Goal: Task Accomplishment & Management: Complete application form

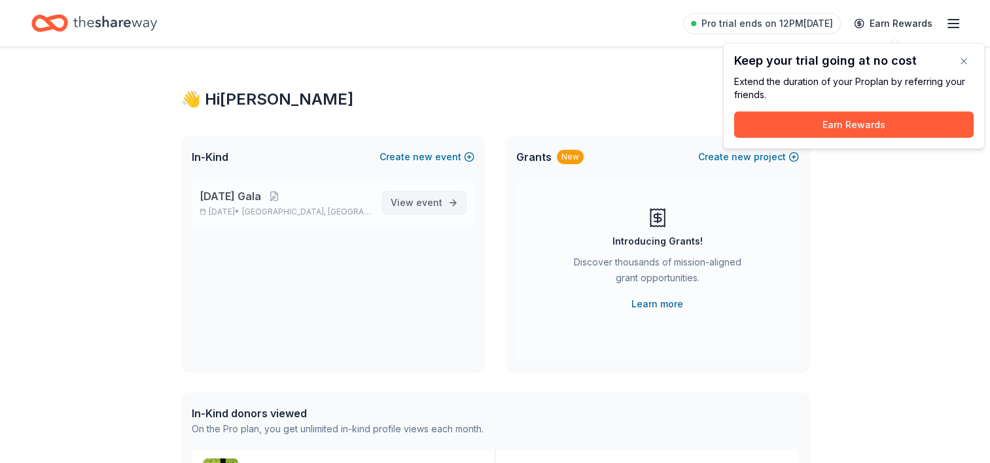
click at [433, 200] on span "event" at bounding box center [429, 202] width 26 height 11
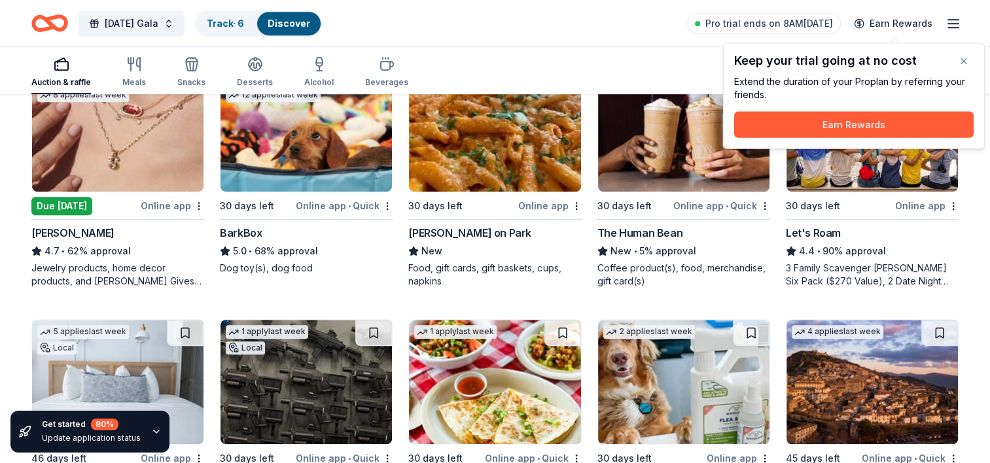
scroll to position [682, 0]
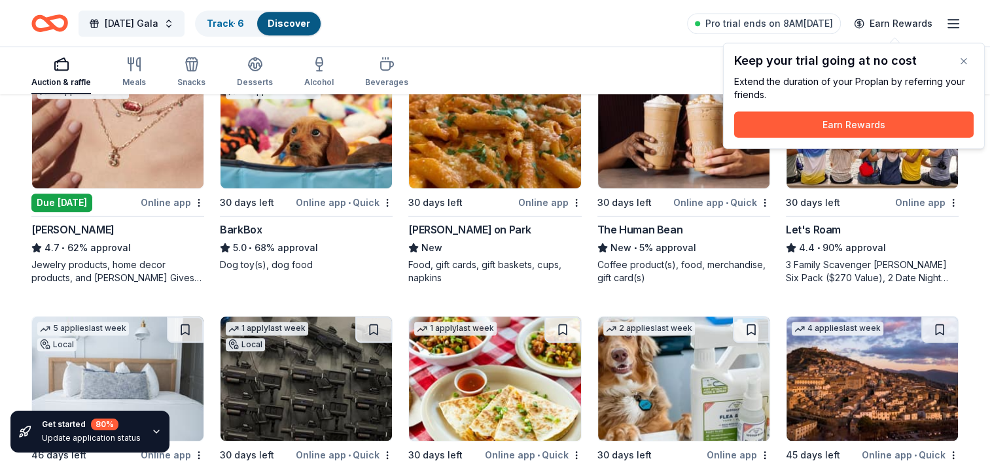
click at [856, 167] on img at bounding box center [871, 126] width 171 height 124
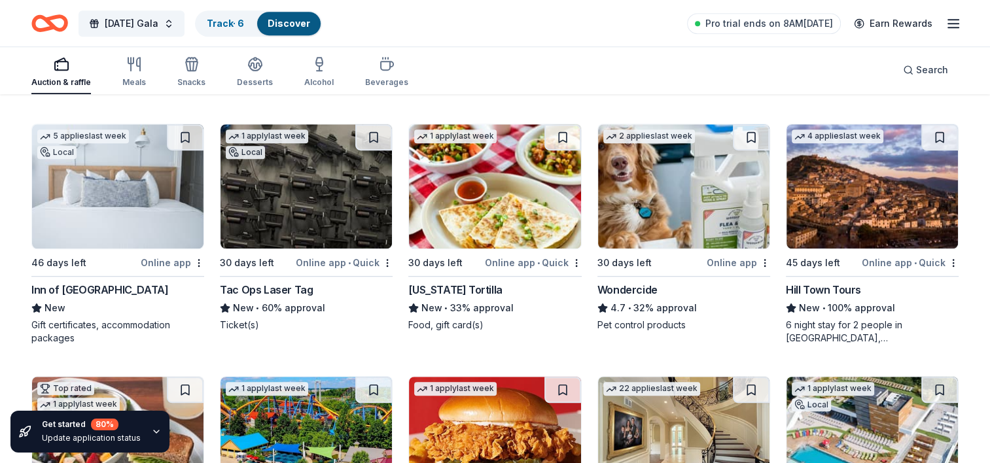
scroll to position [875, 0]
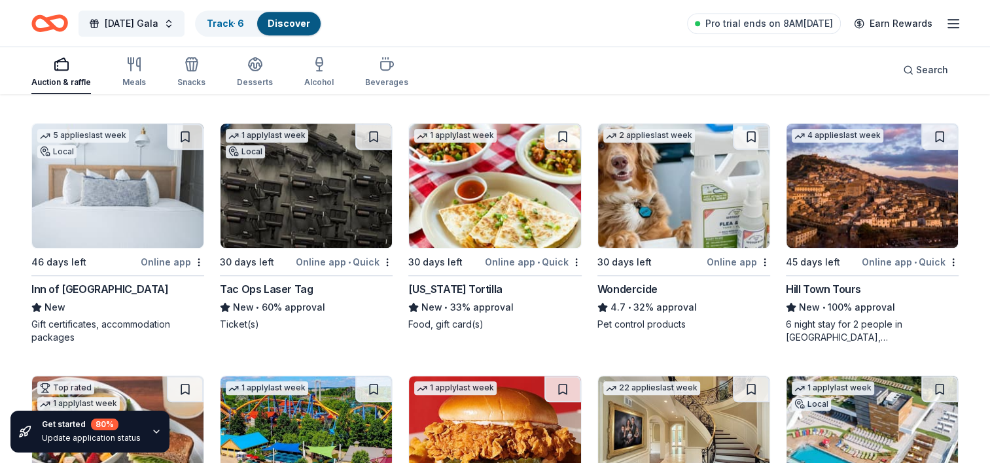
click at [300, 196] on img at bounding box center [305, 186] width 171 height 124
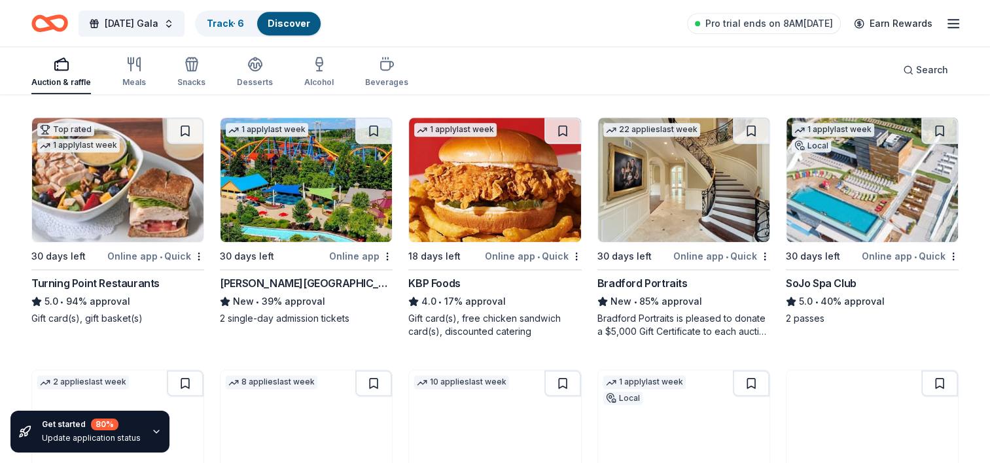
scroll to position [1134, 0]
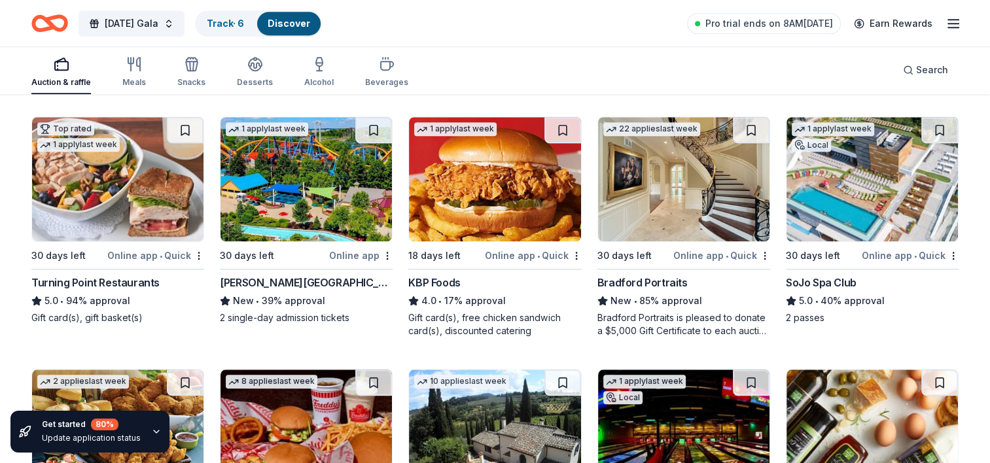
click at [361, 253] on div "Online app" at bounding box center [360, 255] width 63 height 16
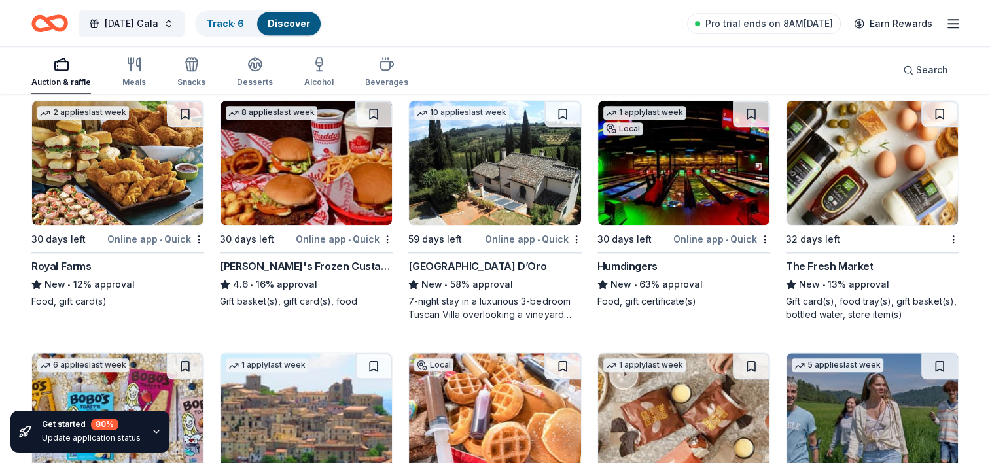
scroll to position [1402, 0]
click at [886, 188] on img at bounding box center [871, 163] width 171 height 124
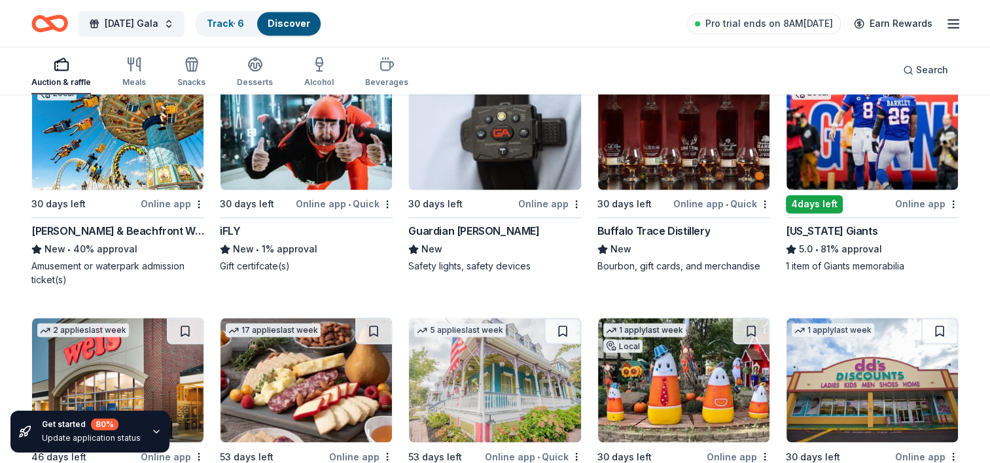
scroll to position [2203, 0]
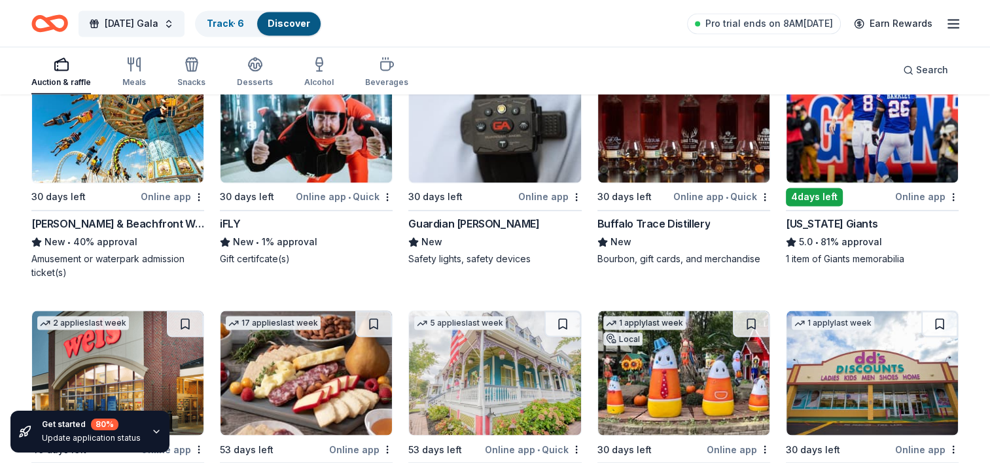
click at [170, 194] on div "Online app" at bounding box center [172, 196] width 63 height 16
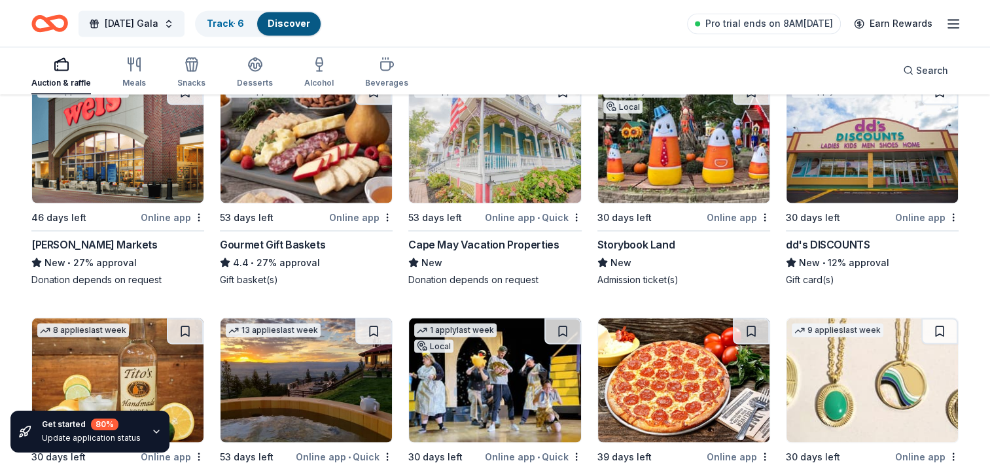
scroll to position [2422, 0]
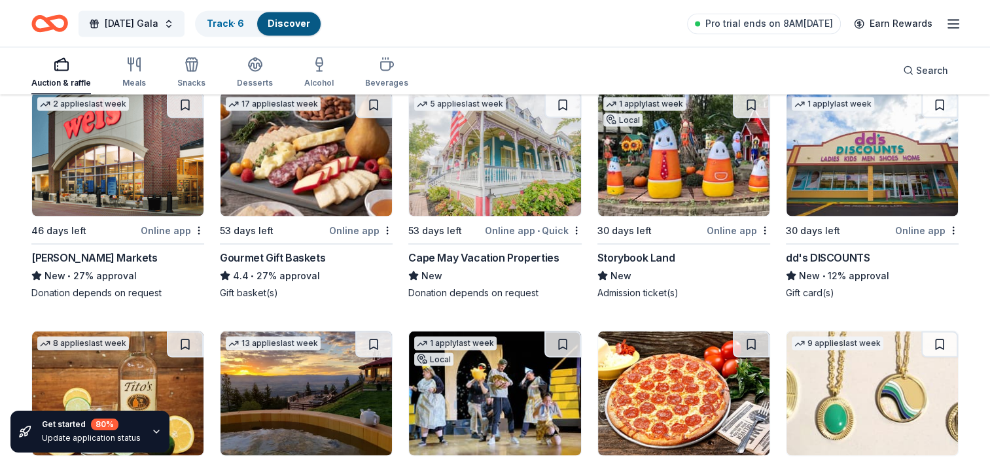
click at [724, 229] on div "Online app" at bounding box center [737, 230] width 63 height 16
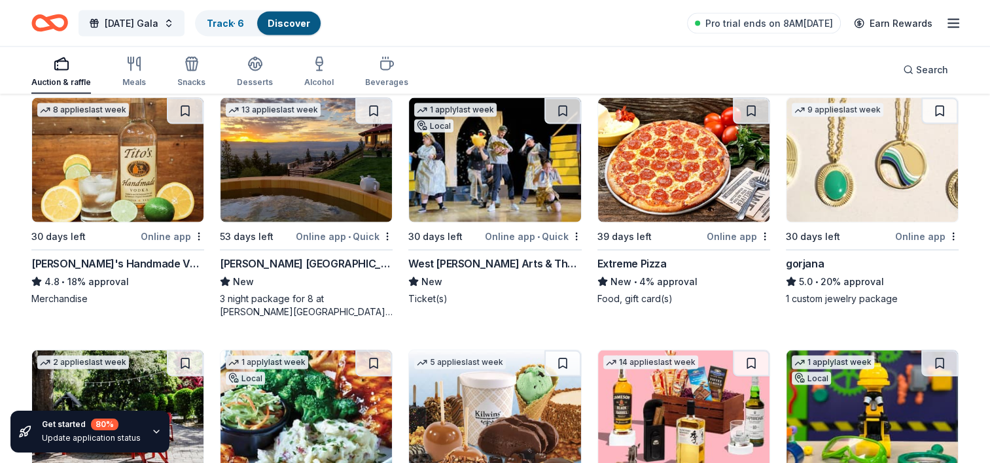
scroll to position [2656, 0]
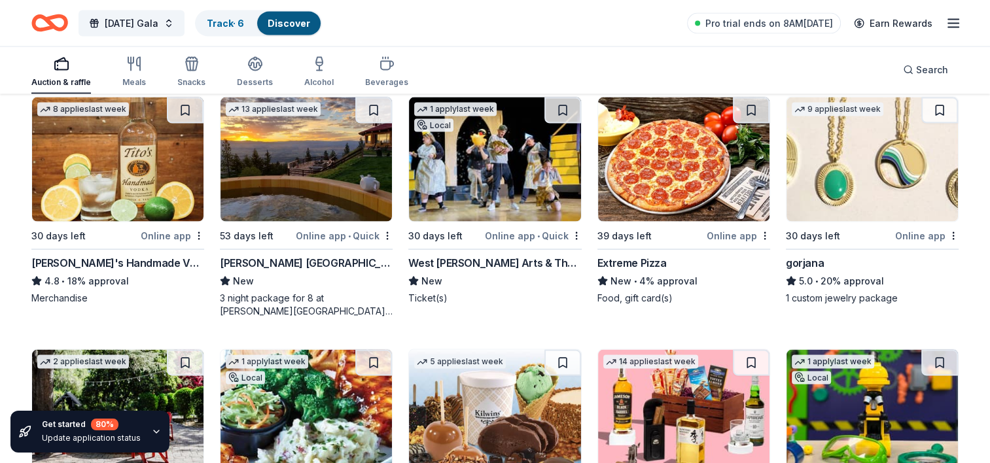
click at [899, 232] on div "Online app" at bounding box center [926, 236] width 63 height 16
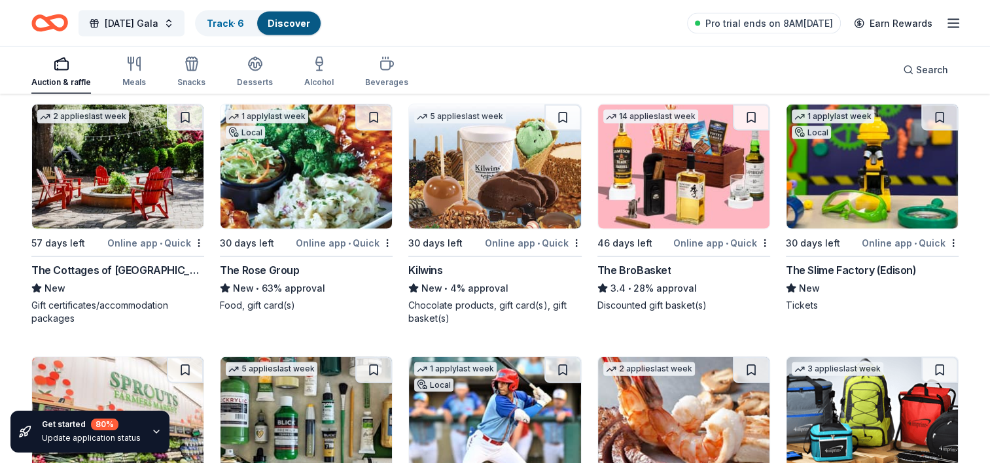
scroll to position [2900, 0]
click at [335, 241] on div "Online app • Quick" at bounding box center [344, 243] width 97 height 16
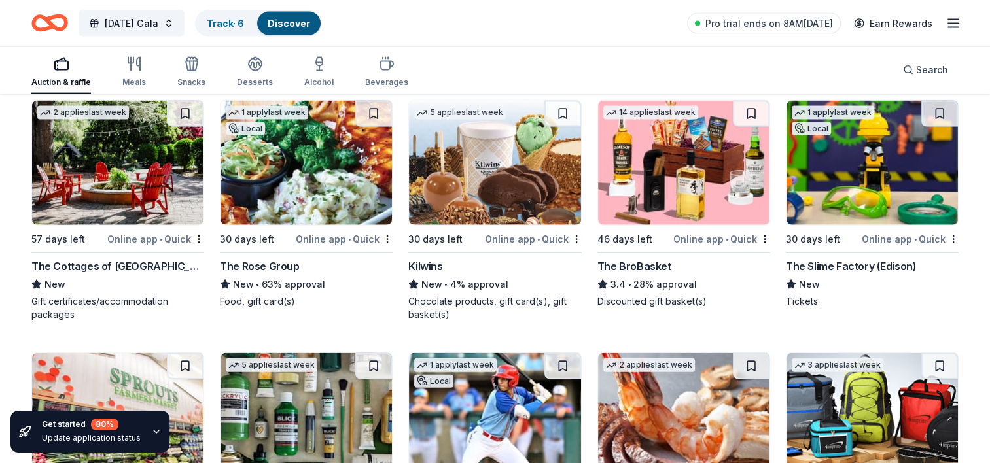
scroll to position [2902, 0]
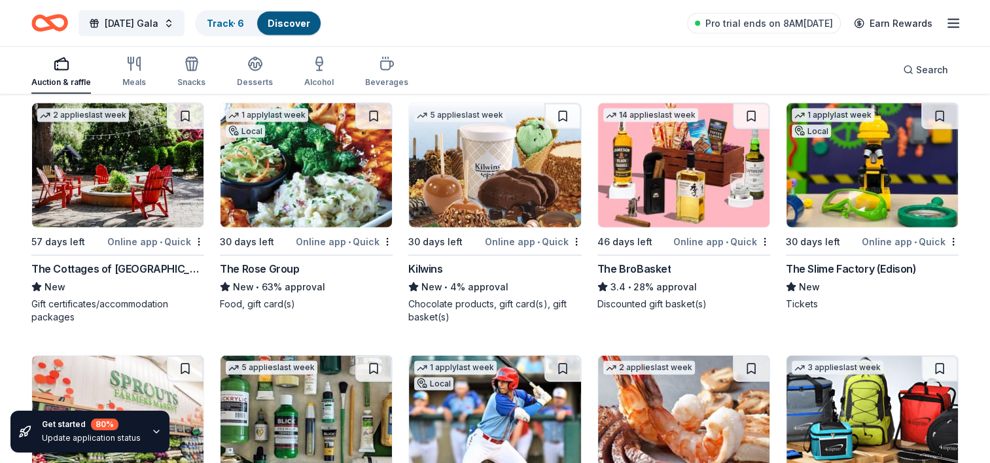
click at [895, 237] on div "Online app • Quick" at bounding box center [909, 242] width 97 height 16
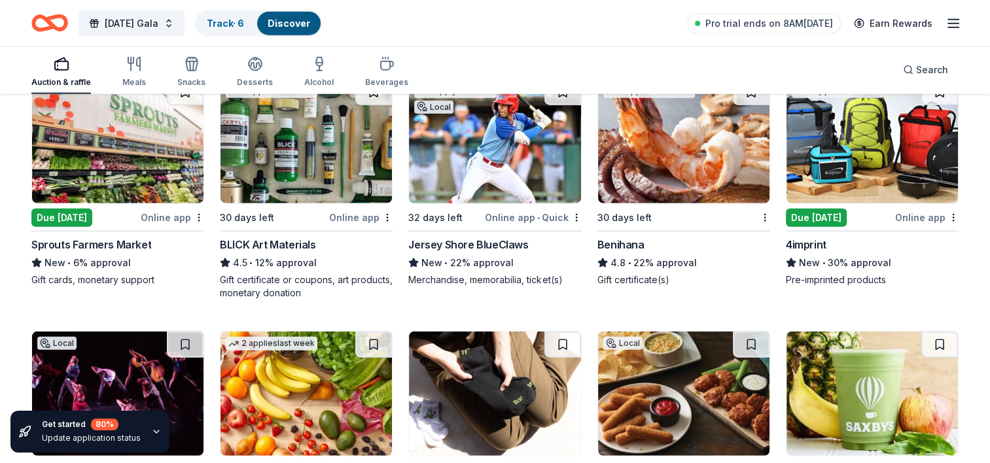
scroll to position [3182, 0]
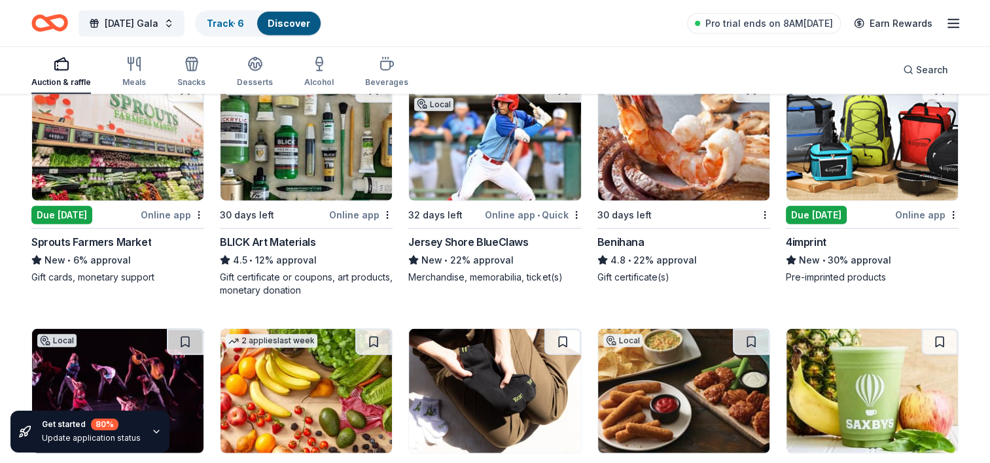
click at [506, 239] on div "Jersey Shore BlueClaws" at bounding box center [468, 242] width 120 height 16
click at [631, 237] on div "Benihana" at bounding box center [620, 242] width 47 height 16
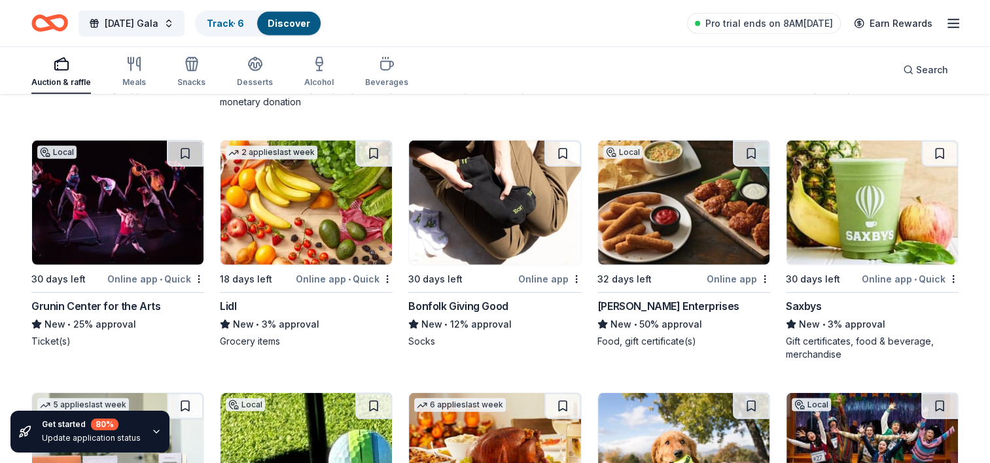
scroll to position [3383, 0]
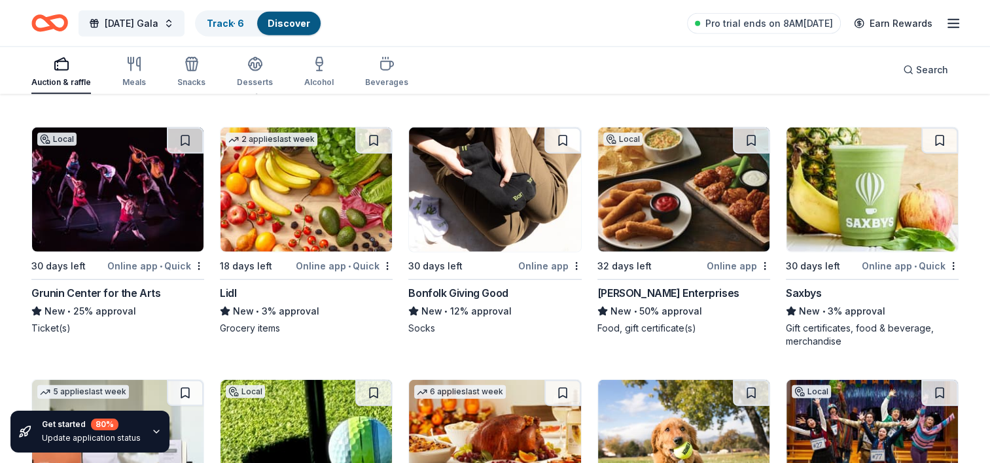
click at [687, 211] on img at bounding box center [683, 190] width 171 height 124
click at [716, 220] on img at bounding box center [683, 190] width 171 height 124
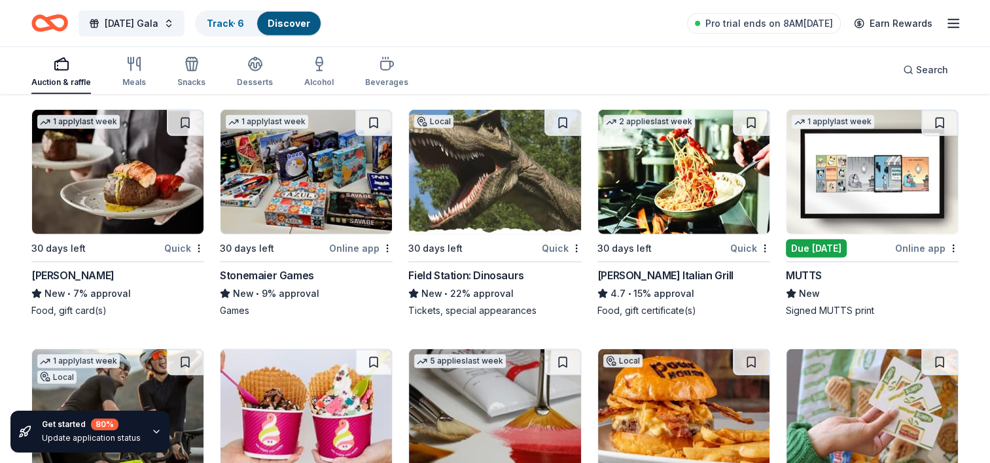
scroll to position [3914, 0]
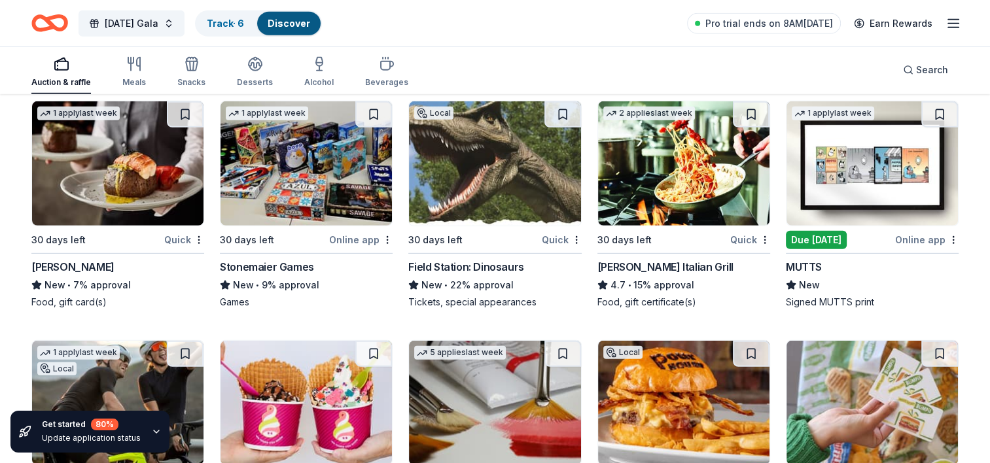
click at [178, 234] on div "Quick" at bounding box center [184, 240] width 40 height 16
click at [560, 234] on div "Quick" at bounding box center [562, 240] width 40 height 16
click at [746, 234] on div "Quick" at bounding box center [750, 240] width 40 height 16
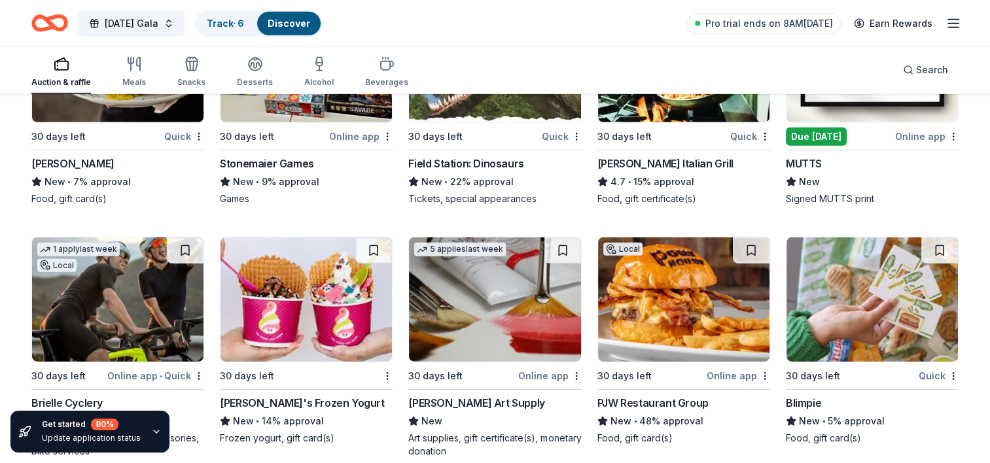
scroll to position [4019, 0]
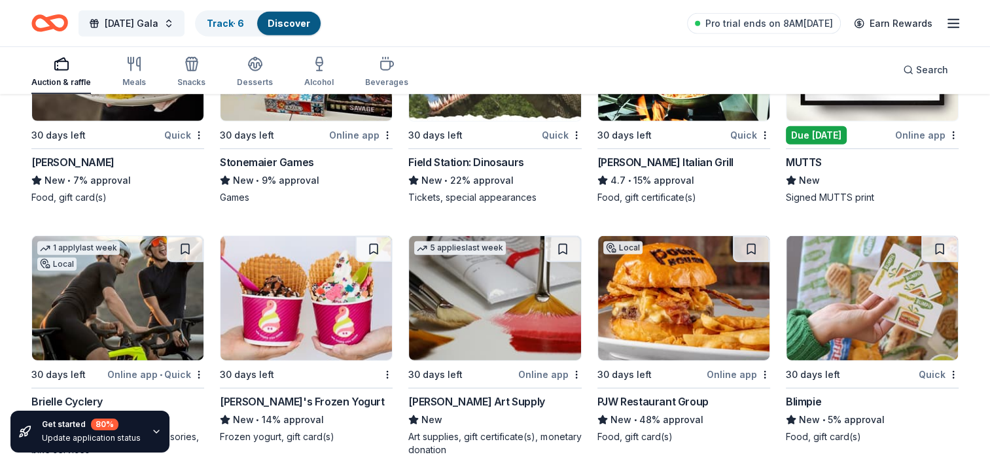
click at [297, 110] on img at bounding box center [305, 59] width 171 height 124
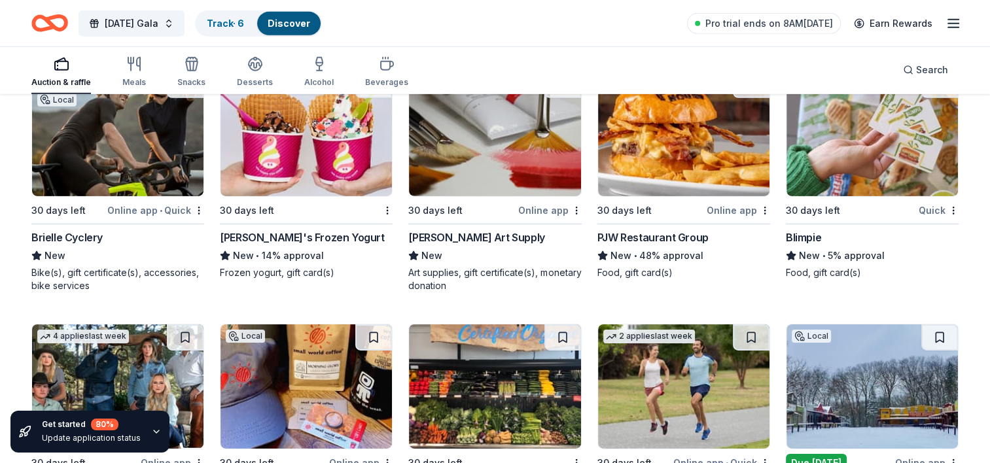
scroll to position [4182, 0]
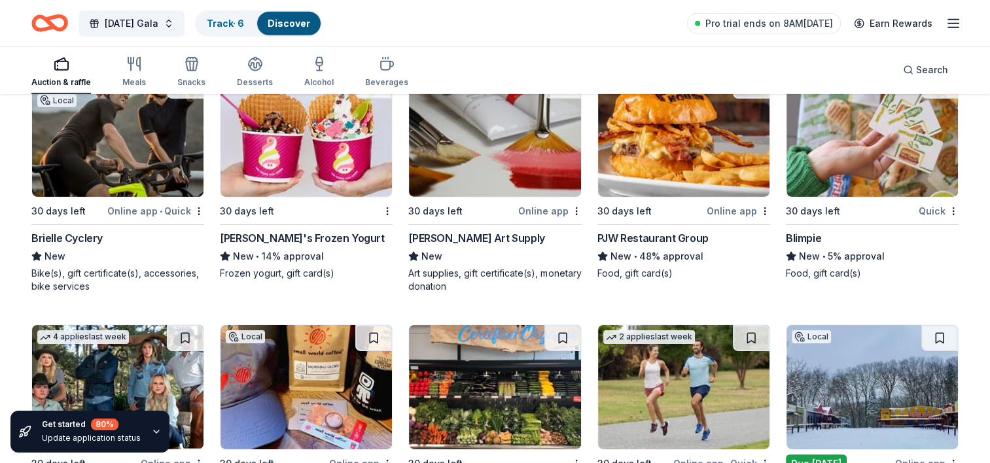
click at [701, 165] on img at bounding box center [683, 135] width 171 height 124
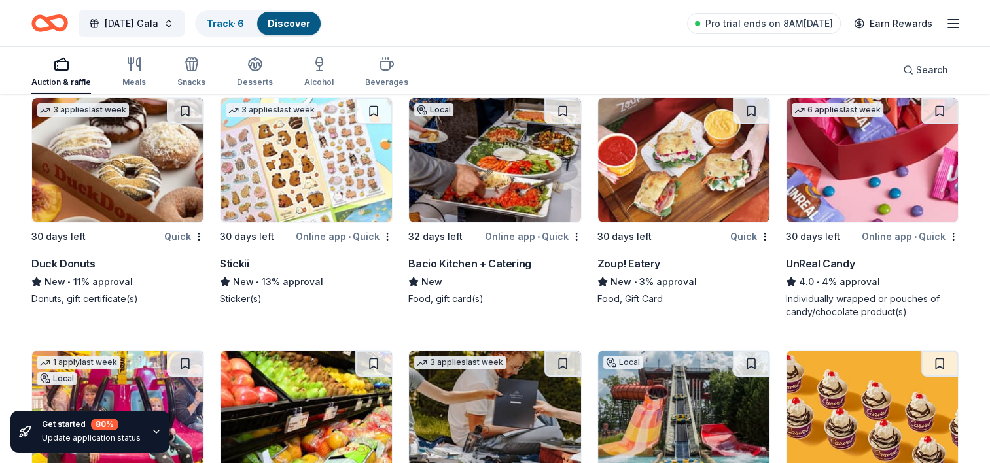
scroll to position [4663, 0]
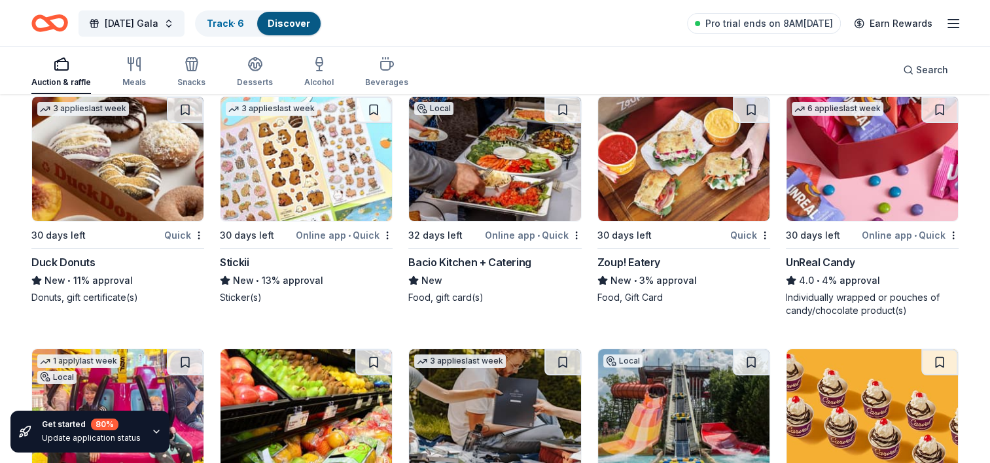
click at [178, 229] on div "Quick" at bounding box center [184, 235] width 40 height 16
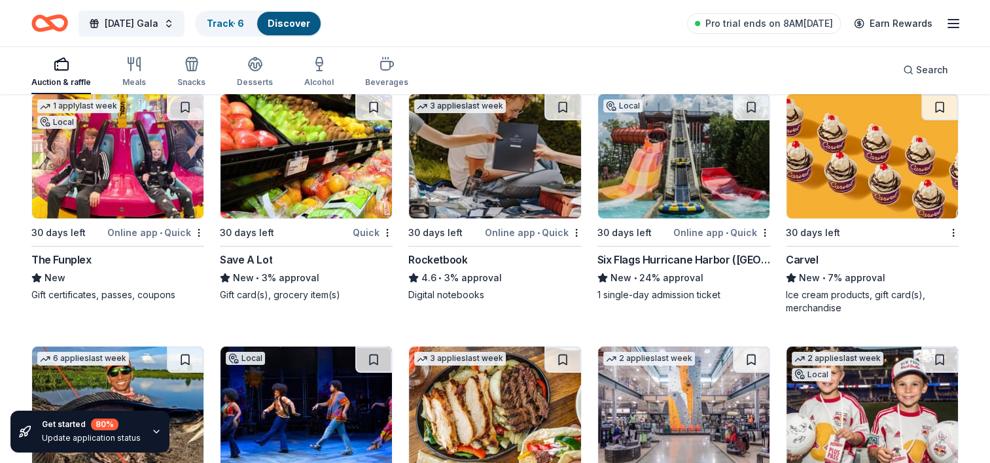
scroll to position [4919, 0]
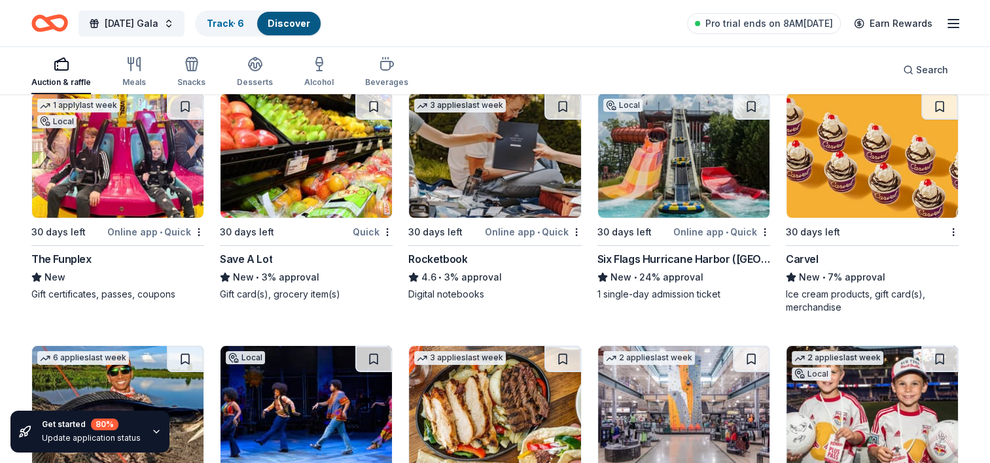
click at [707, 228] on div "Online app • Quick" at bounding box center [721, 232] width 97 height 16
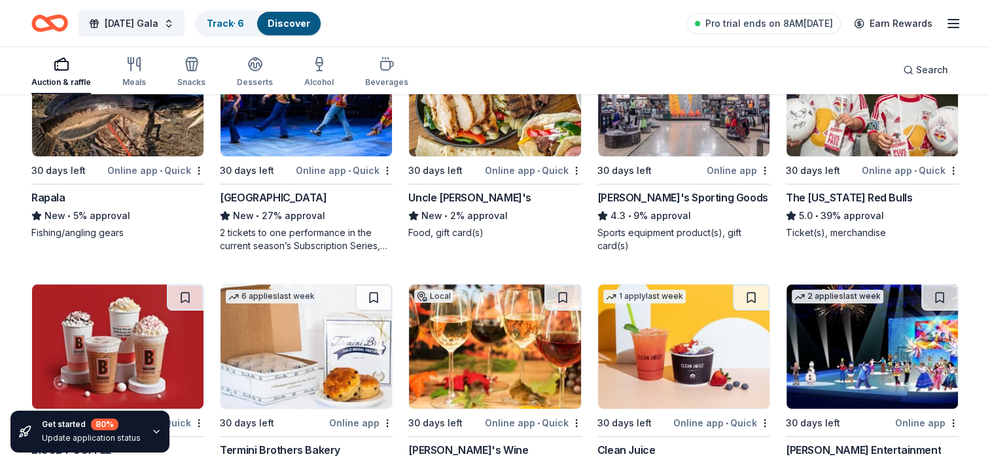
scroll to position [5236, 0]
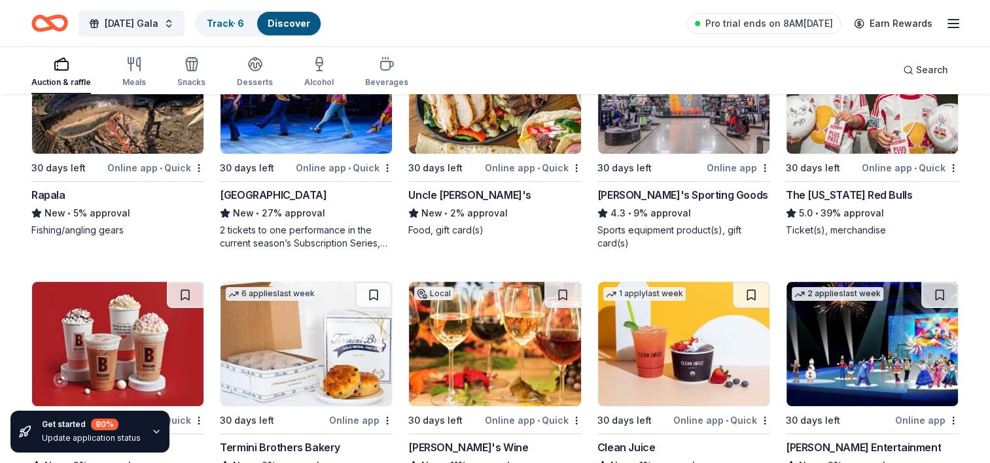
click at [724, 164] on div "Online app" at bounding box center [737, 168] width 63 height 16
click at [843, 191] on div "The [US_STATE] Red Bulls" at bounding box center [849, 195] width 126 height 16
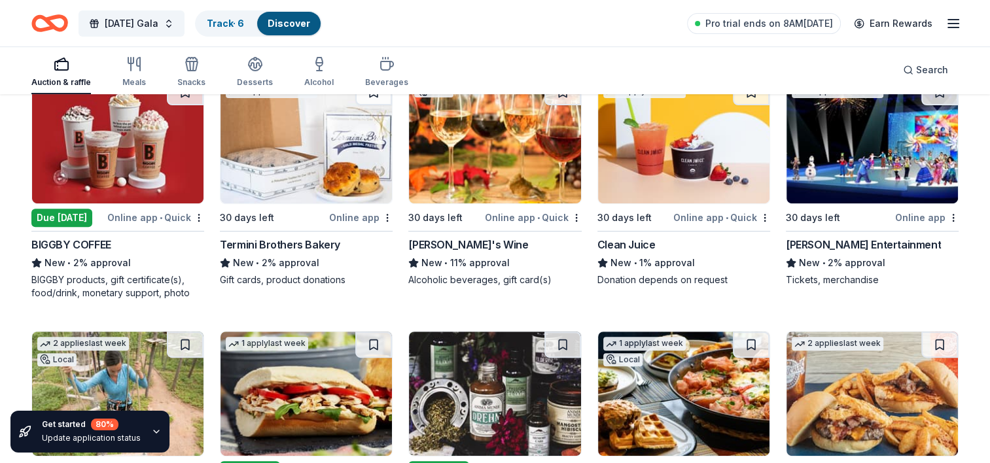
scroll to position [5439, 0]
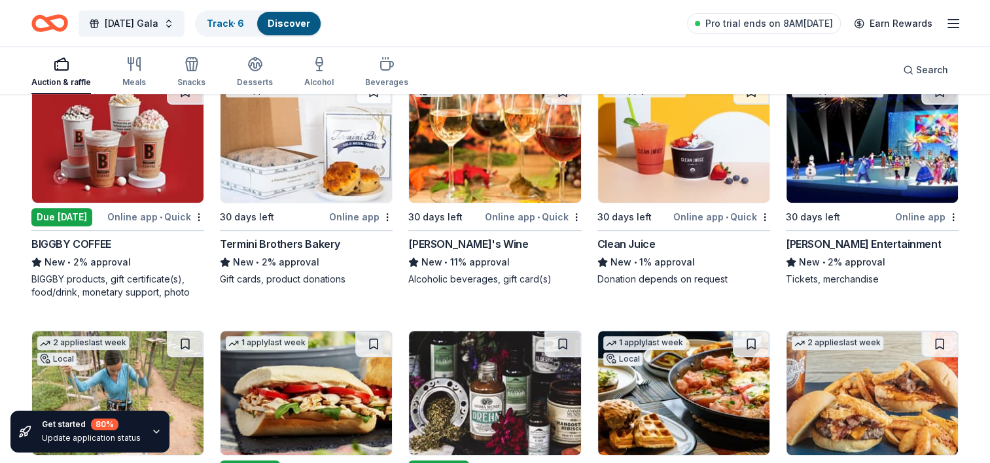
click at [513, 211] on div "Online app • Quick" at bounding box center [533, 217] width 97 height 16
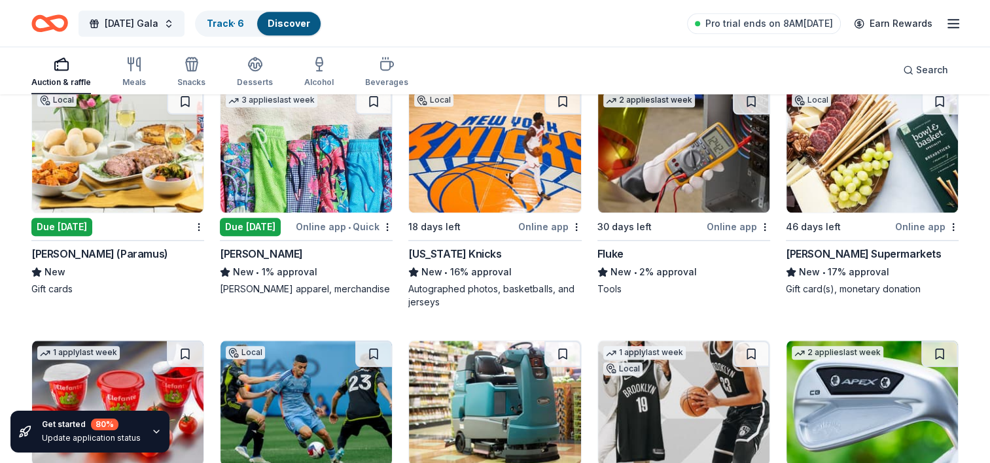
scroll to position [6427, 0]
click at [121, 250] on div "[PERSON_NAME] (Paramus)" at bounding box center [99, 253] width 137 height 16
click at [328, 222] on div "Online app • Quick" at bounding box center [344, 226] width 97 height 16
click at [540, 221] on div "Online app" at bounding box center [549, 226] width 63 height 16
click at [899, 222] on div "Online app" at bounding box center [926, 226] width 63 height 16
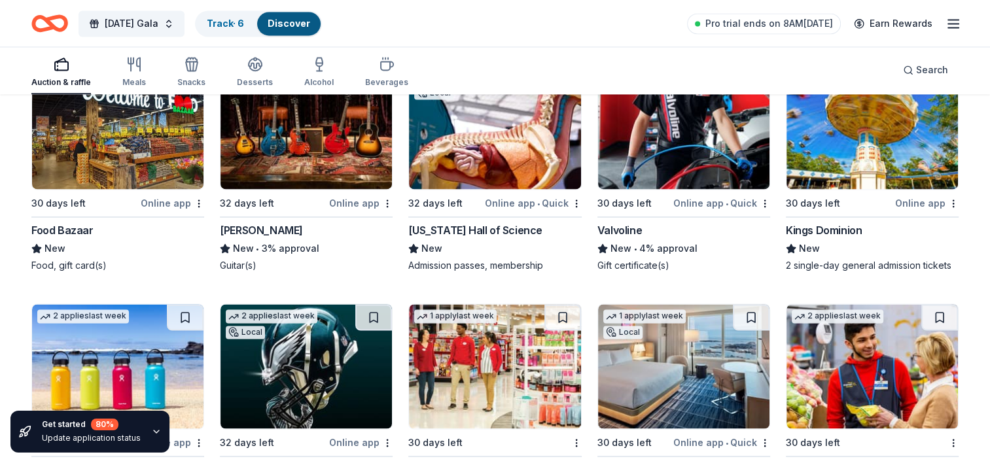
scroll to position [6938, 0]
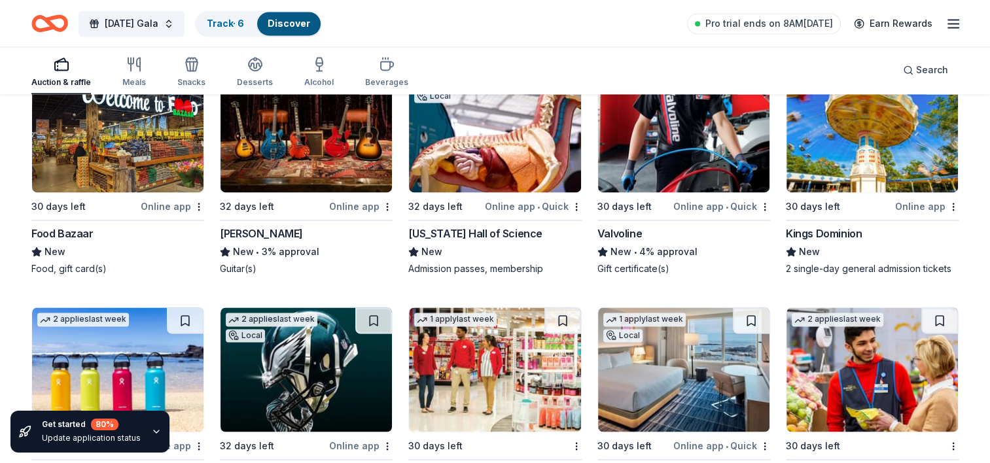
click at [520, 199] on div "Online app • Quick" at bounding box center [533, 206] width 97 height 16
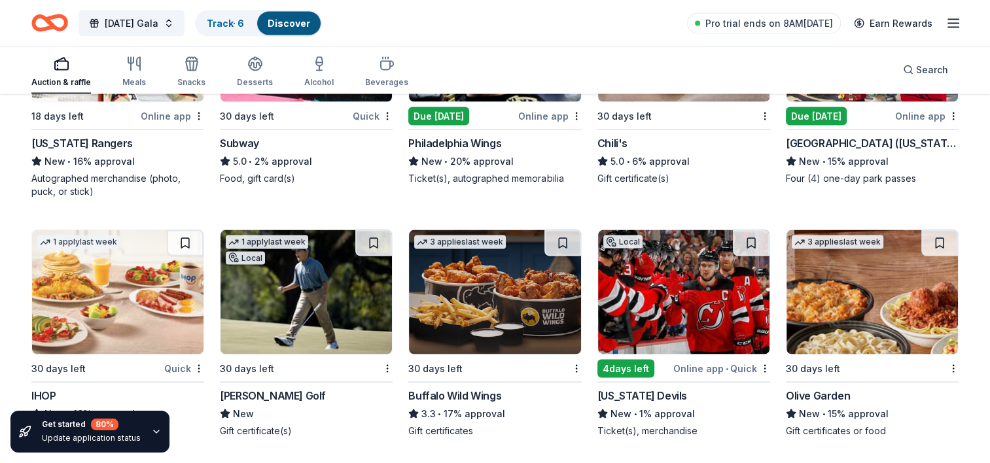
scroll to position [7520, 0]
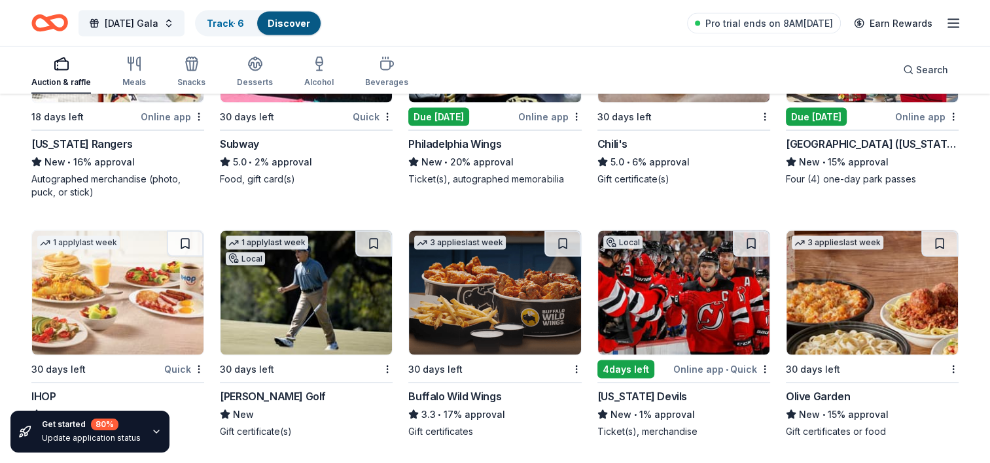
click at [899, 111] on div "Online app" at bounding box center [926, 117] width 63 height 16
click at [116, 344] on img at bounding box center [117, 293] width 171 height 124
click at [510, 295] on img at bounding box center [494, 293] width 171 height 124
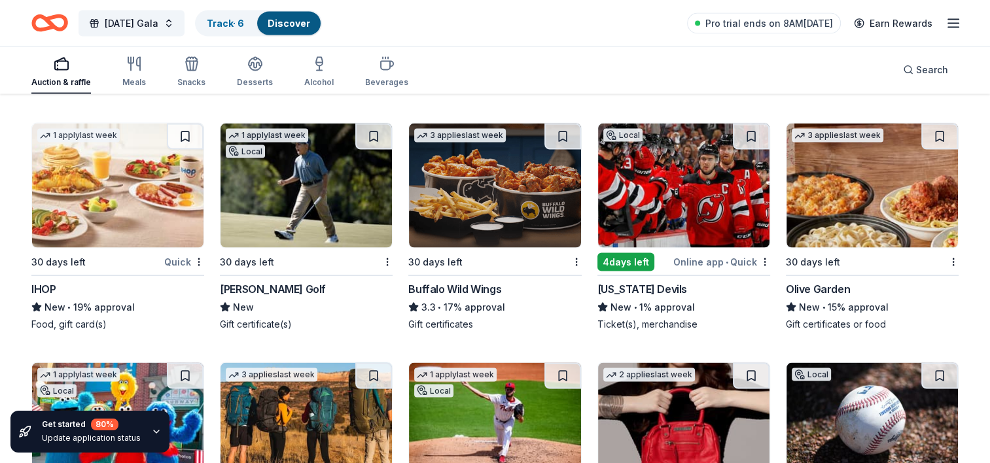
scroll to position [7613, 0]
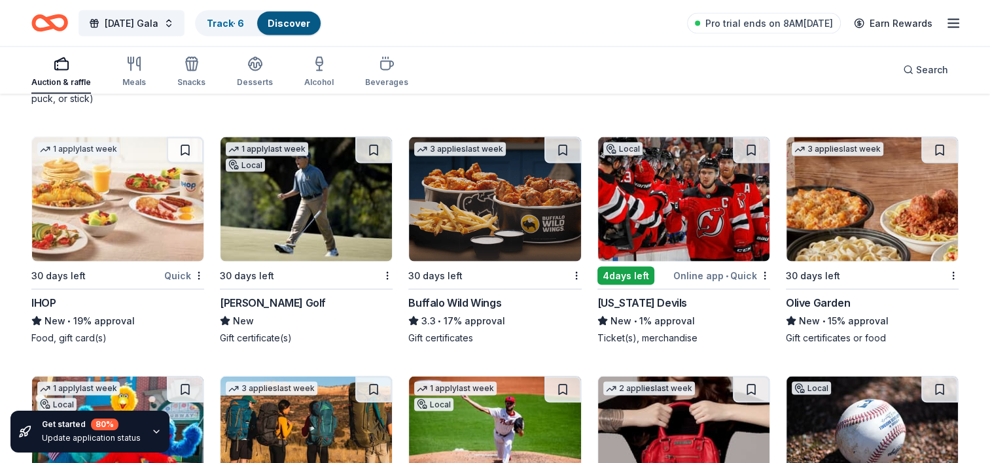
click at [882, 228] on img at bounding box center [871, 199] width 171 height 124
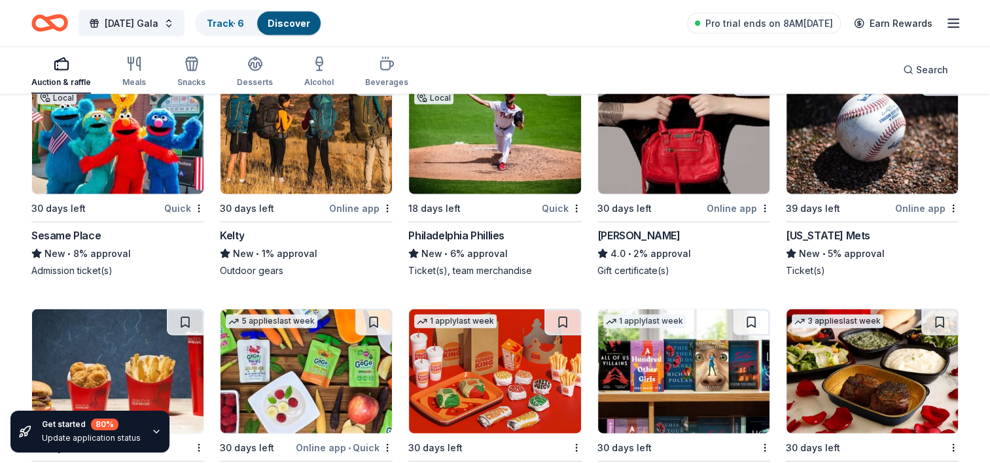
scroll to position [7941, 0]
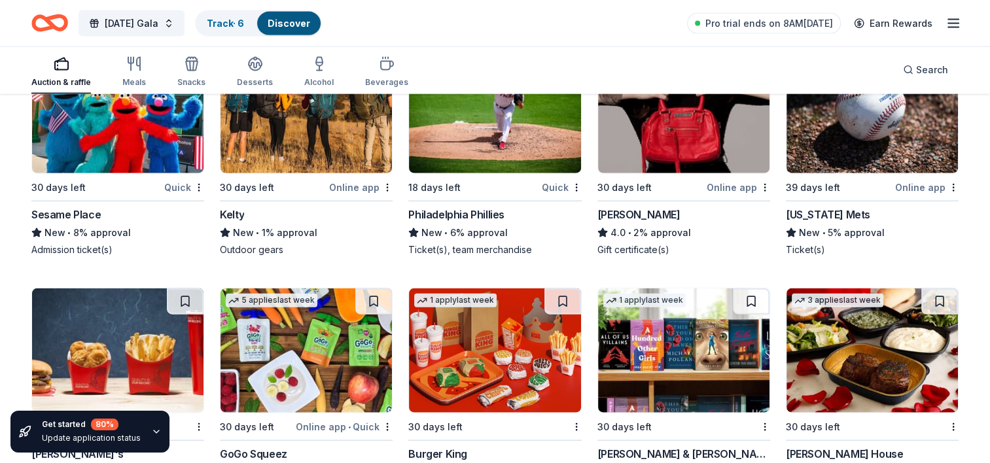
click at [493, 339] on img at bounding box center [494, 350] width 171 height 124
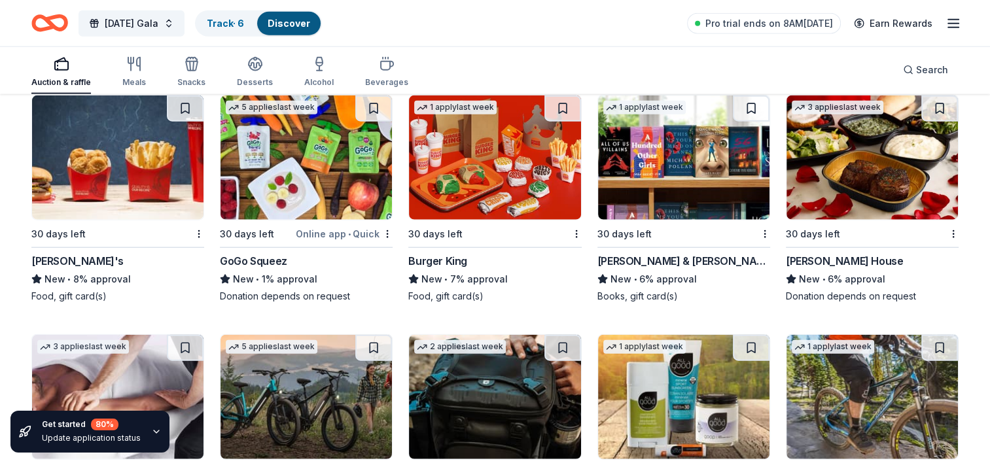
scroll to position [8134, 0]
click at [706, 190] on img at bounding box center [683, 158] width 171 height 124
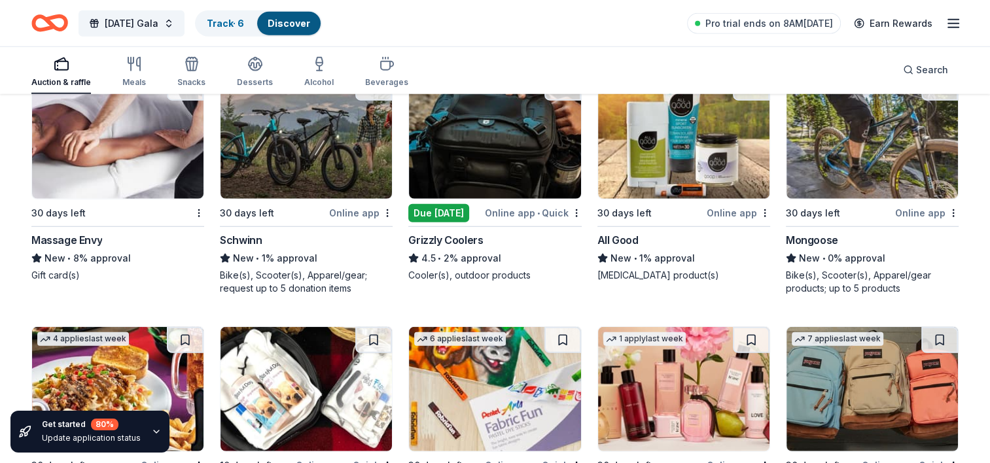
scroll to position [8396, 0]
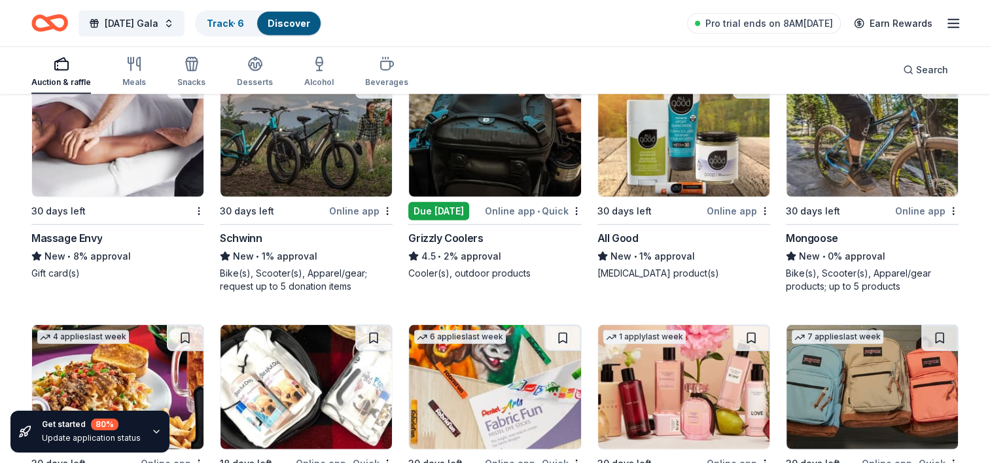
click at [145, 174] on img at bounding box center [117, 135] width 171 height 124
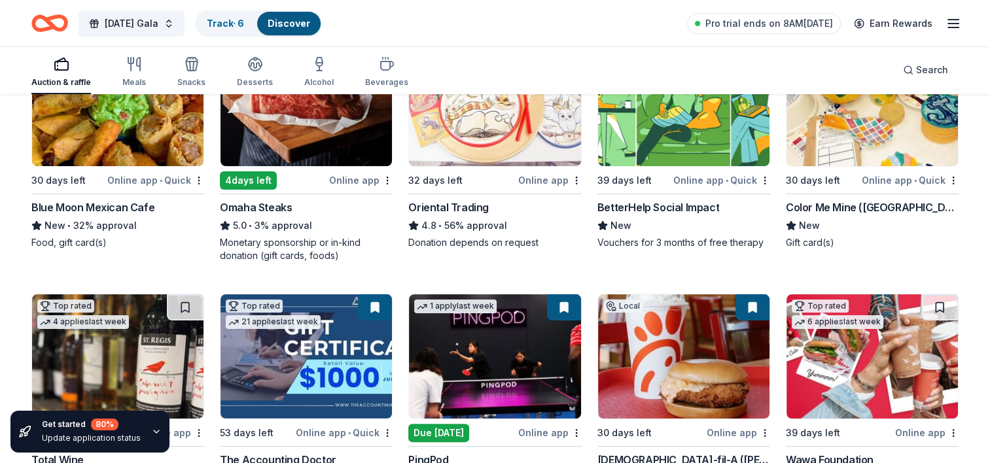
scroll to position [0, 0]
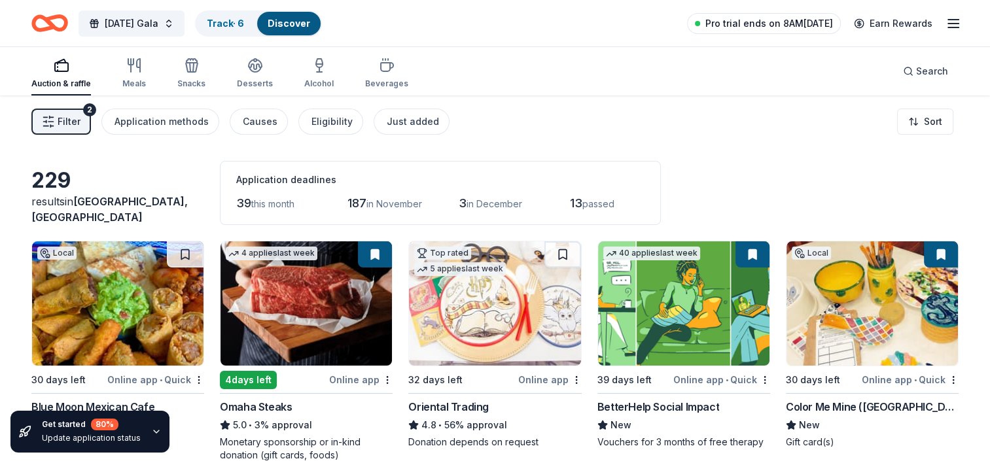
click at [783, 18] on span "Pro trial ends on 8AM, 10/9" at bounding box center [769, 24] width 128 height 16
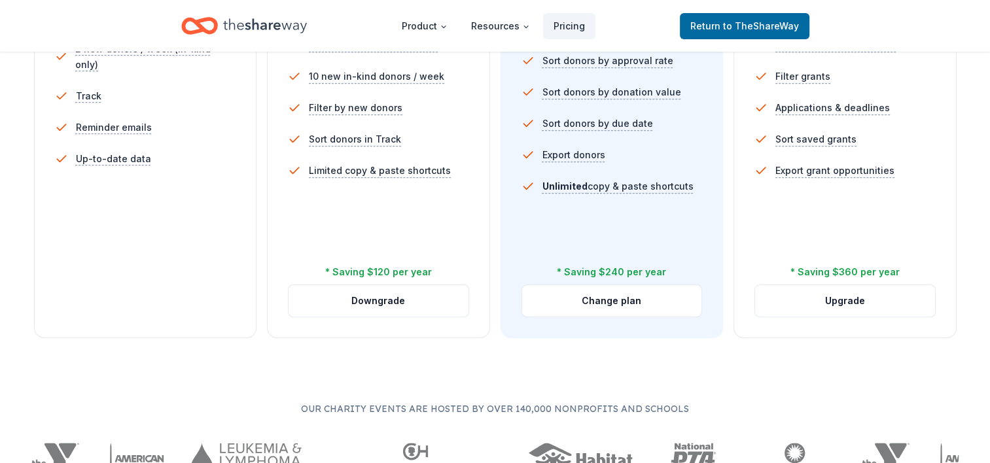
scroll to position [480, 0]
click at [604, 300] on button "Change plan" at bounding box center [612, 299] width 180 height 31
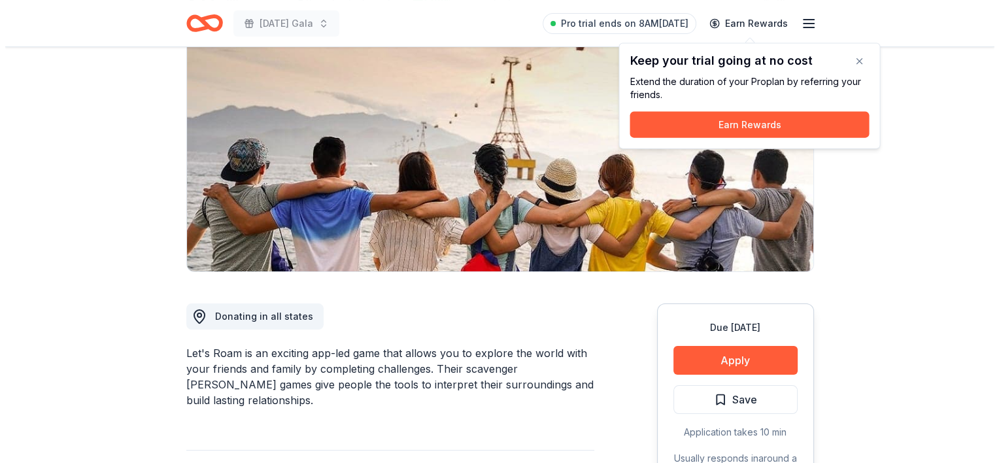
scroll to position [124, 0]
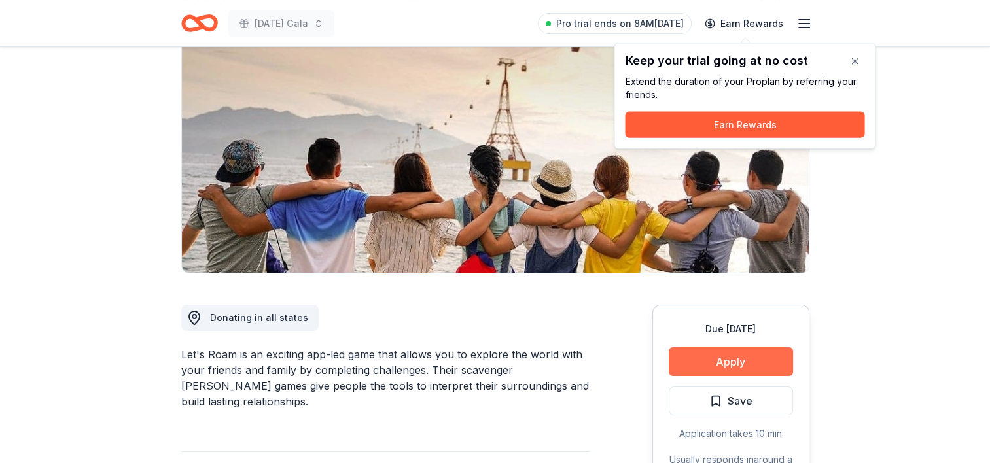
click at [727, 364] on button "Apply" at bounding box center [731, 361] width 124 height 29
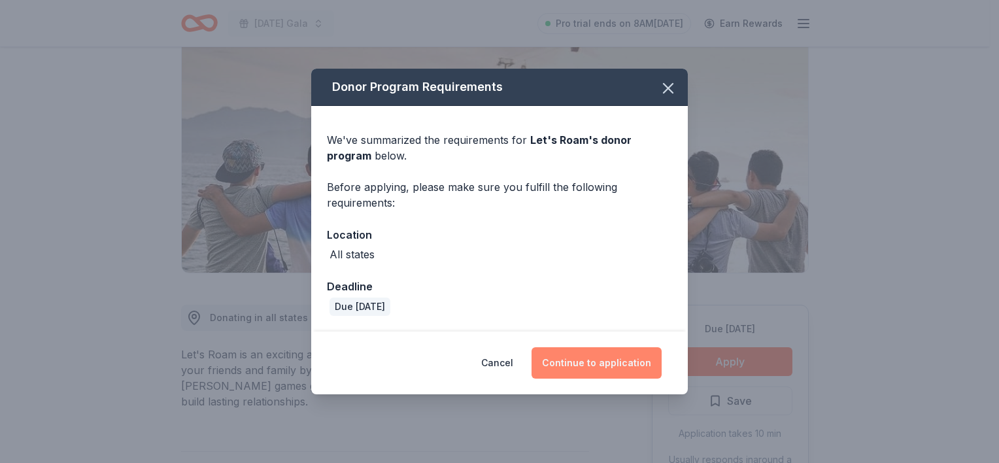
click at [601, 361] on button "Continue to application" at bounding box center [597, 362] width 130 height 31
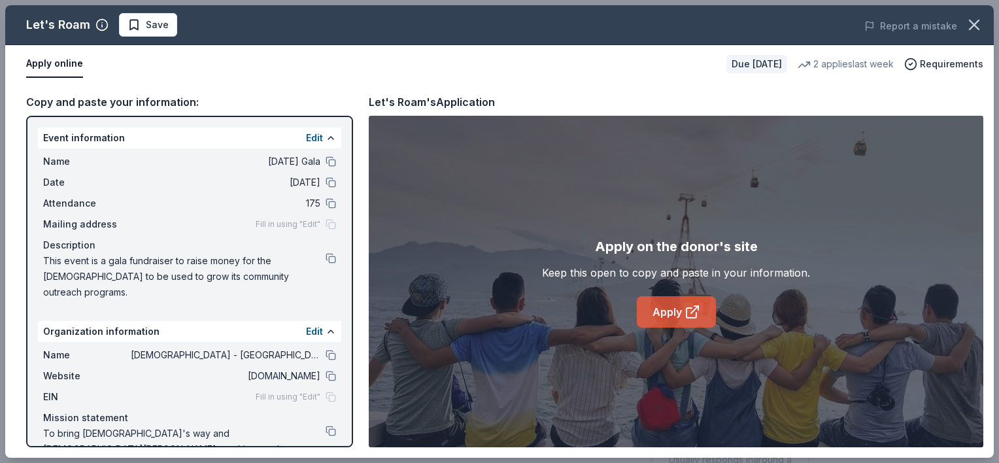
click at [684, 311] on link "Apply" at bounding box center [676, 311] width 79 height 31
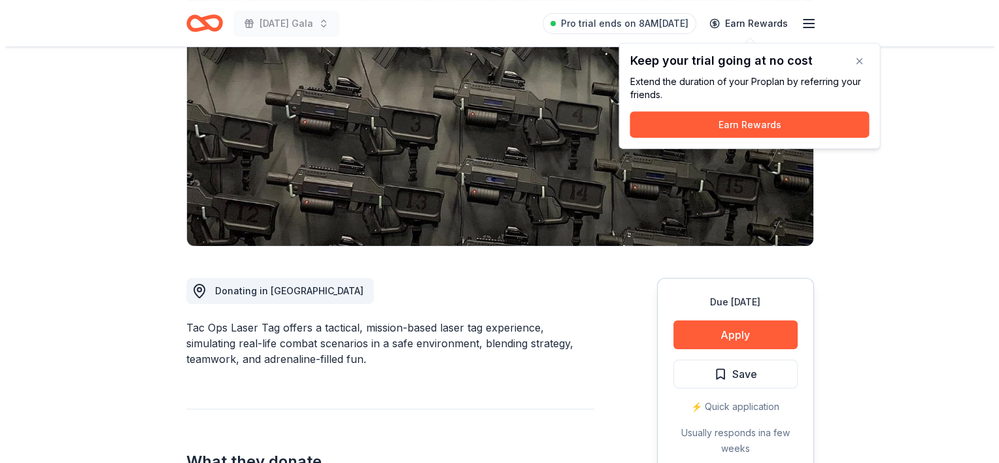
scroll to position [152, 0]
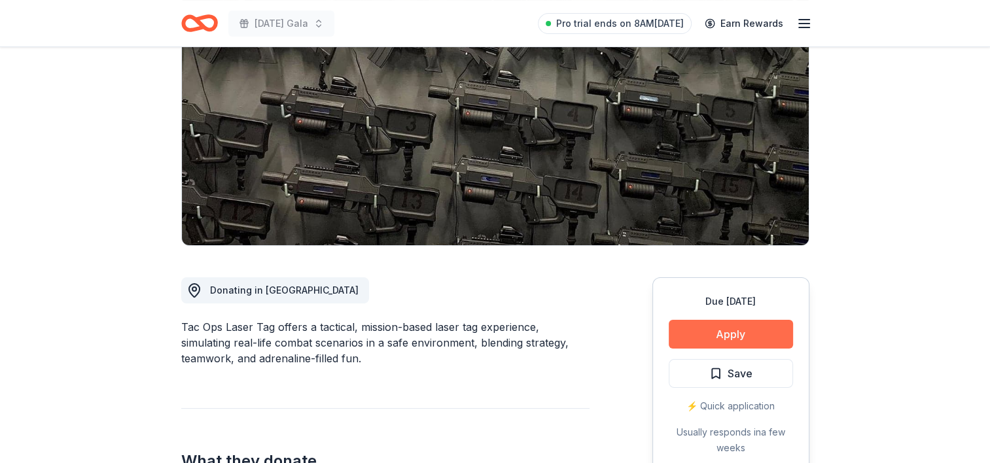
click at [727, 330] on button "Apply" at bounding box center [731, 334] width 124 height 29
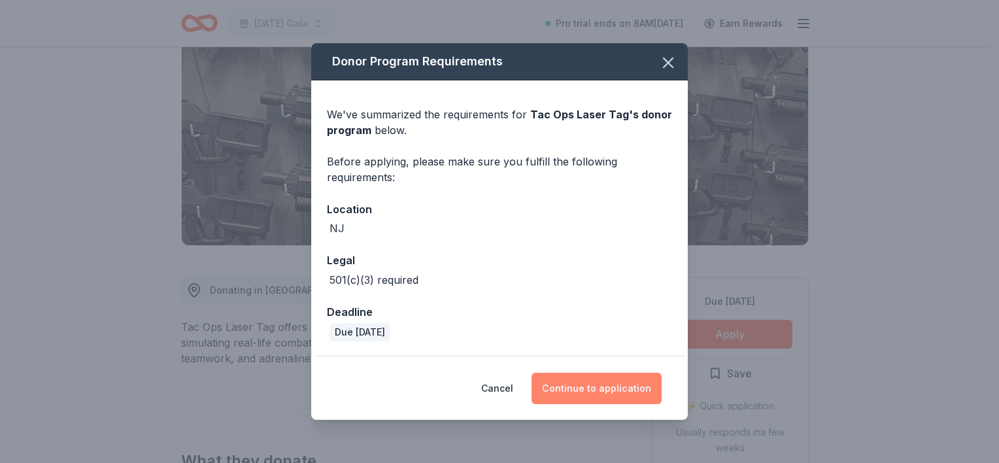
click at [604, 387] on button "Continue to application" at bounding box center [597, 388] width 130 height 31
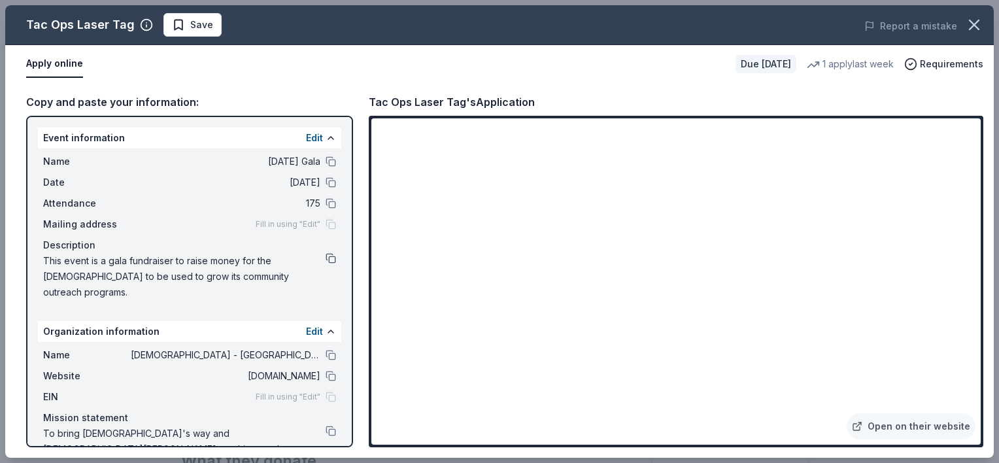
click at [326, 258] on button at bounding box center [331, 258] width 10 height 10
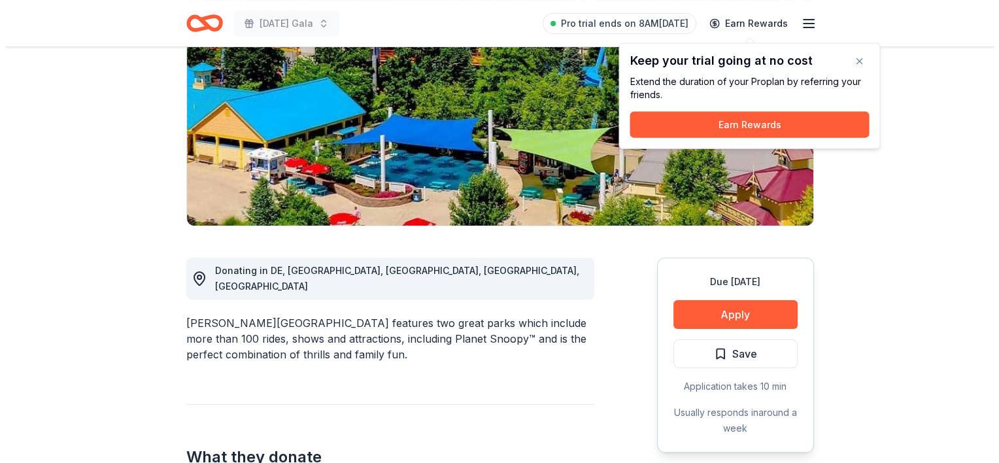
scroll to position [173, 0]
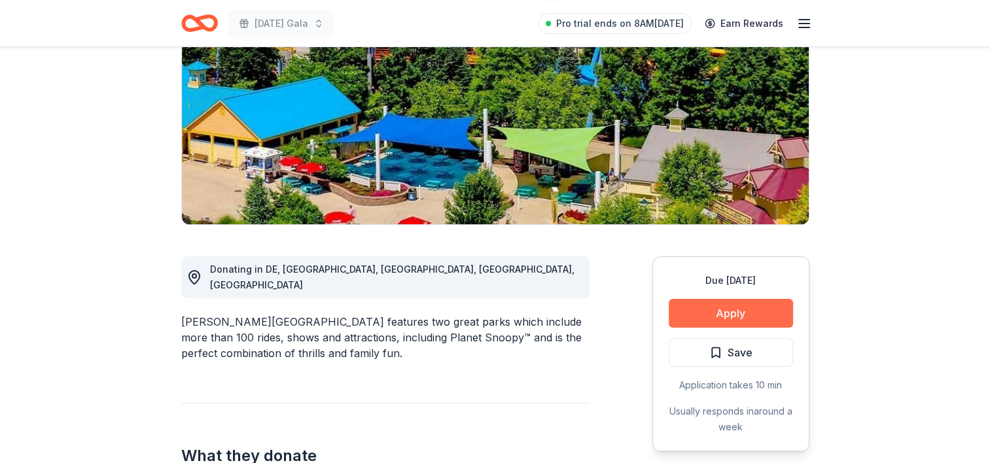
click at [732, 311] on button "Apply" at bounding box center [731, 313] width 124 height 29
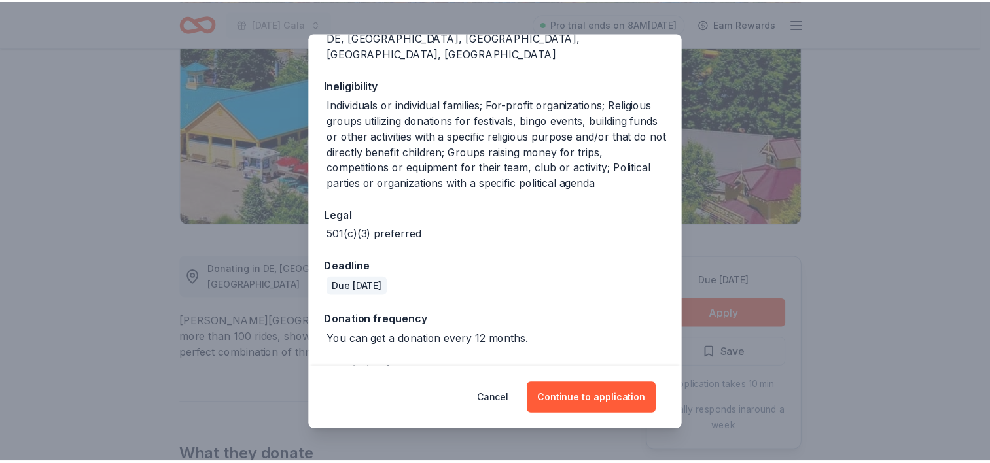
scroll to position [211, 0]
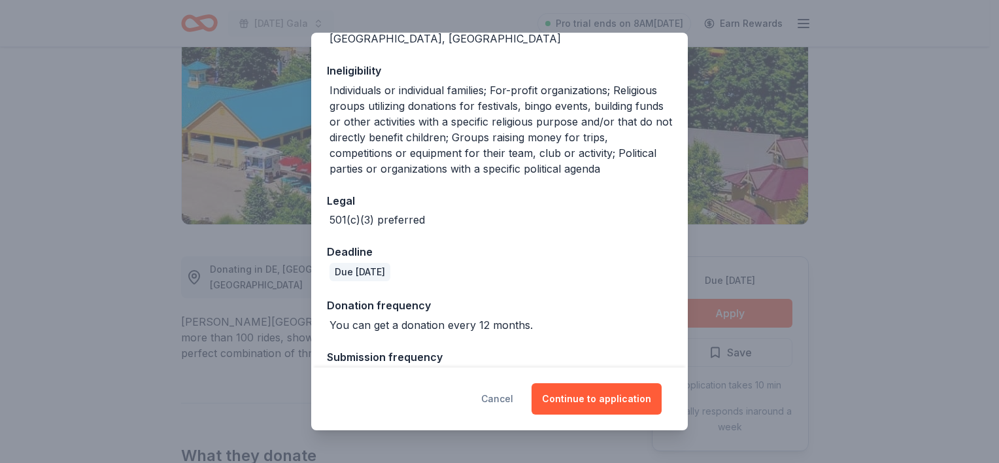
click at [502, 395] on button "Cancel" at bounding box center [497, 398] width 32 height 31
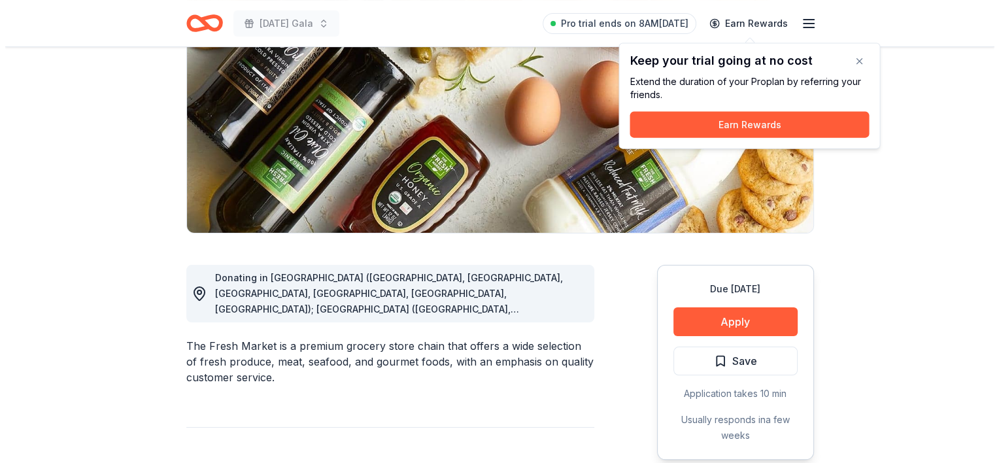
scroll to position [164, 0]
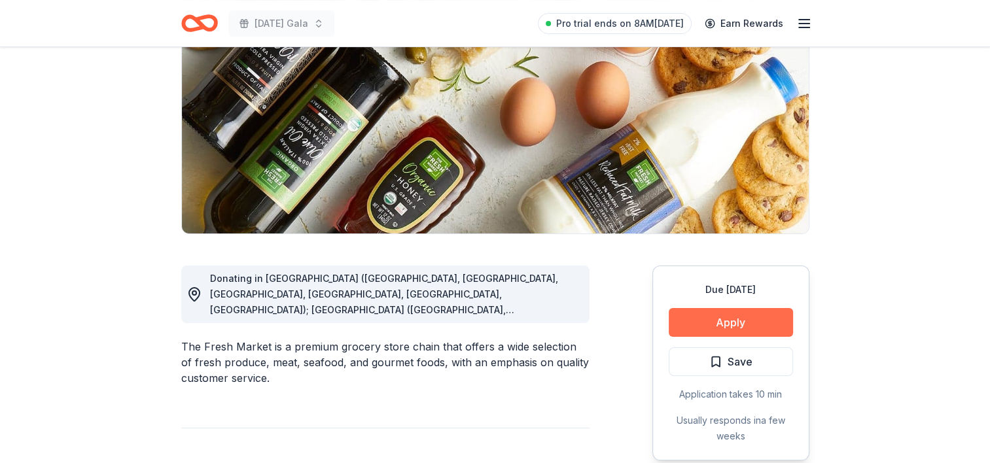
click at [725, 322] on button "Apply" at bounding box center [731, 322] width 124 height 29
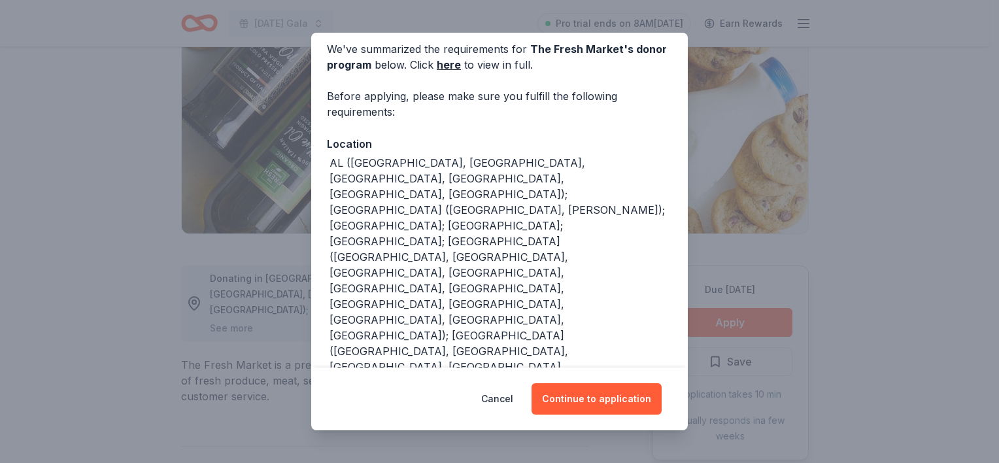
scroll to position [67, 0]
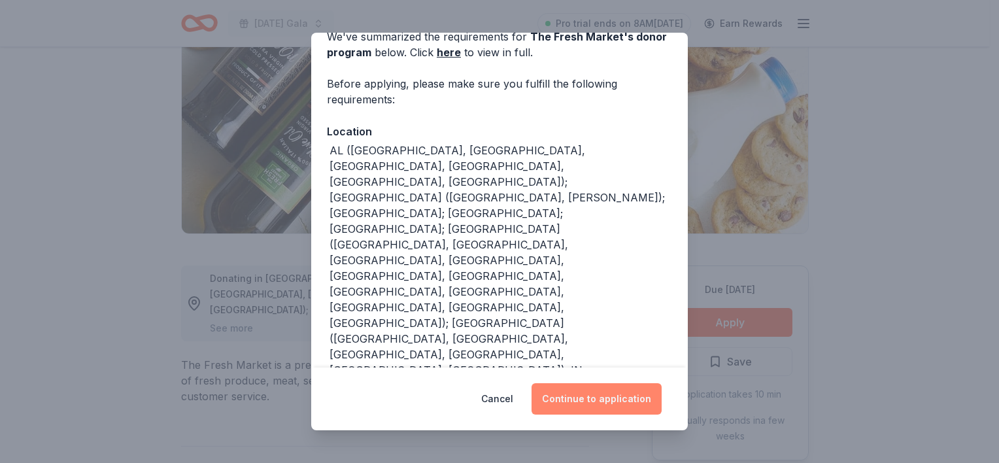
click at [605, 400] on button "Continue to application" at bounding box center [597, 398] width 130 height 31
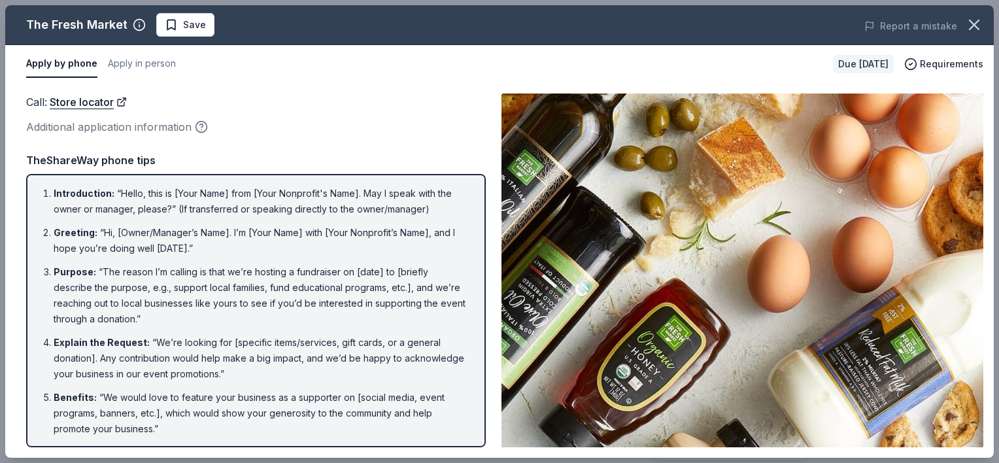
scroll to position [0, 0]
click at [70, 63] on button "Apply by phone" at bounding box center [61, 63] width 71 height 27
click at [91, 103] on link "Store locator" at bounding box center [88, 102] width 77 height 17
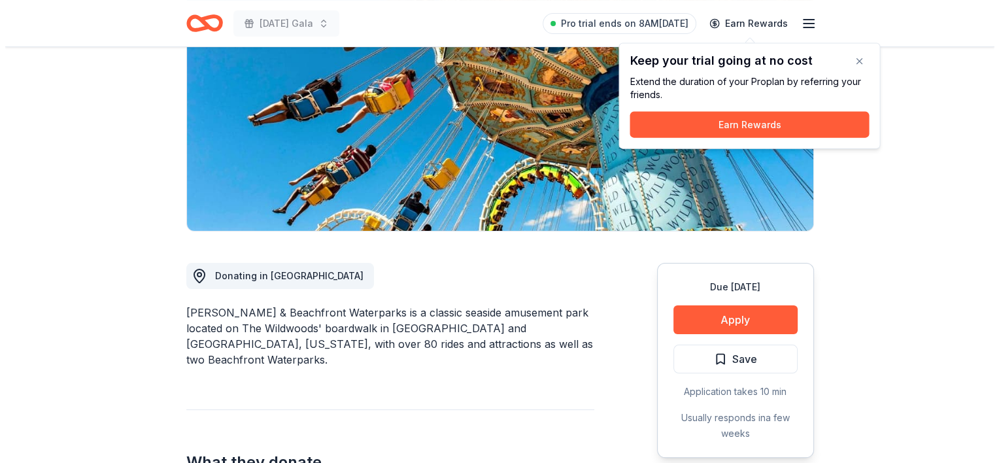
scroll to position [171, 0]
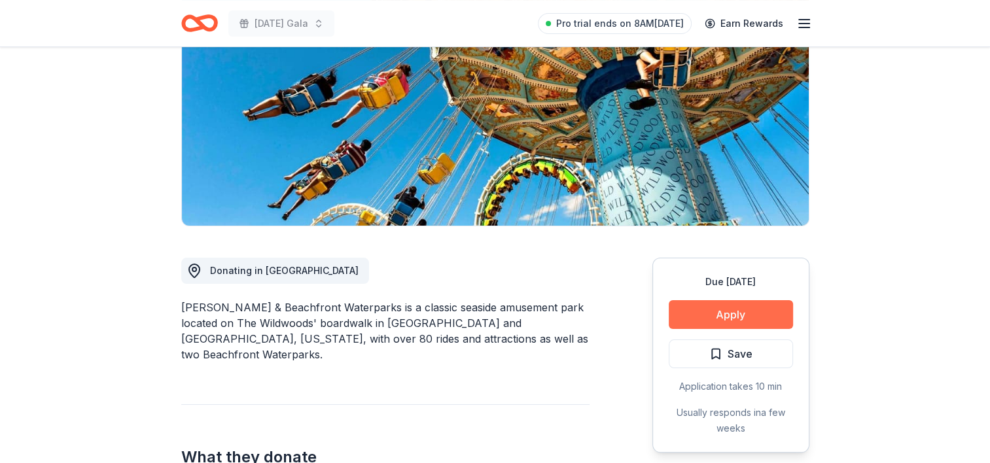
click at [727, 311] on button "Apply" at bounding box center [731, 314] width 124 height 29
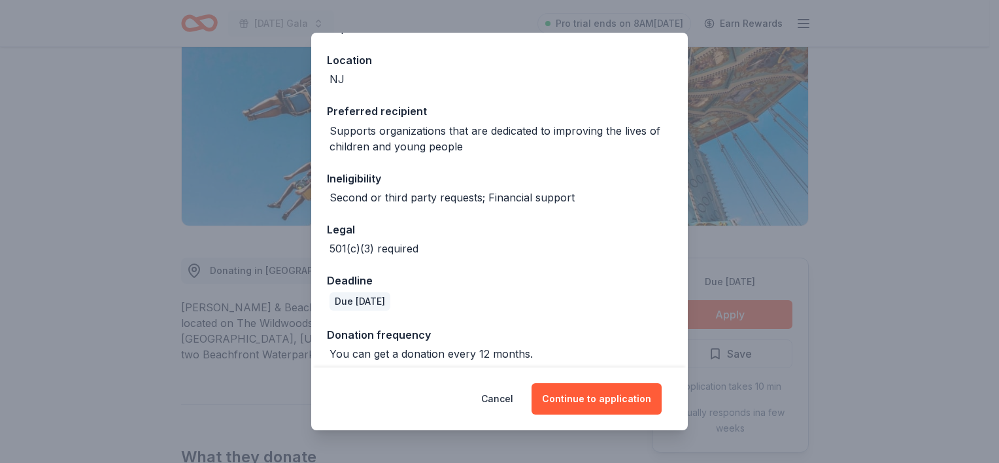
scroll to position [148, 0]
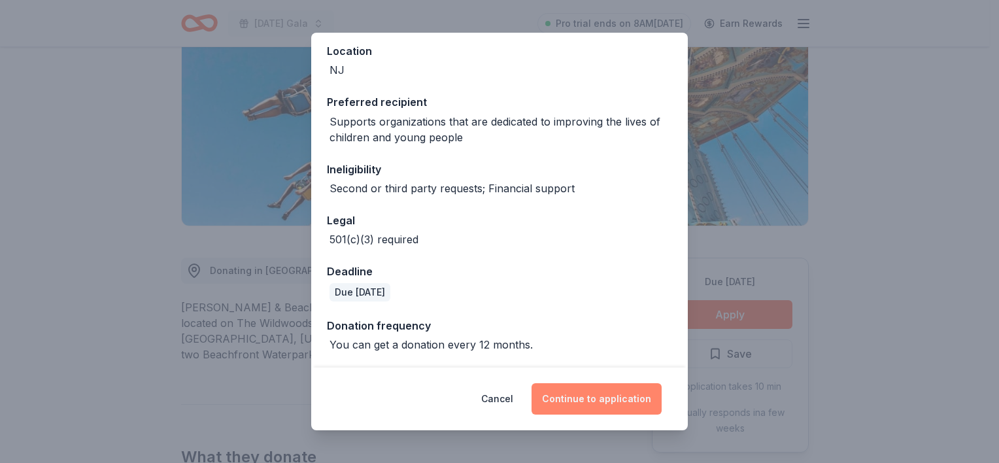
click at [608, 400] on button "Continue to application" at bounding box center [597, 398] width 130 height 31
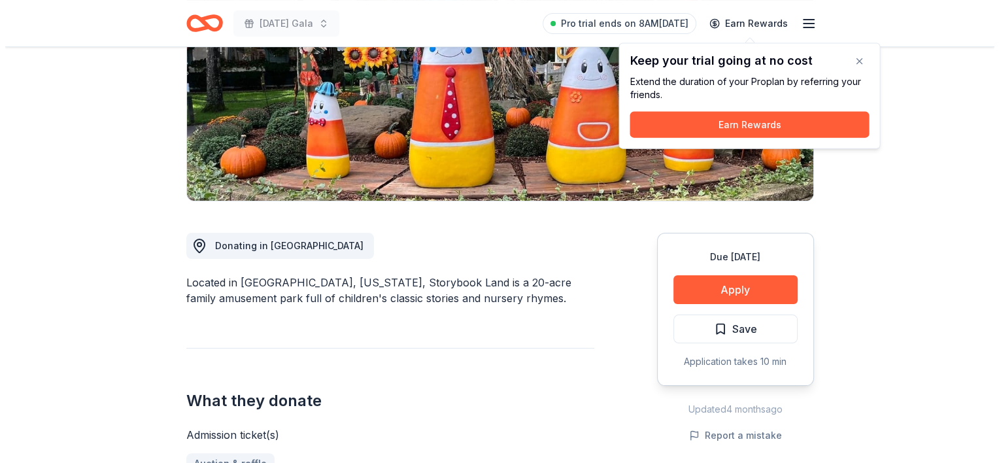
scroll to position [198, 0]
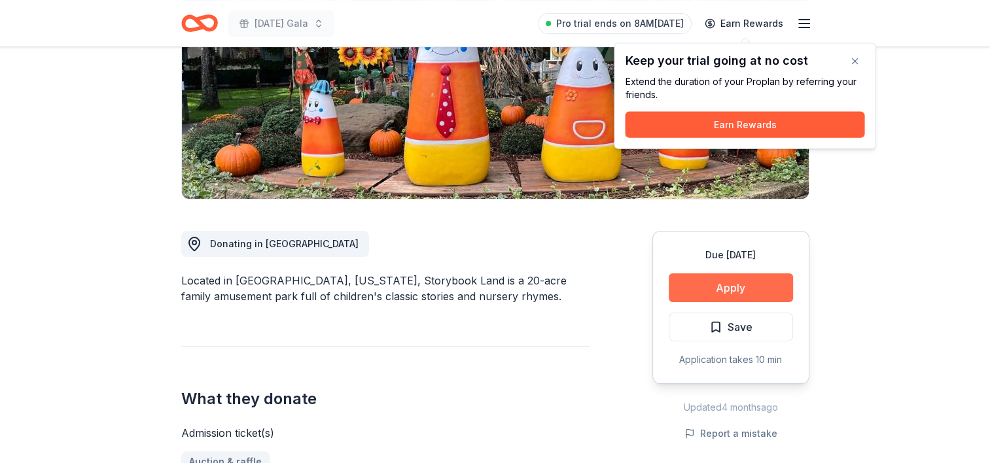
click at [729, 284] on button "Apply" at bounding box center [731, 287] width 124 height 29
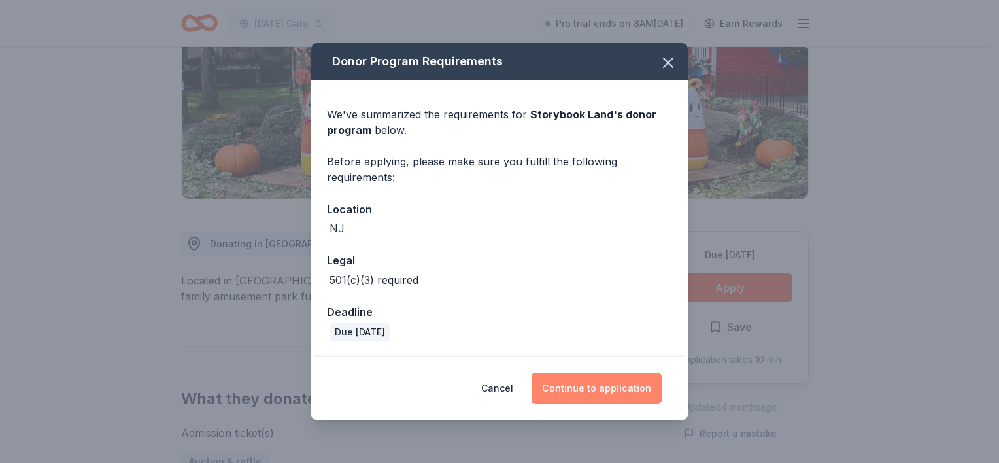
click at [599, 386] on button "Continue to application" at bounding box center [597, 388] width 130 height 31
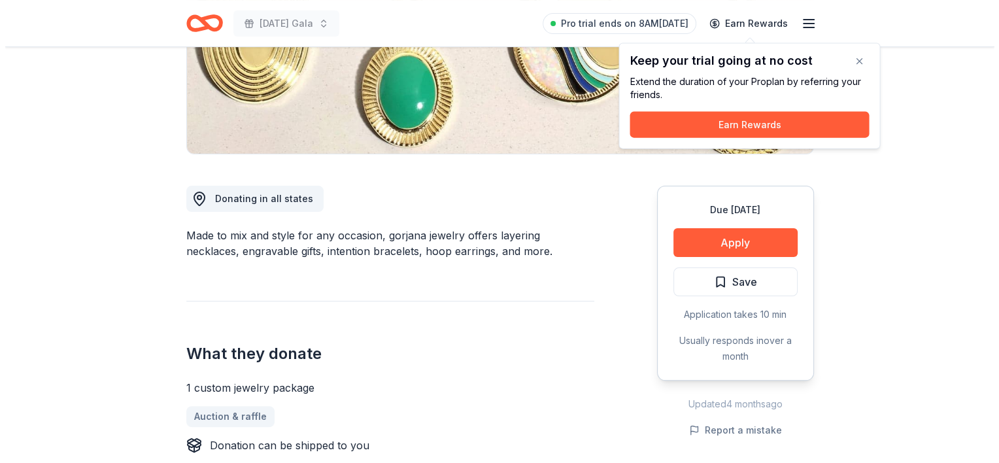
scroll to position [243, 0]
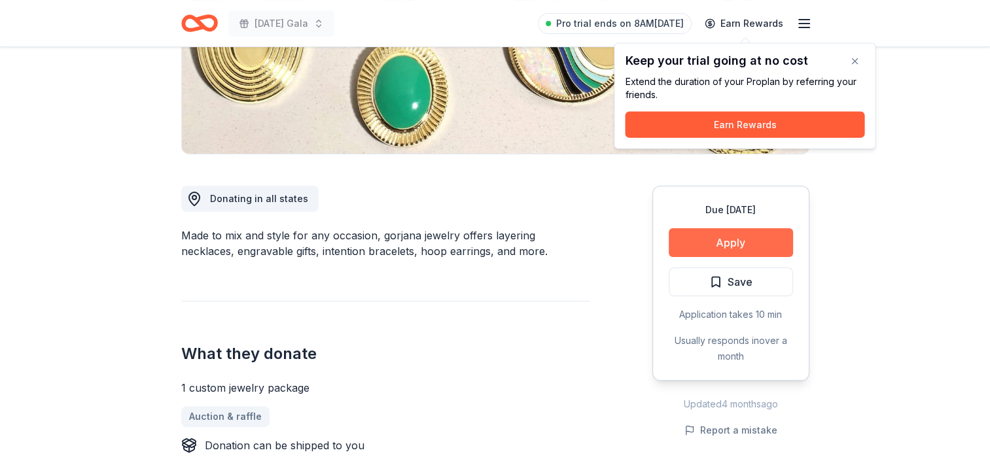
click at [727, 241] on button "Apply" at bounding box center [731, 242] width 124 height 29
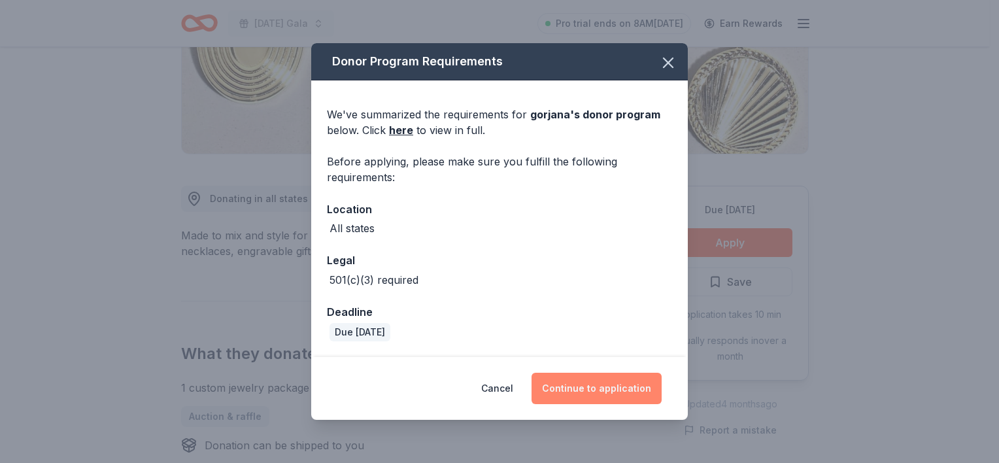
click at [594, 388] on button "Continue to application" at bounding box center [597, 388] width 130 height 31
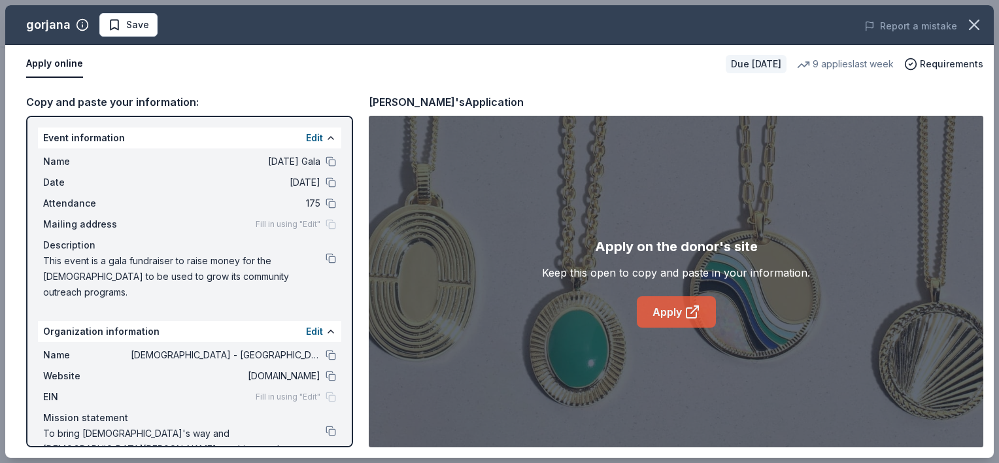
click at [669, 309] on link "Apply" at bounding box center [676, 311] width 79 height 31
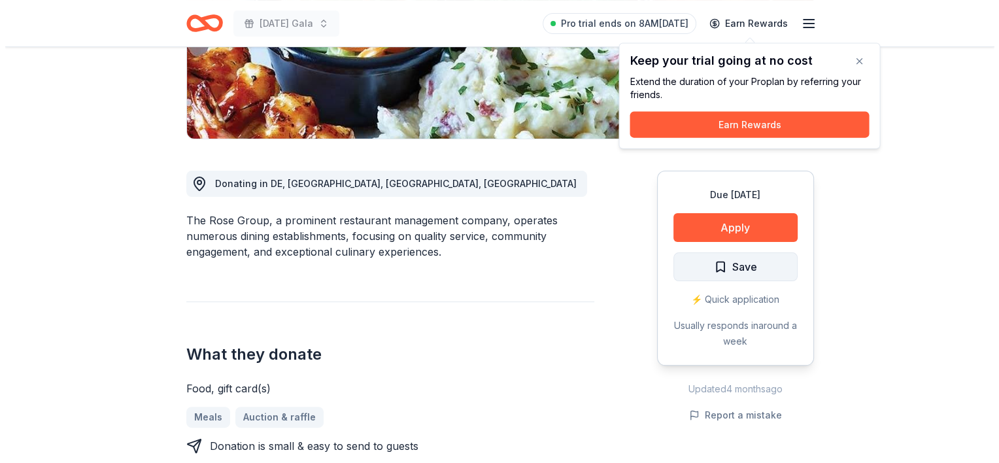
scroll to position [264, 0]
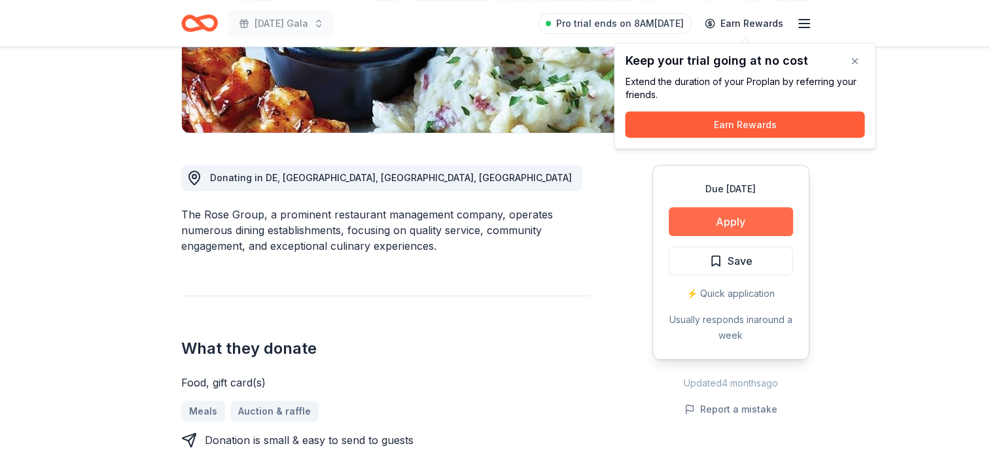
click at [729, 221] on button "Apply" at bounding box center [731, 221] width 124 height 29
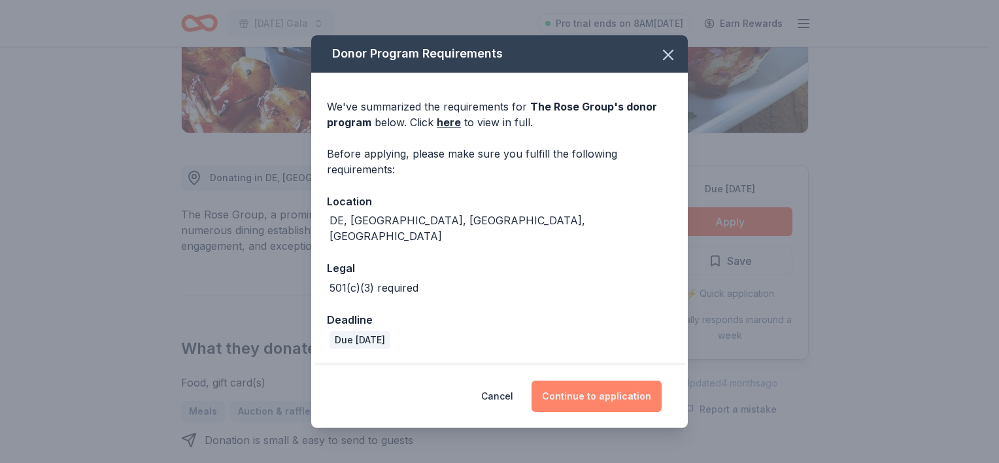
click at [595, 387] on button "Continue to application" at bounding box center [597, 396] width 130 height 31
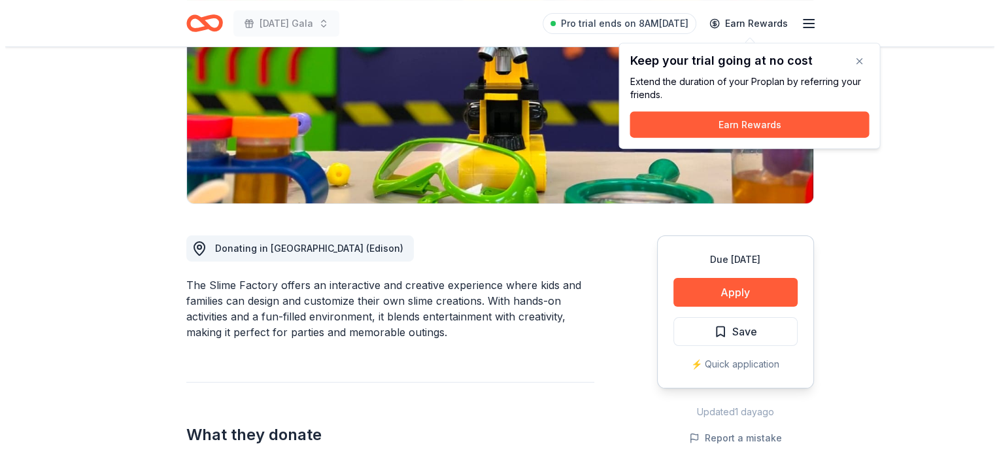
scroll to position [198, 0]
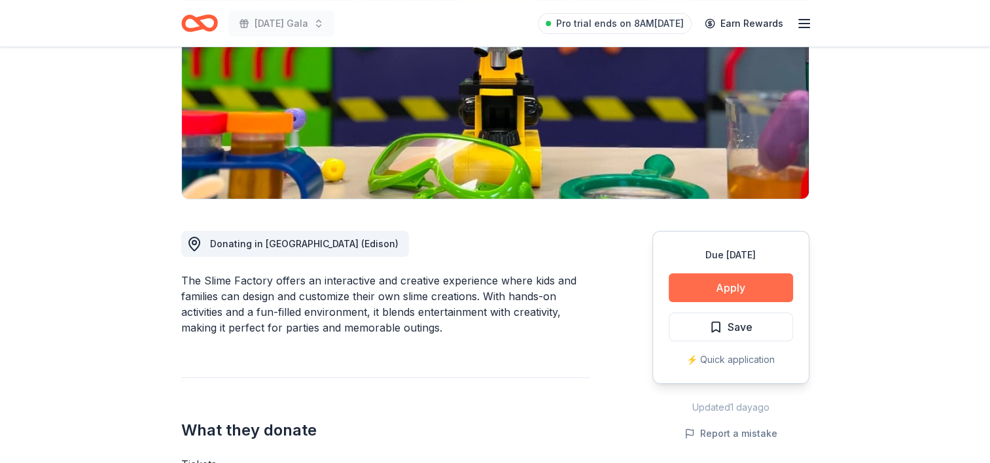
click at [730, 288] on button "Apply" at bounding box center [731, 287] width 124 height 29
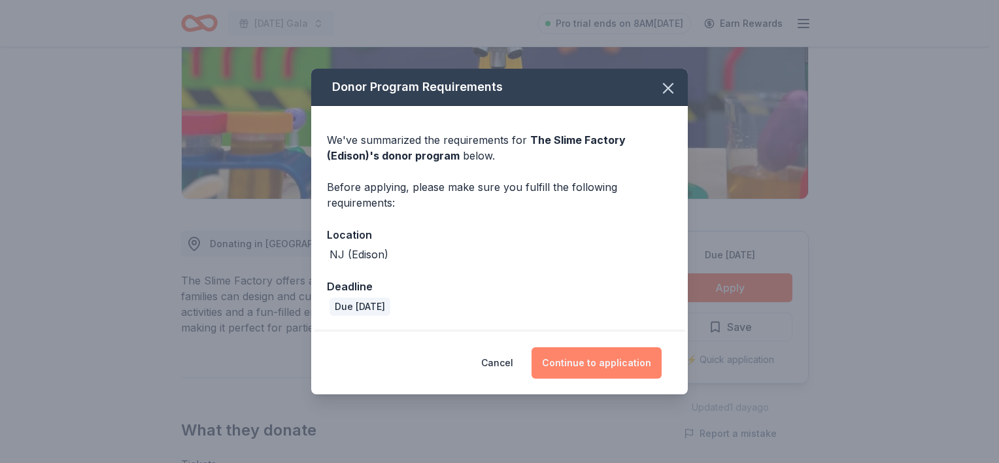
click at [599, 364] on button "Continue to application" at bounding box center [597, 362] width 130 height 31
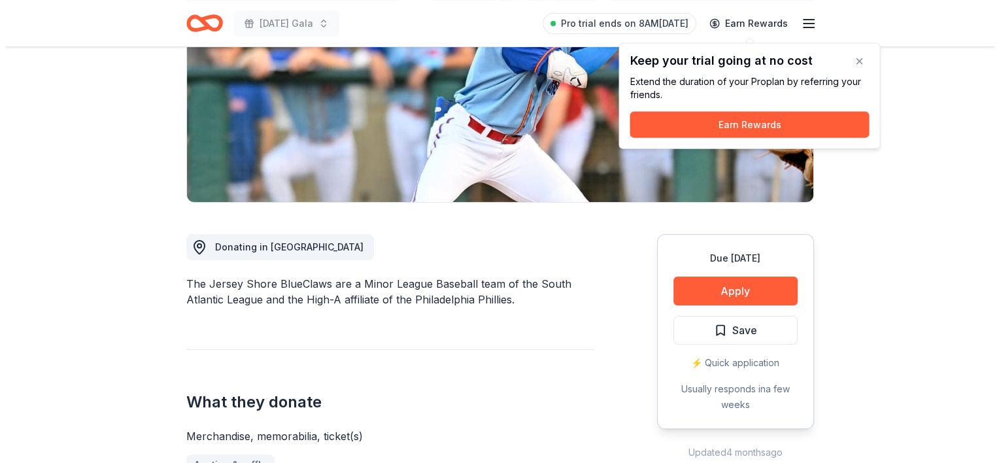
scroll to position [201, 0]
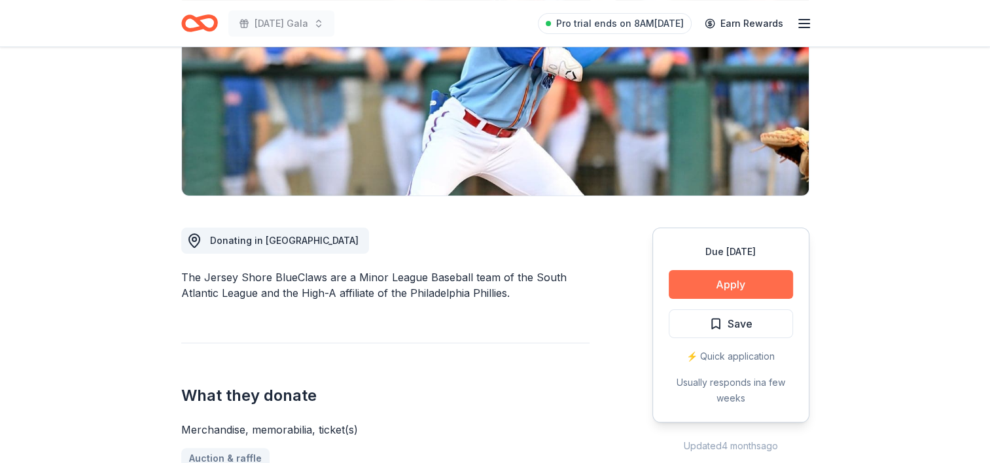
click at [735, 285] on button "Apply" at bounding box center [731, 284] width 124 height 29
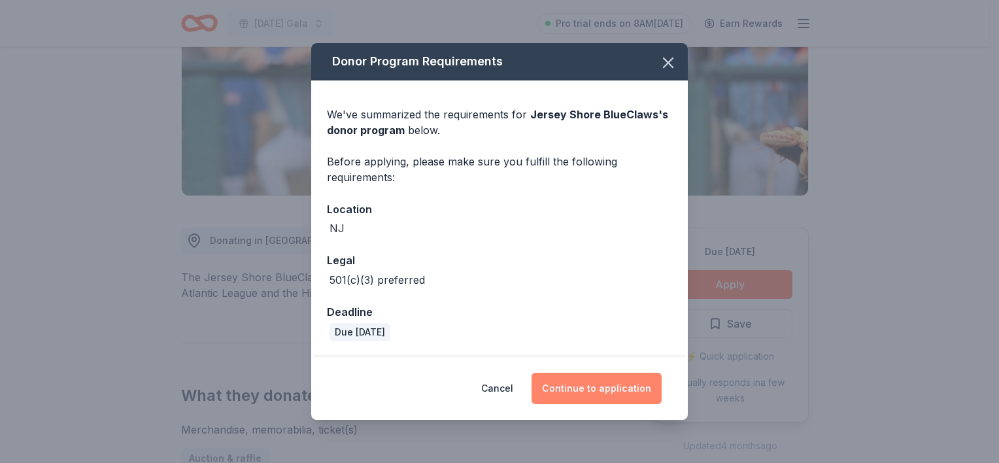
click at [597, 387] on button "Continue to application" at bounding box center [597, 388] width 130 height 31
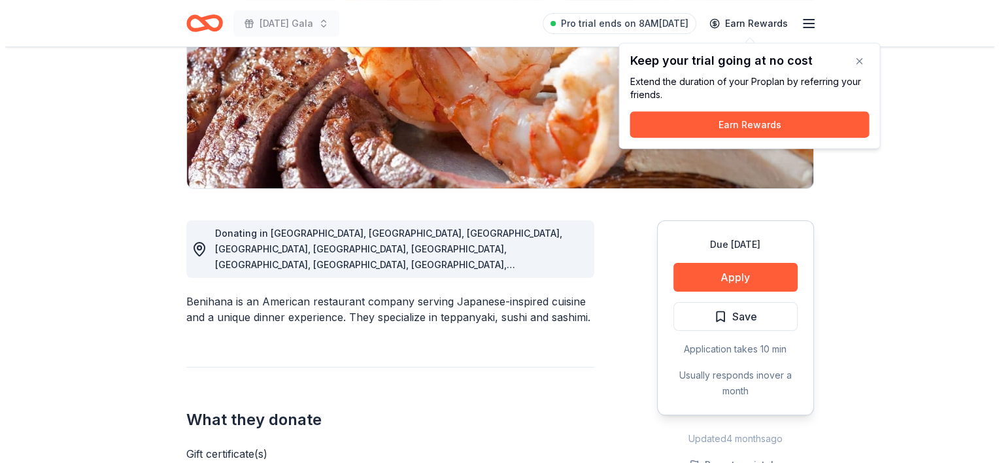
scroll to position [211, 0]
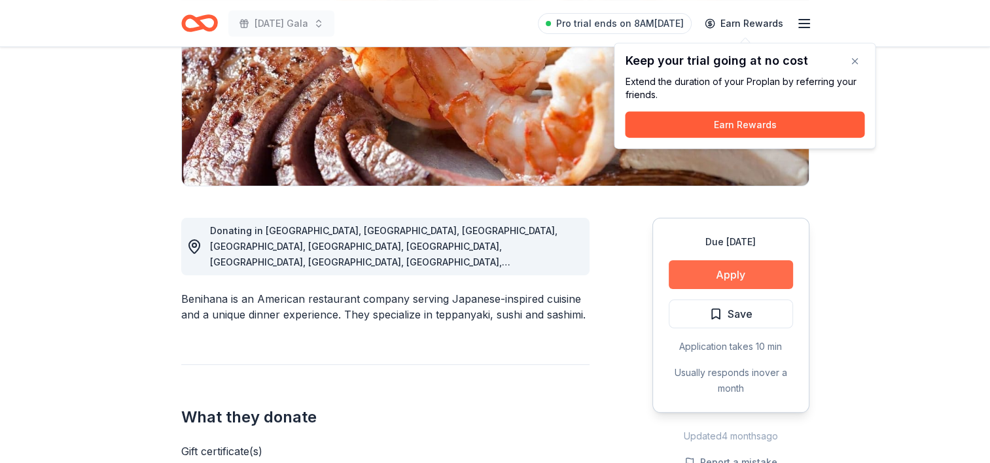
click at [733, 275] on button "Apply" at bounding box center [731, 274] width 124 height 29
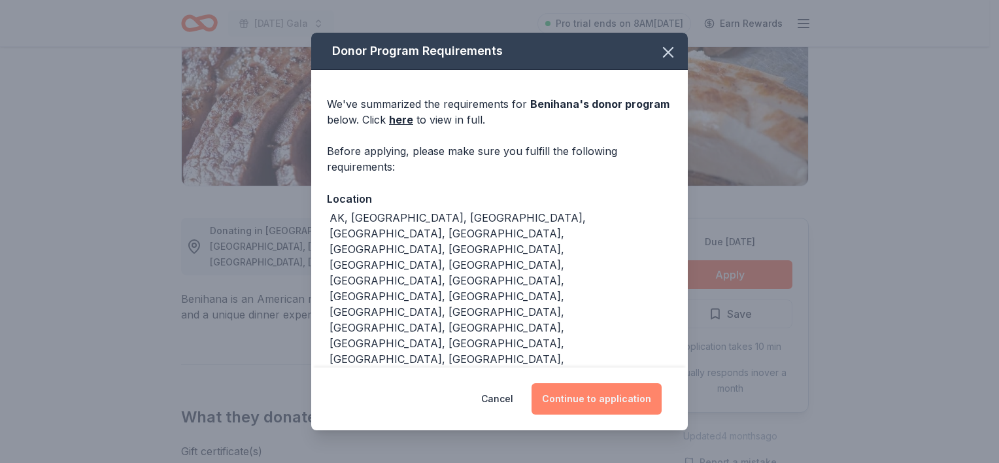
click at [603, 400] on button "Continue to application" at bounding box center [597, 398] width 130 height 31
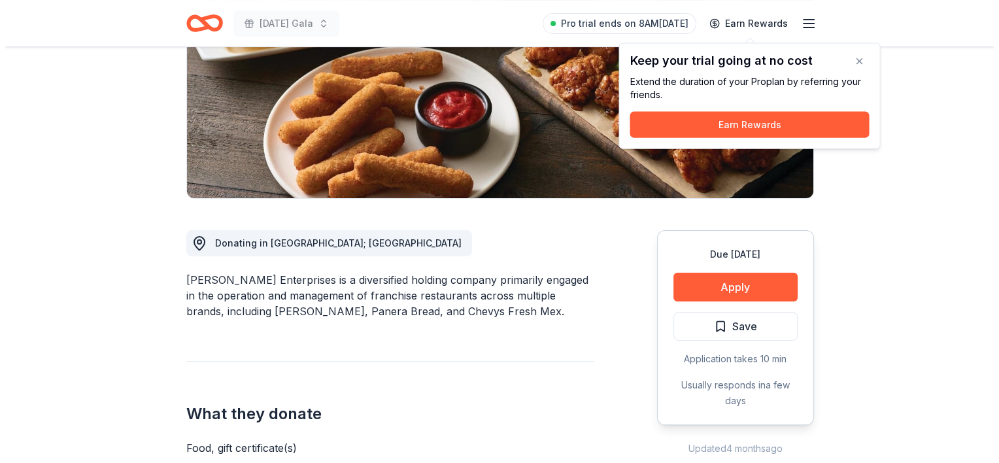
scroll to position [199, 0]
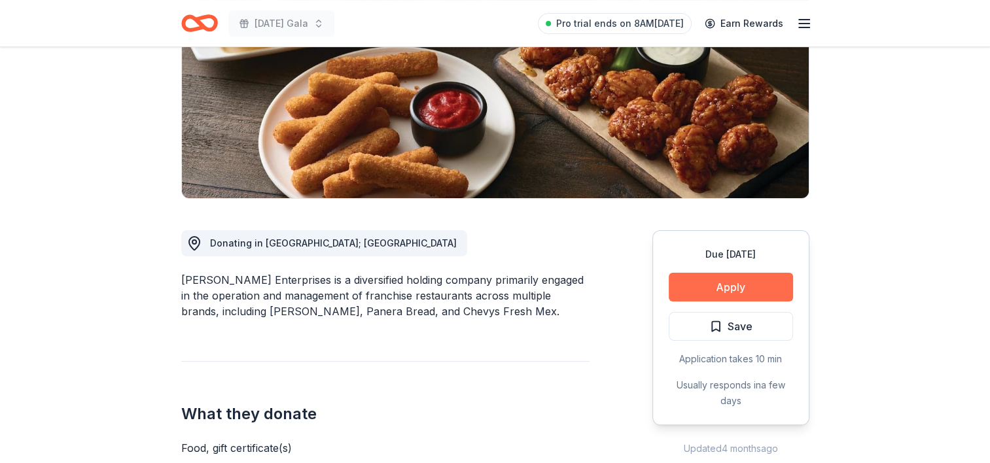
click at [733, 289] on button "Apply" at bounding box center [731, 287] width 124 height 29
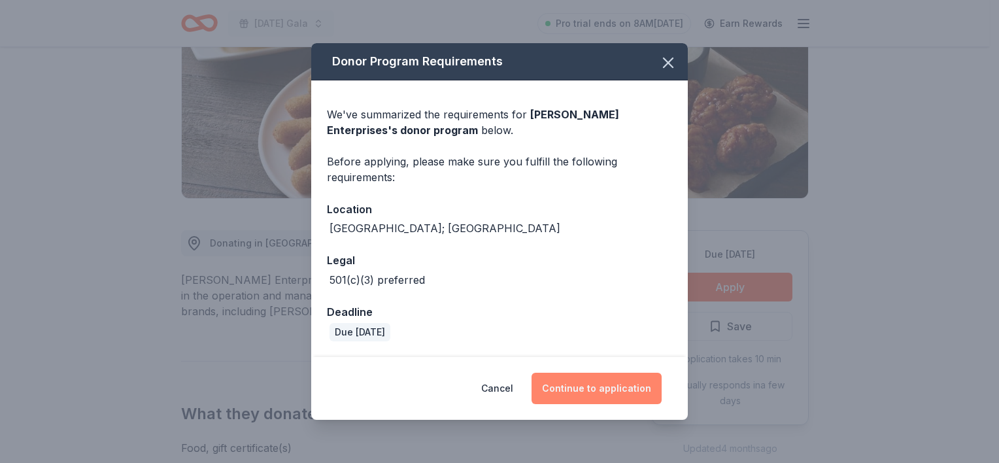
click at [603, 388] on button "Continue to application" at bounding box center [597, 388] width 130 height 31
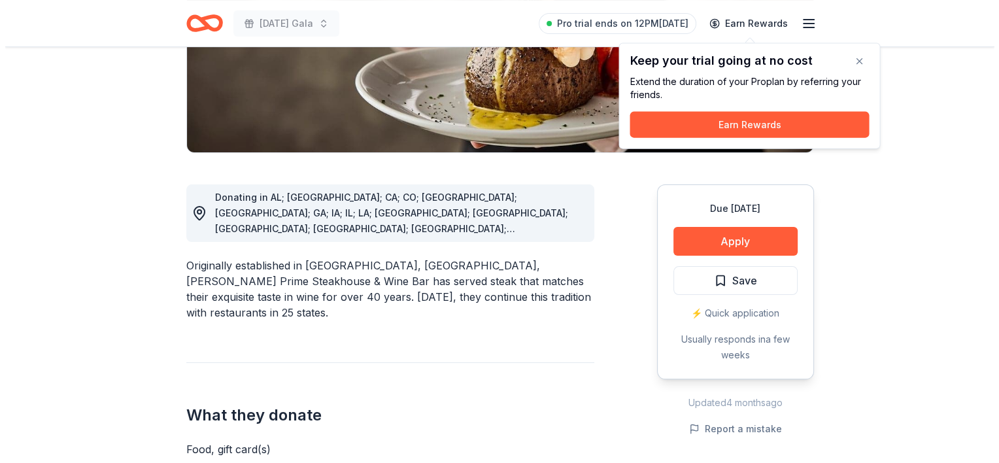
scroll to position [245, 0]
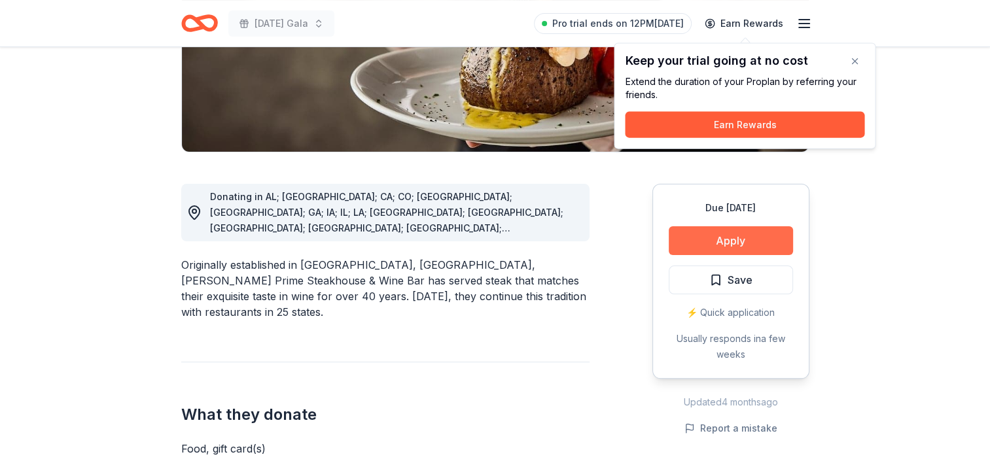
click at [729, 239] on button "Apply" at bounding box center [731, 240] width 124 height 29
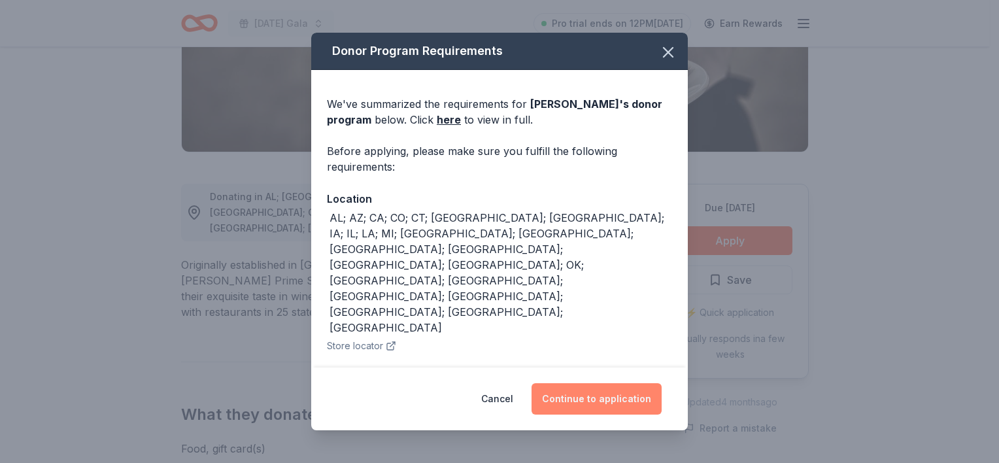
click at [585, 398] on button "Continue to application" at bounding box center [597, 398] width 130 height 31
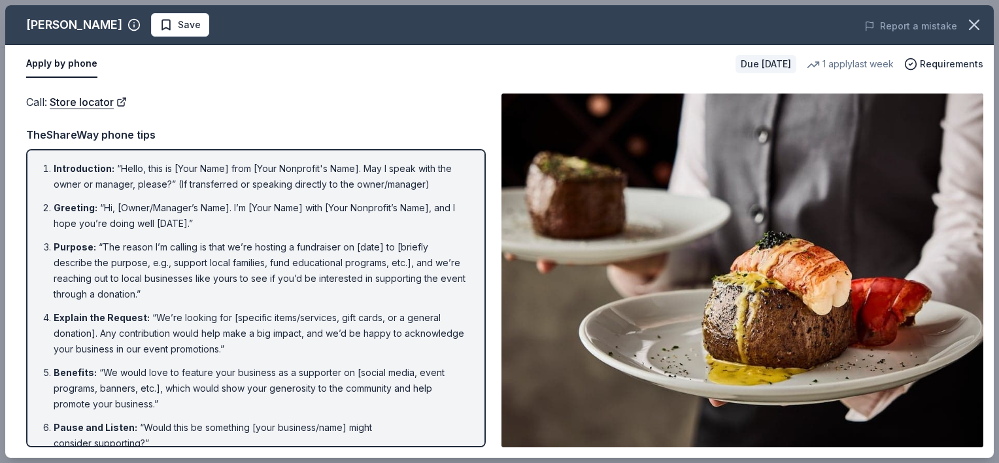
scroll to position [161, 0]
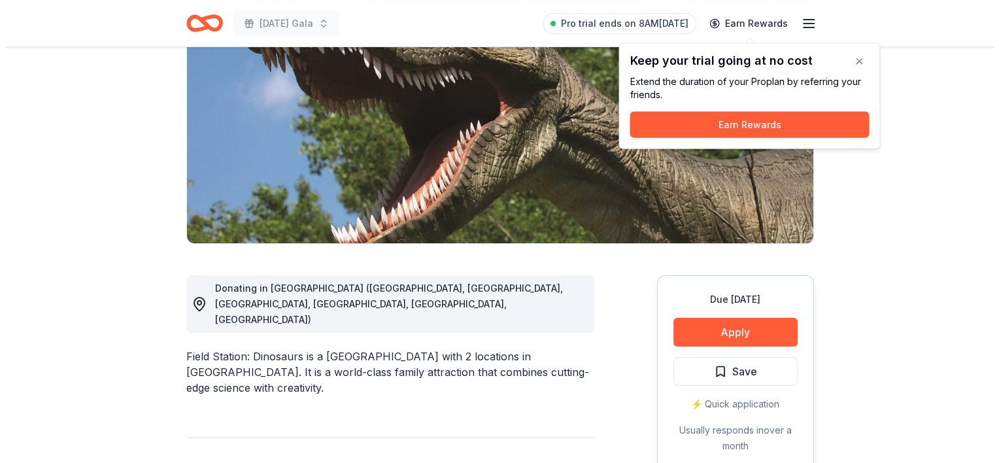
scroll to position [154, 0]
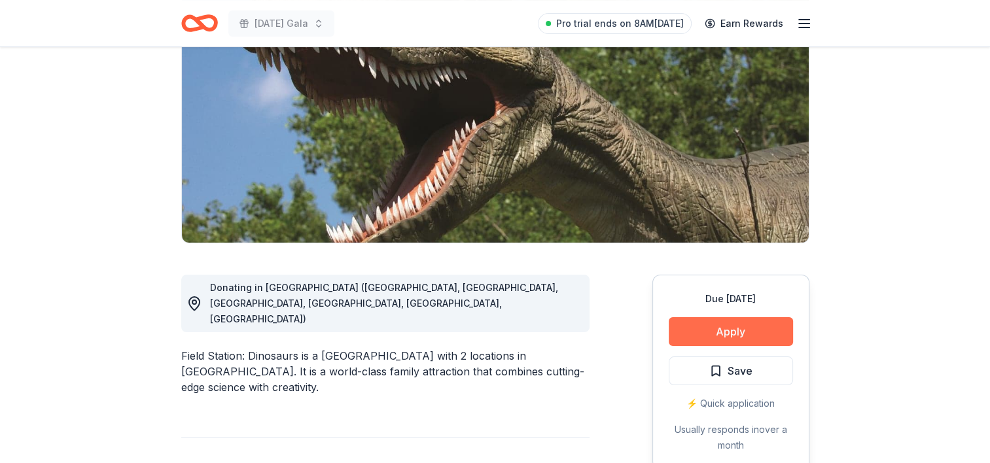
click at [727, 328] on button "Apply" at bounding box center [731, 331] width 124 height 29
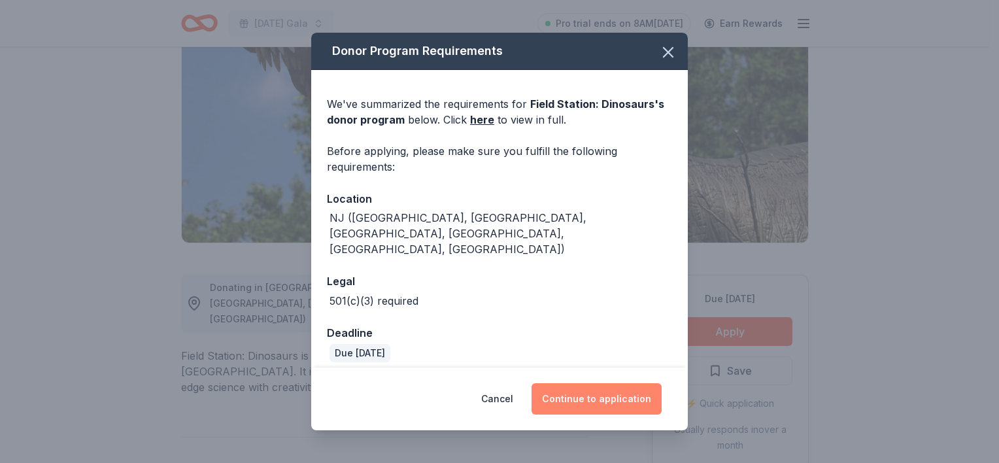
click at [594, 400] on button "Continue to application" at bounding box center [597, 398] width 130 height 31
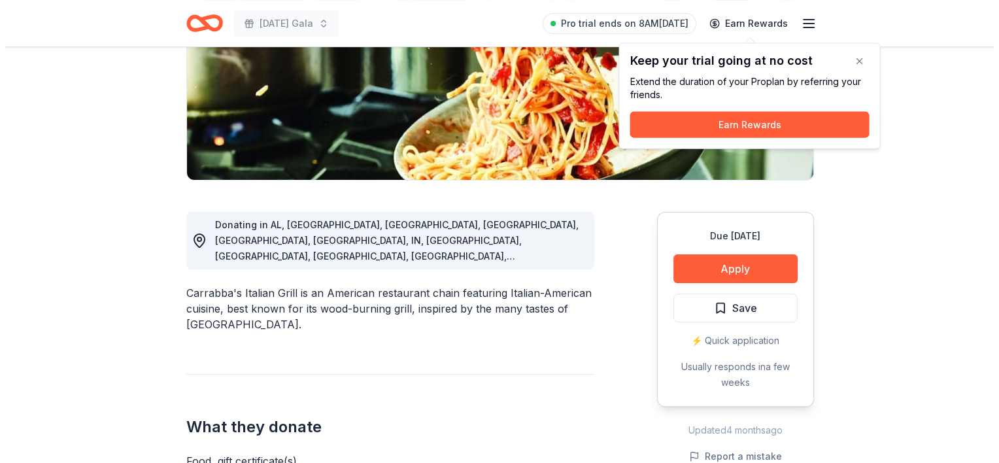
scroll to position [222, 0]
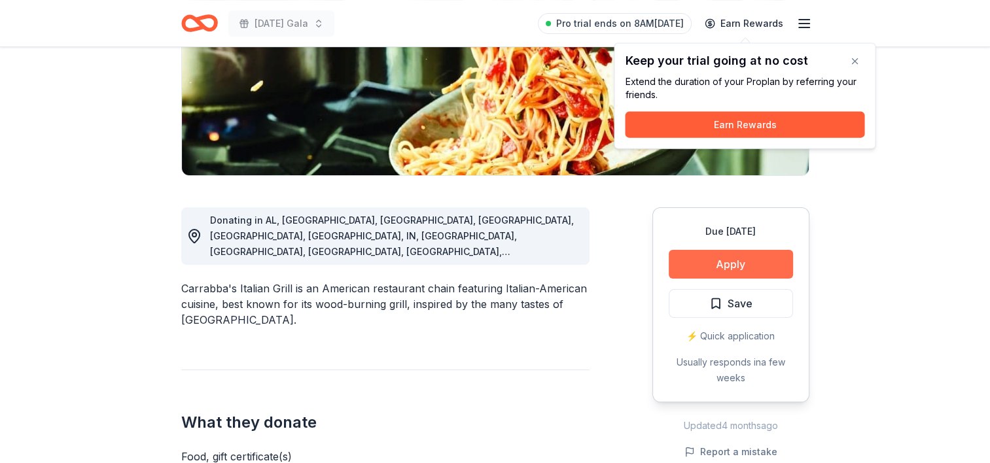
click at [729, 264] on button "Apply" at bounding box center [731, 264] width 124 height 29
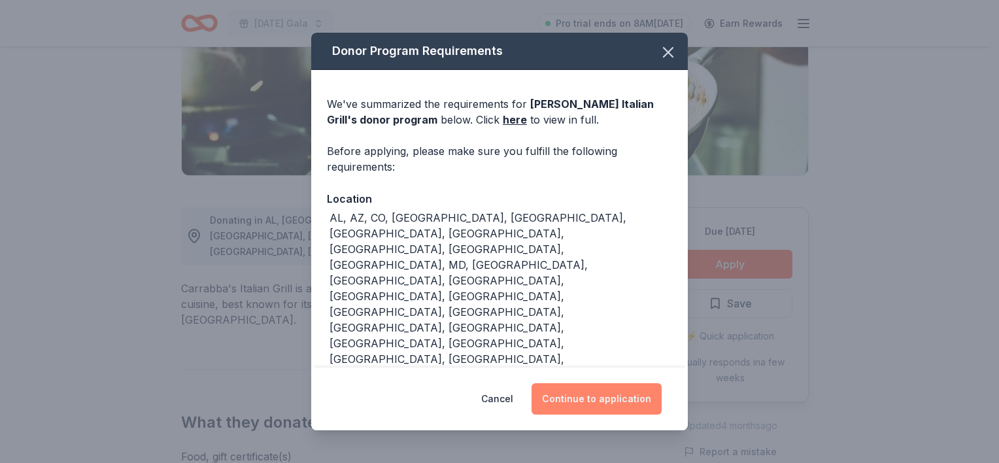
click at [612, 383] on button "Continue to application" at bounding box center [597, 398] width 130 height 31
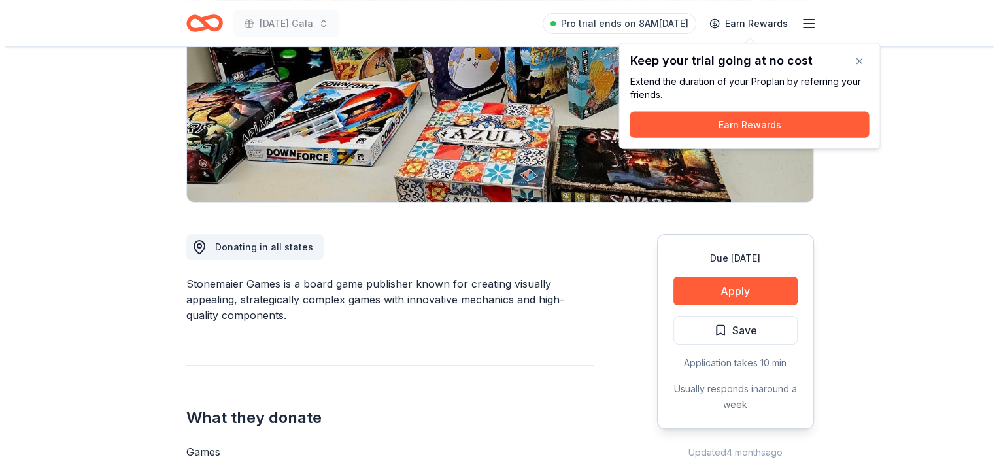
scroll to position [196, 0]
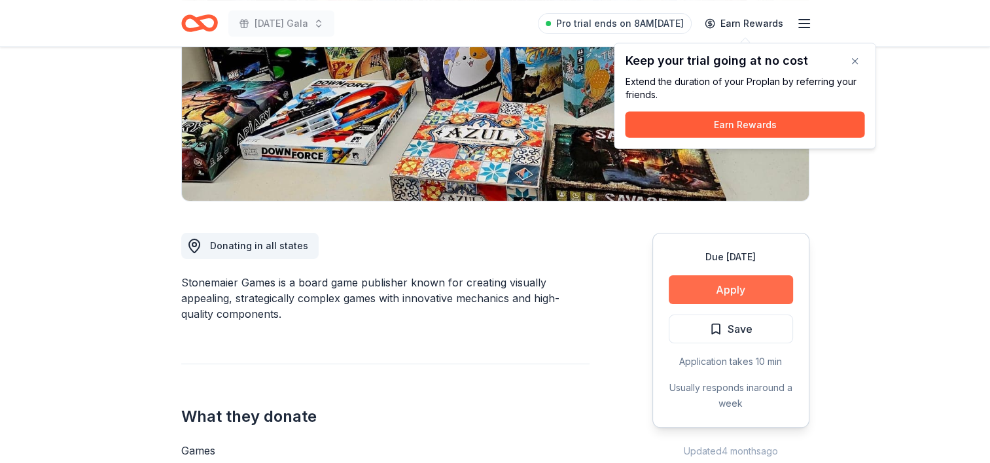
click at [727, 290] on button "Apply" at bounding box center [731, 289] width 124 height 29
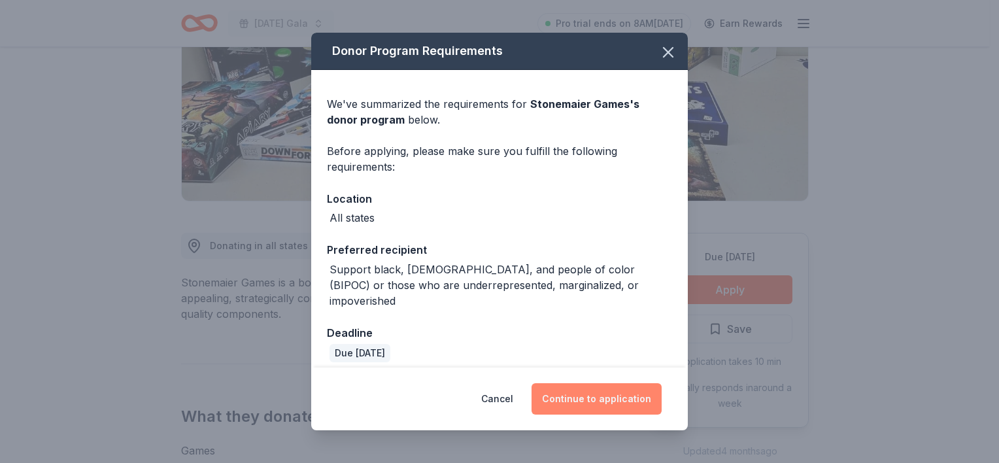
click at [610, 400] on button "Continue to application" at bounding box center [597, 398] width 130 height 31
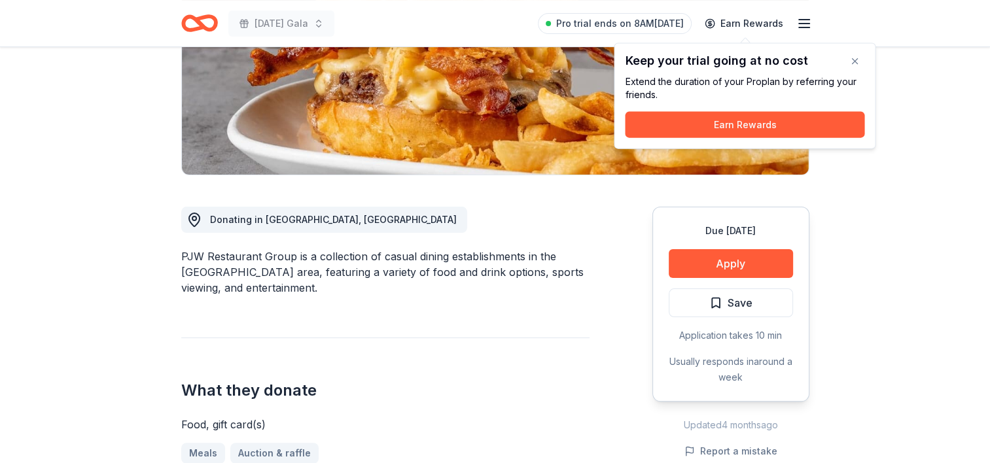
scroll to position [224, 0]
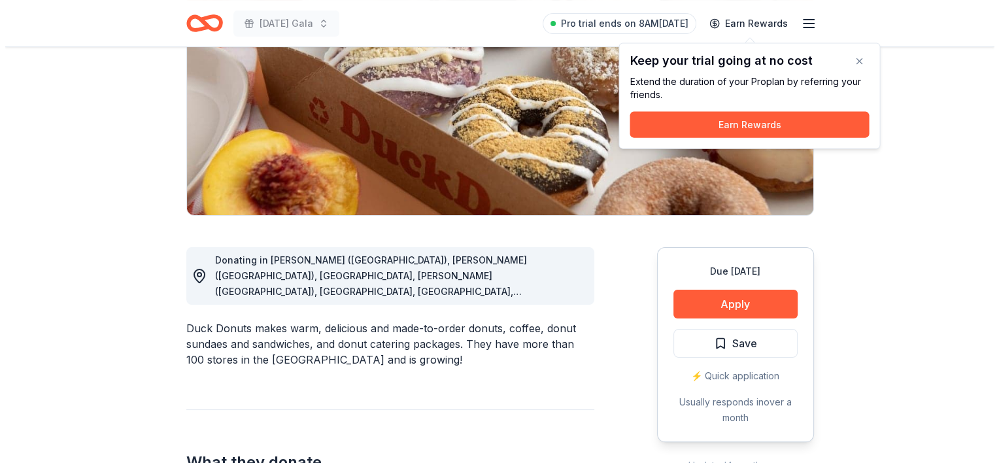
scroll to position [183, 0]
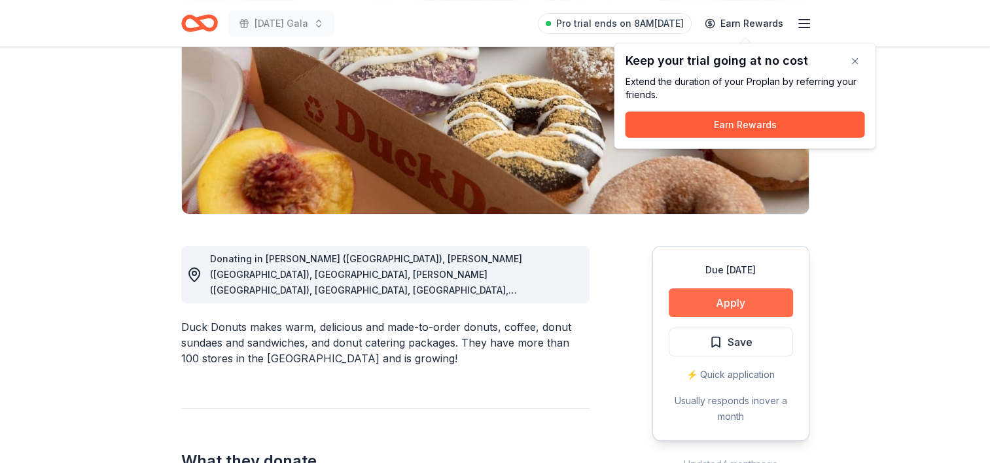
click at [729, 300] on button "Apply" at bounding box center [731, 302] width 124 height 29
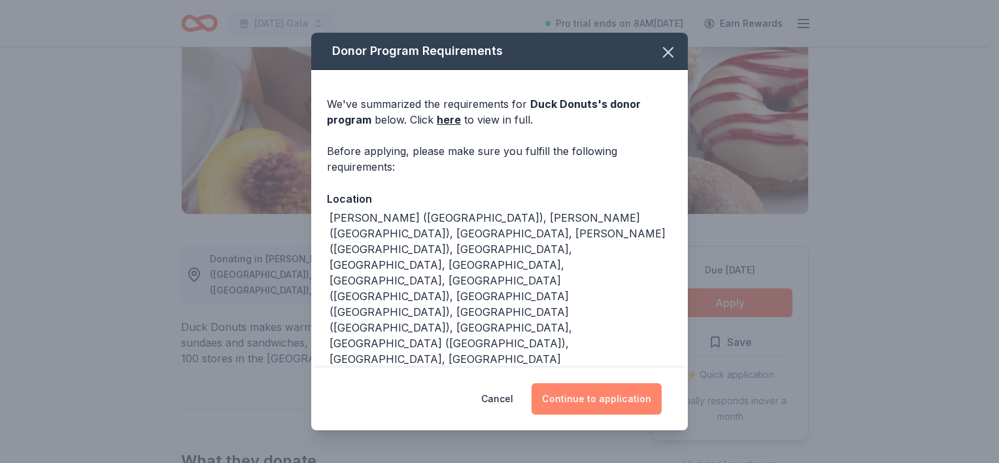
click at [604, 400] on button "Continue to application" at bounding box center [597, 398] width 130 height 31
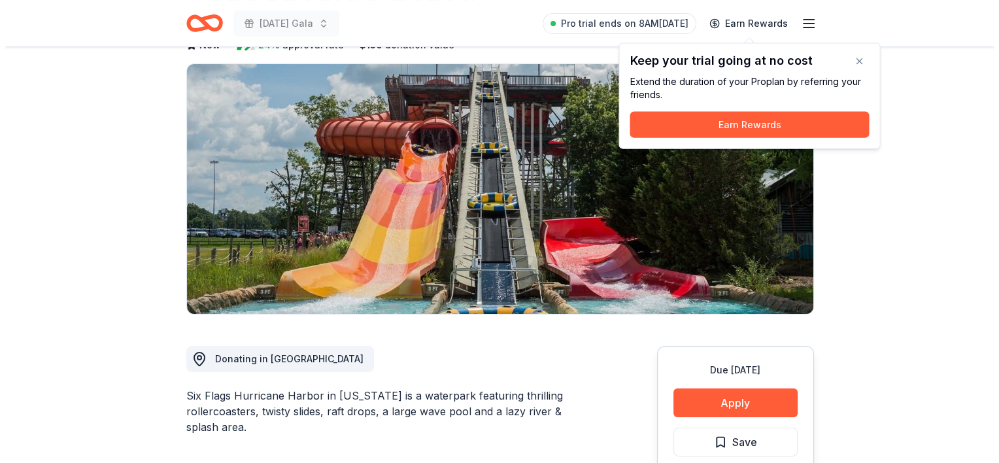
scroll to position [147, 0]
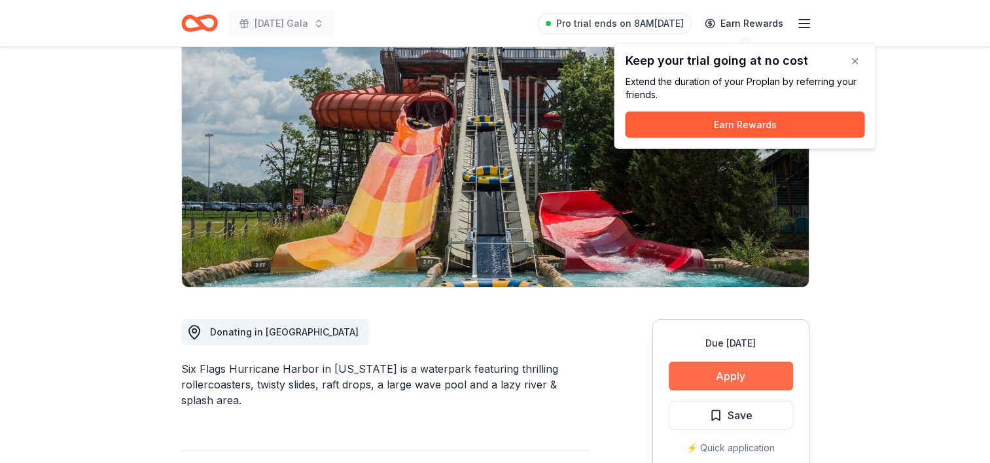
click at [723, 362] on button "Apply" at bounding box center [731, 376] width 124 height 29
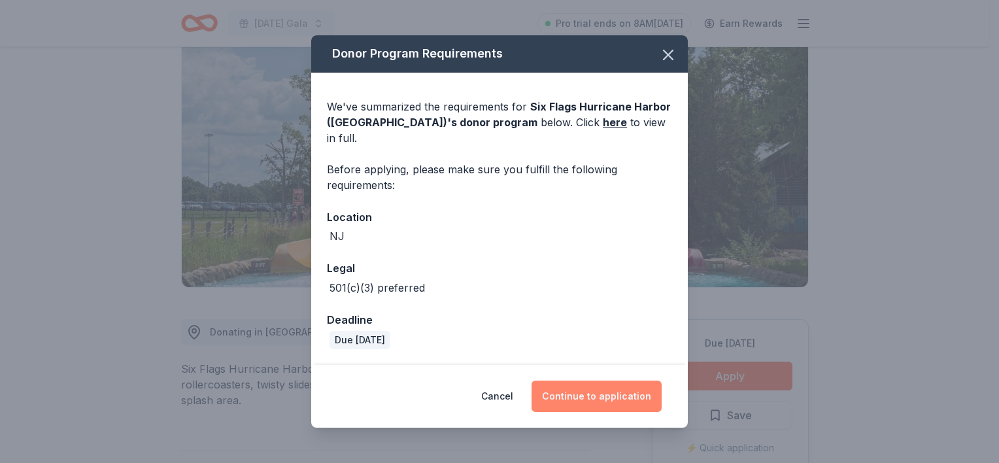
click at [606, 388] on button "Continue to application" at bounding box center [597, 396] width 130 height 31
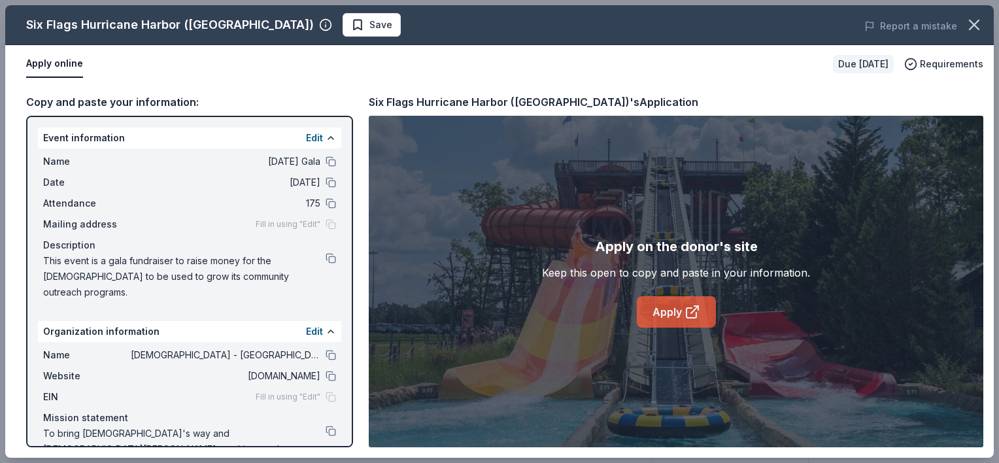
click at [659, 314] on link "Apply" at bounding box center [676, 311] width 79 height 31
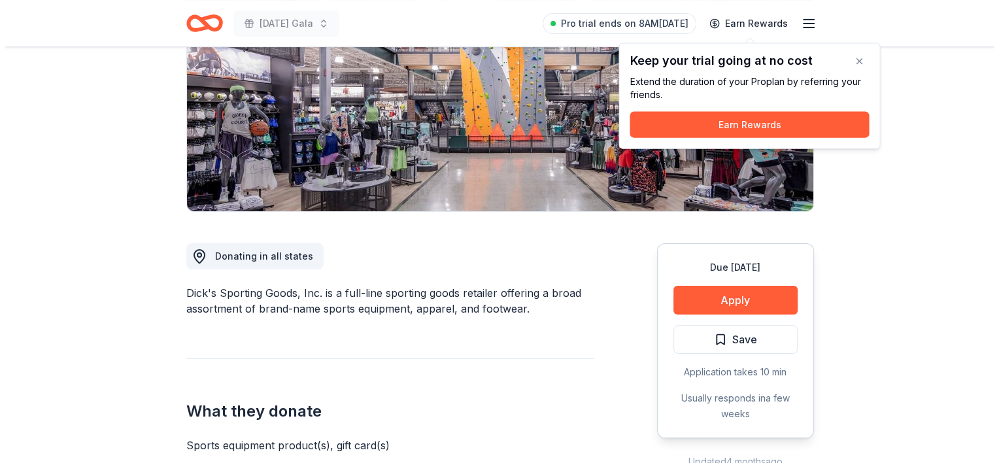
scroll to position [189, 0]
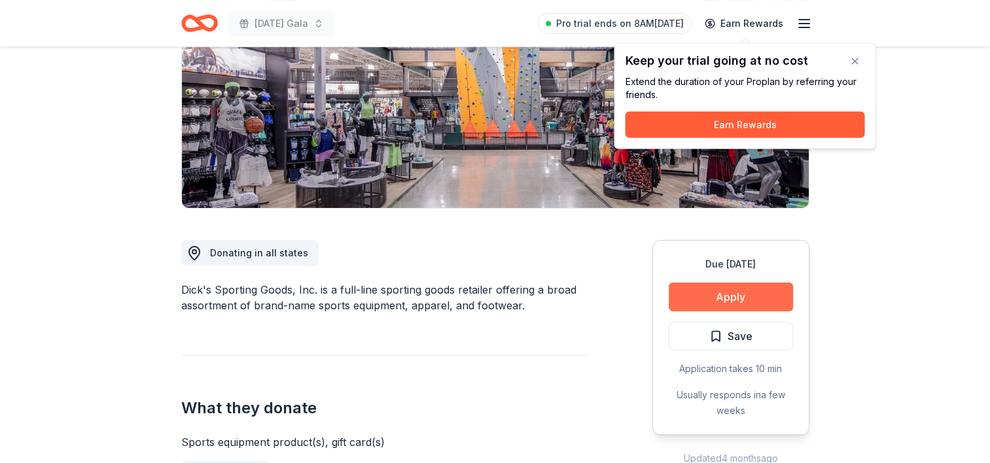
click at [729, 296] on button "Apply" at bounding box center [731, 297] width 124 height 29
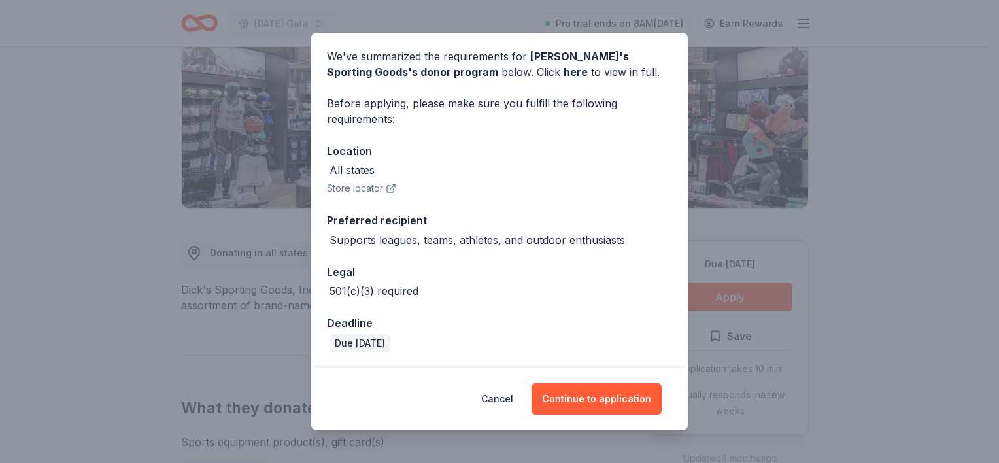
scroll to position [0, 0]
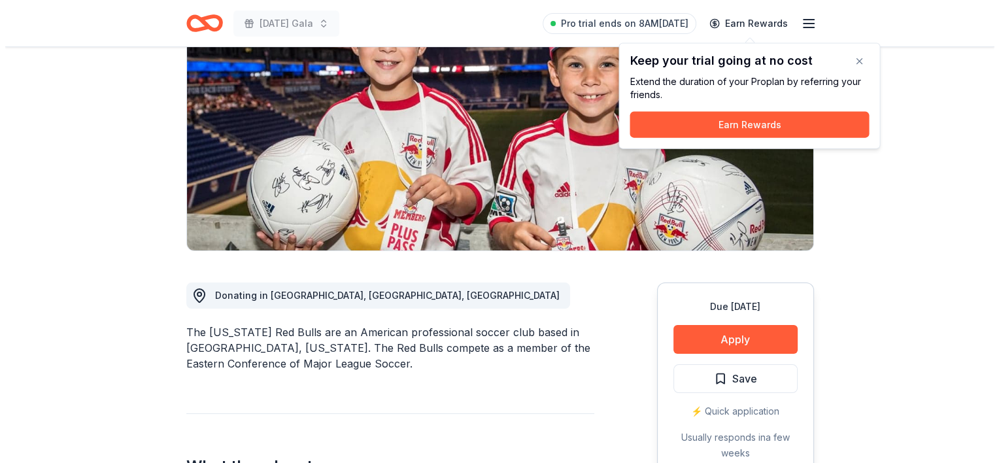
scroll to position [171, 0]
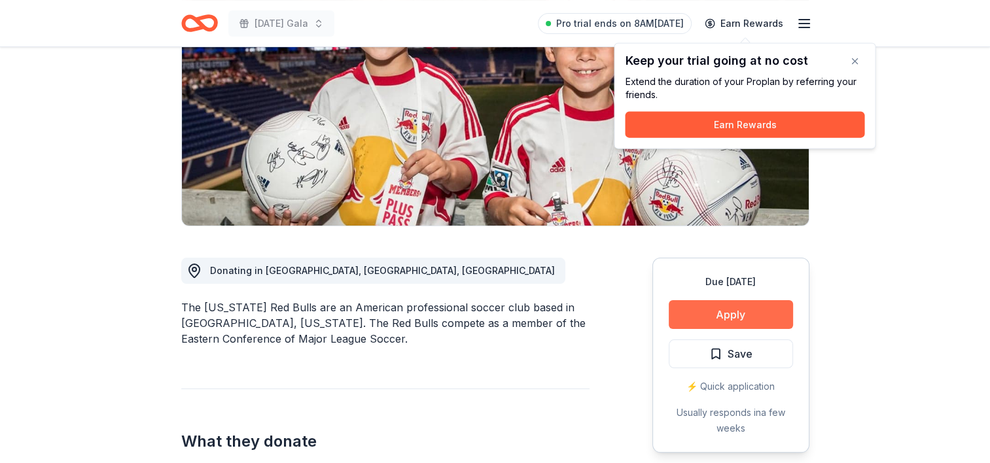
click at [732, 321] on button "Apply" at bounding box center [731, 314] width 124 height 29
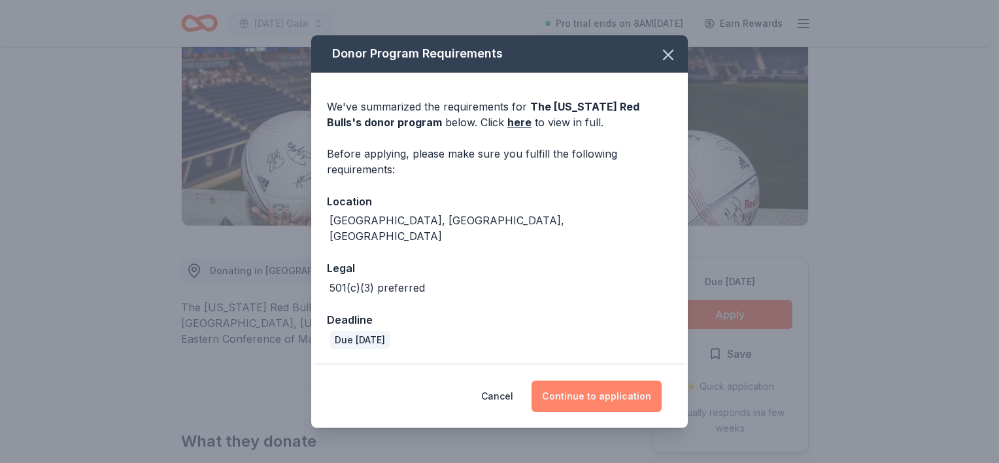
click at [610, 392] on button "Continue to application" at bounding box center [597, 396] width 130 height 31
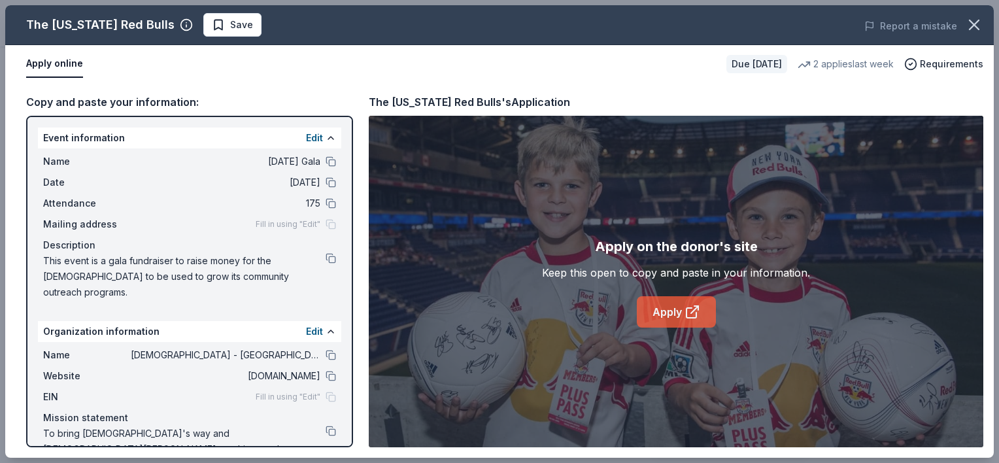
click at [675, 310] on link "Apply" at bounding box center [676, 311] width 79 height 31
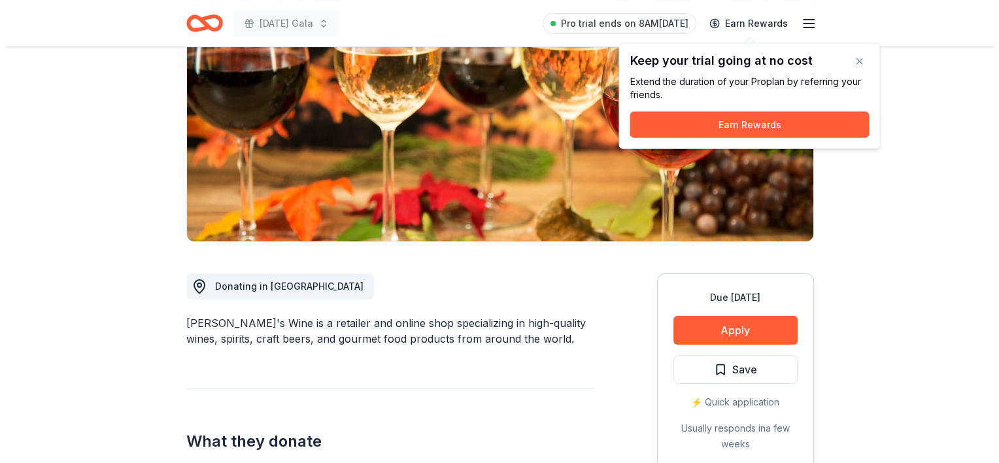
scroll to position [158, 0]
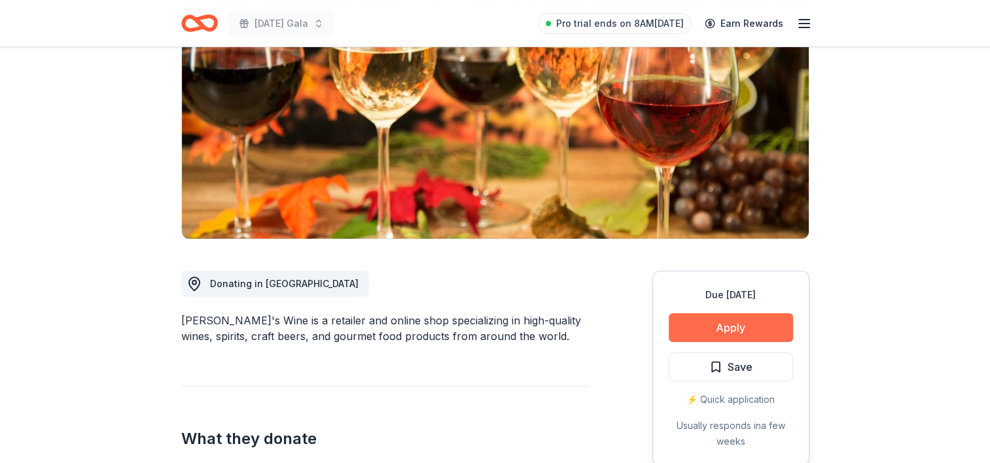
click at [733, 321] on button "Apply" at bounding box center [731, 327] width 124 height 29
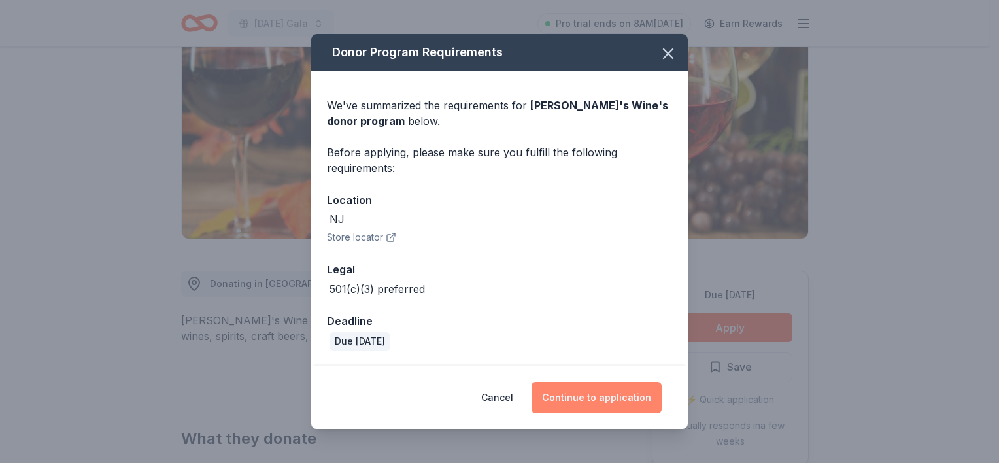
click at [570, 400] on button "Continue to application" at bounding box center [597, 397] width 130 height 31
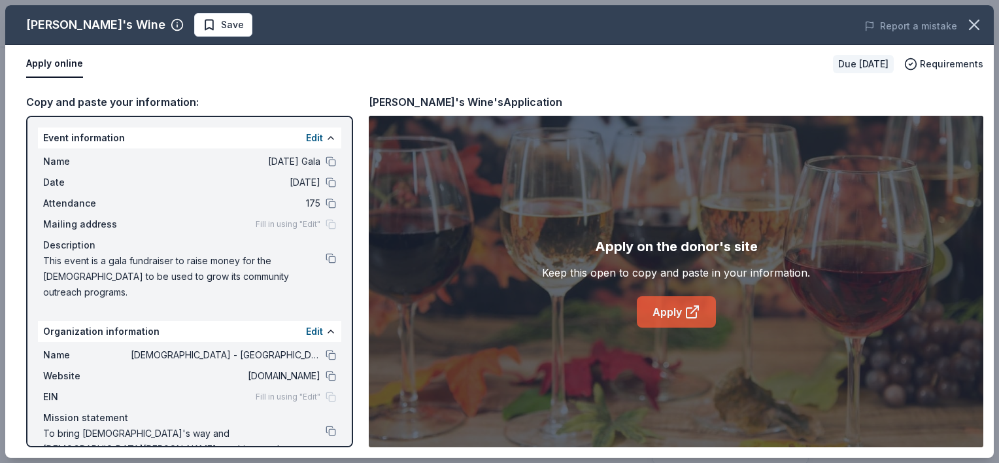
click at [665, 309] on link "Apply" at bounding box center [676, 311] width 79 height 31
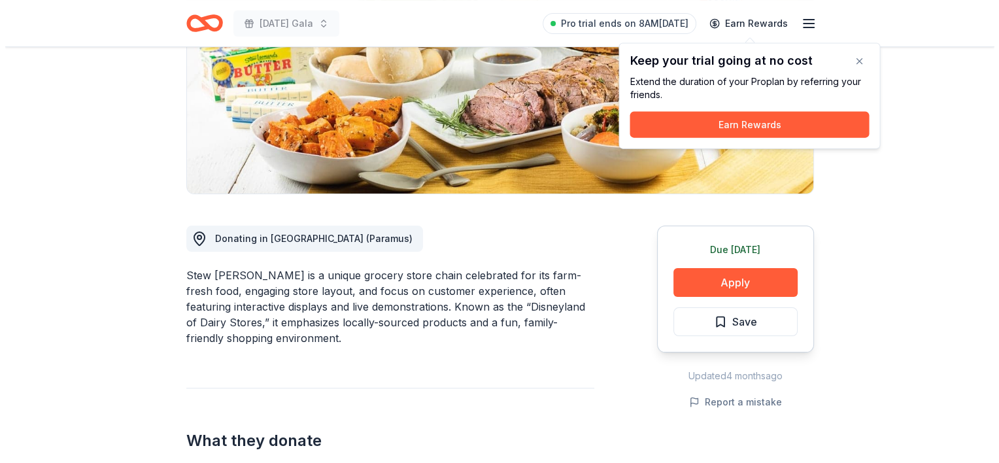
scroll to position [204, 0]
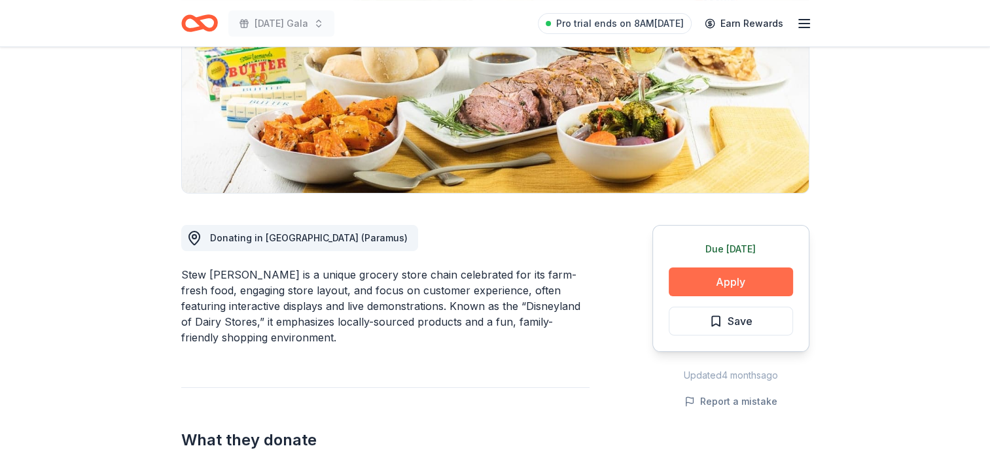
click at [730, 274] on button "Apply" at bounding box center [731, 282] width 124 height 29
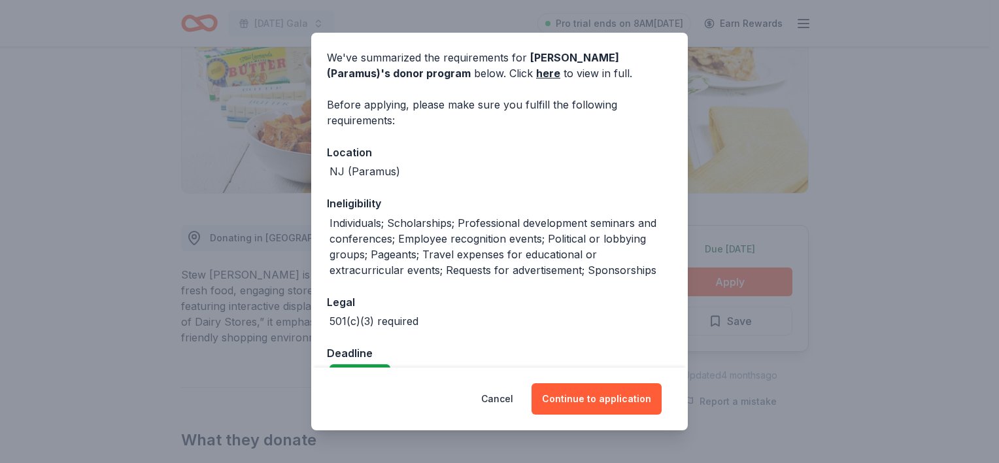
scroll to position [50, 0]
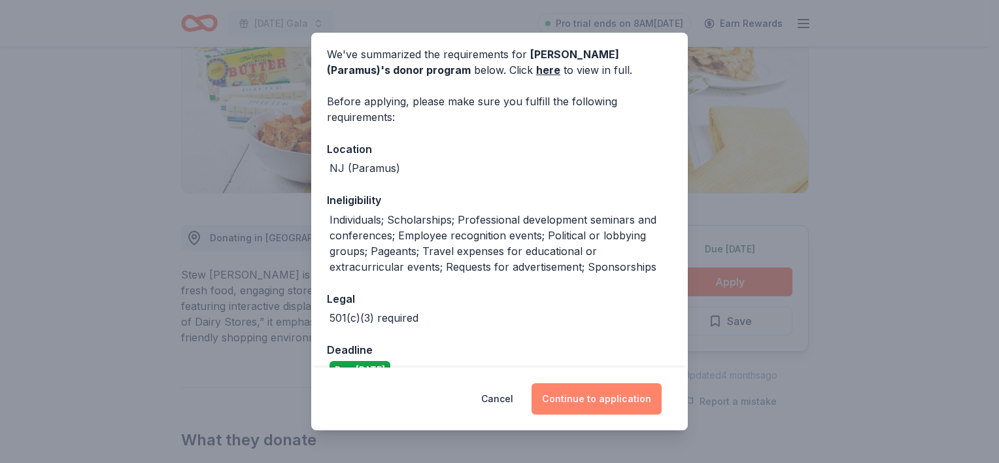
click at [590, 396] on button "Continue to application" at bounding box center [597, 398] width 130 height 31
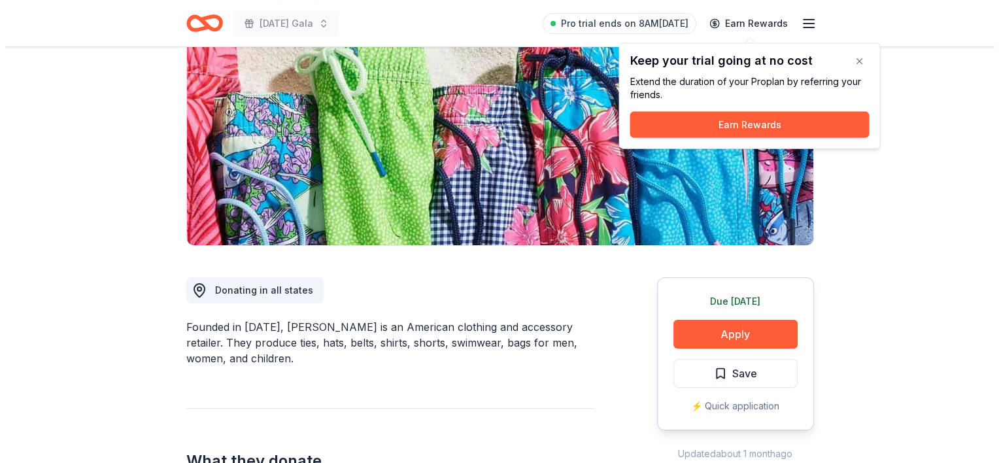
scroll to position [153, 0]
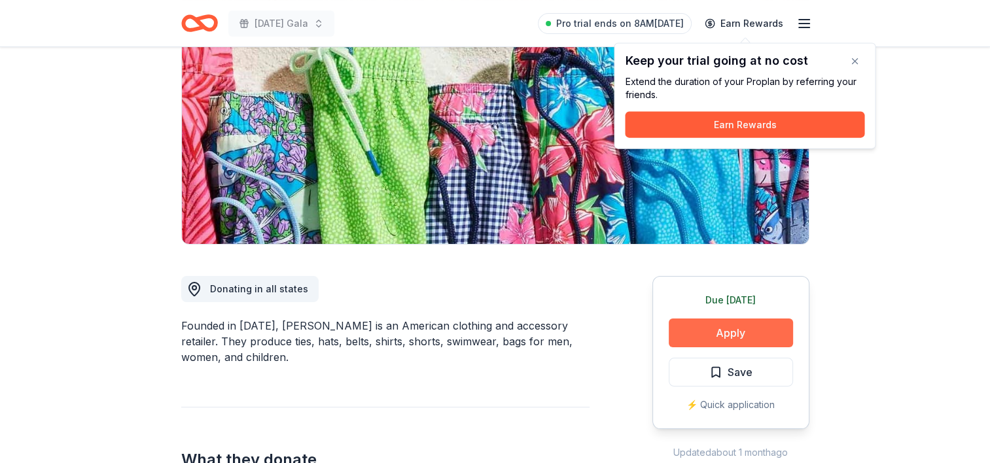
click at [730, 332] on button "Apply" at bounding box center [731, 333] width 124 height 29
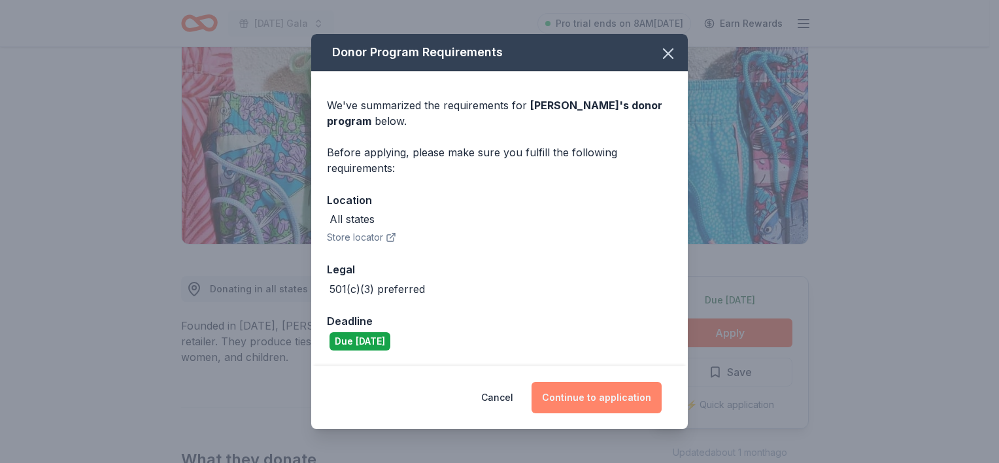
click at [611, 398] on button "Continue to application" at bounding box center [597, 397] width 130 height 31
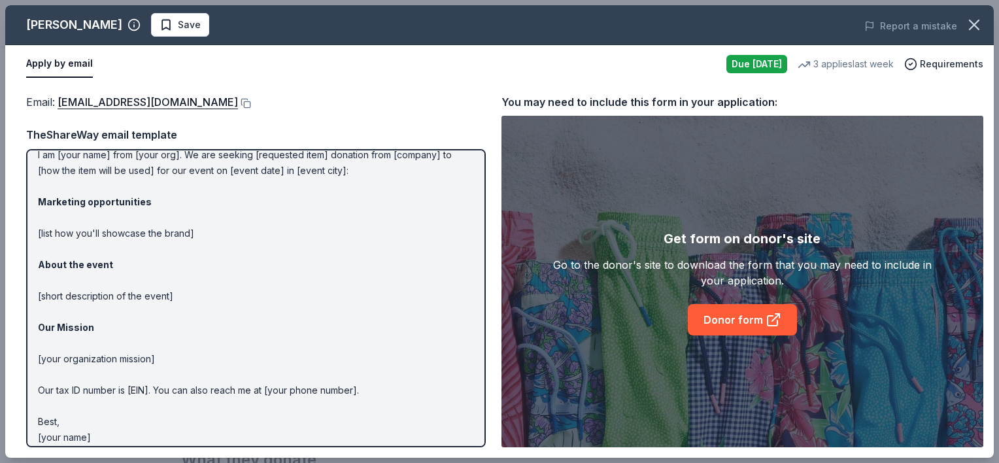
scroll to position [0, 0]
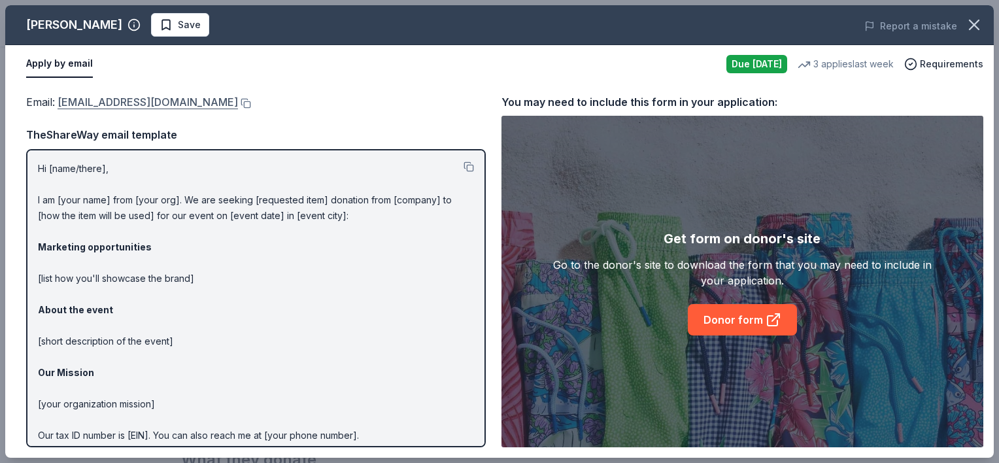
click at [124, 101] on link "donations@vineyardvines.com" at bounding box center [148, 102] width 181 height 17
drag, startPoint x: 37, startPoint y: 165, endPoint x: 112, endPoint y: 237, distance: 104.5
click at [112, 237] on div "Hi [name/there], I am [your name] from [your org]. We are seeking [requested it…" at bounding box center [256, 298] width 460 height 298
click at [464, 162] on button at bounding box center [469, 167] width 10 height 10
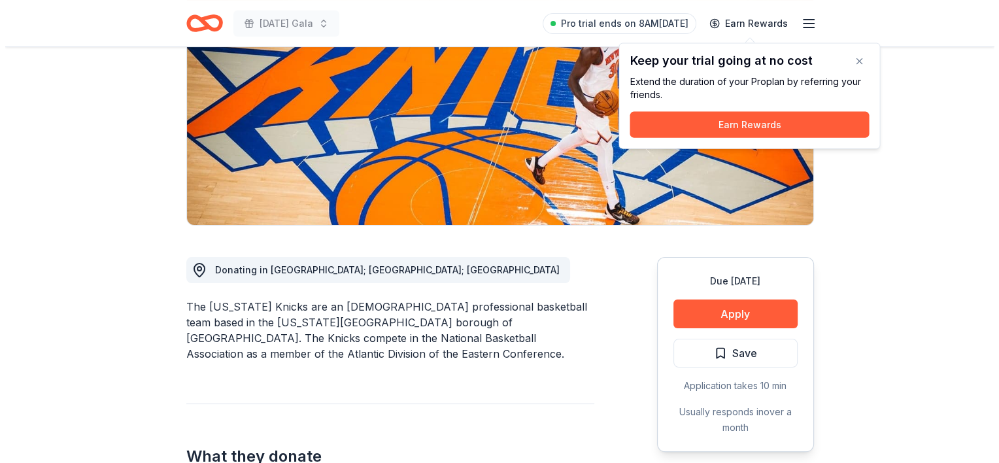
scroll to position [173, 0]
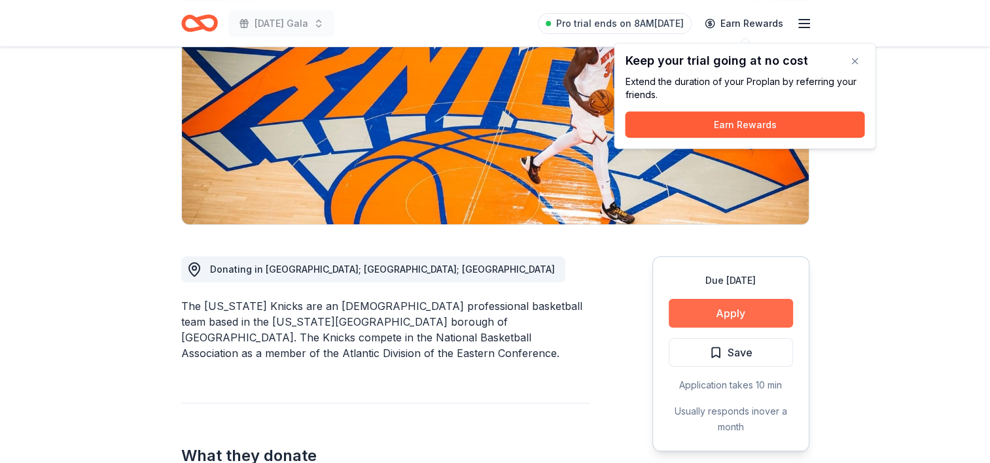
click at [717, 304] on button "Apply" at bounding box center [731, 313] width 124 height 29
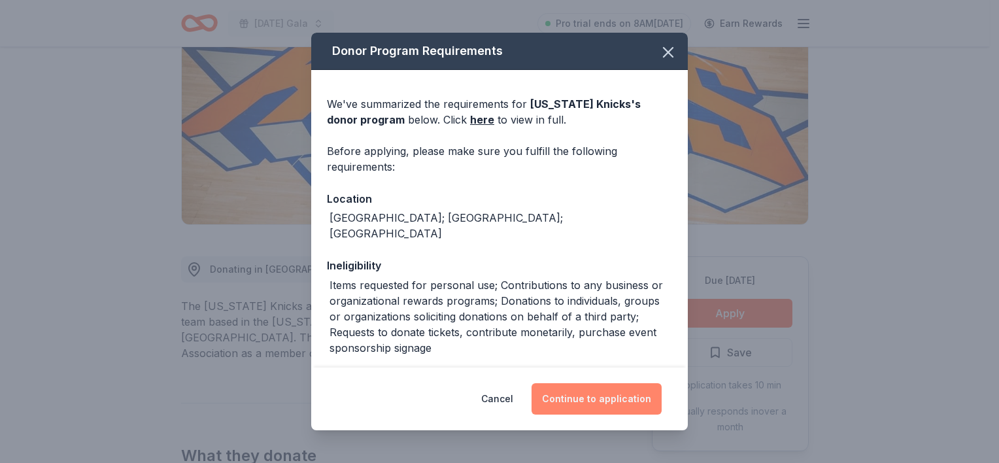
click at [595, 399] on button "Continue to application" at bounding box center [597, 398] width 130 height 31
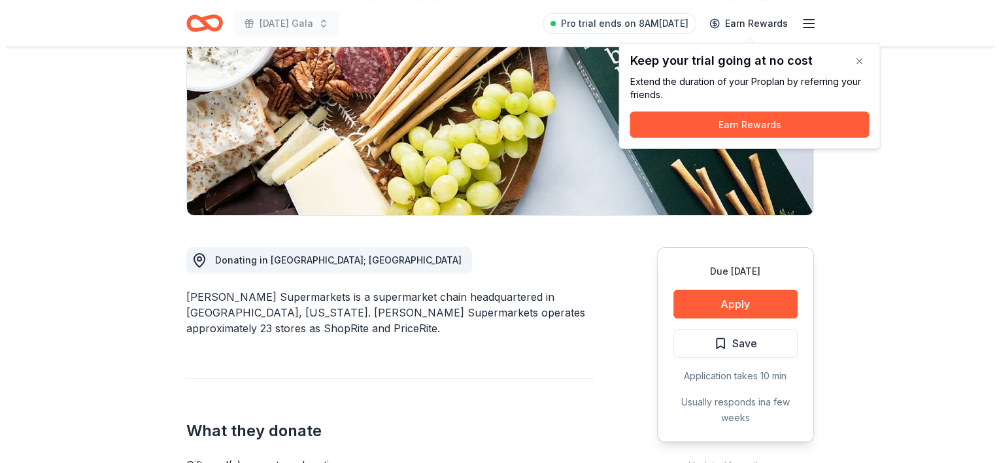
scroll to position [201, 0]
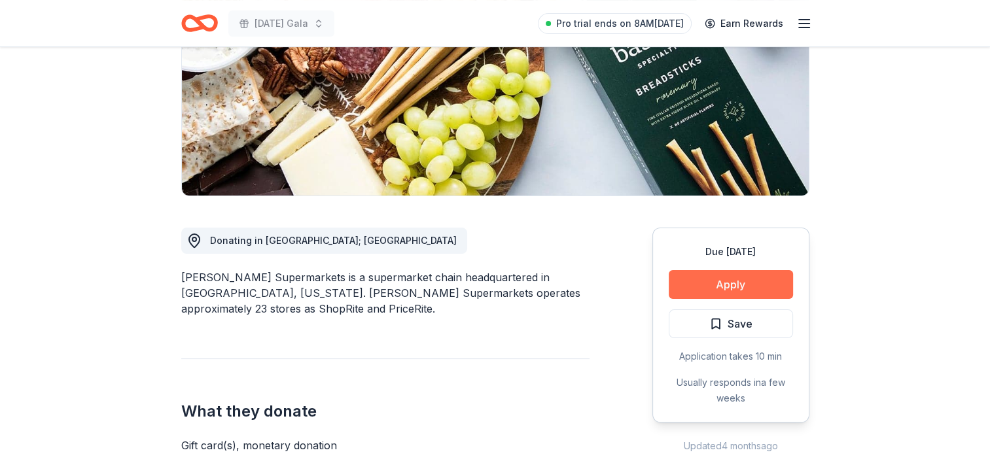
click at [727, 283] on button "Apply" at bounding box center [731, 284] width 124 height 29
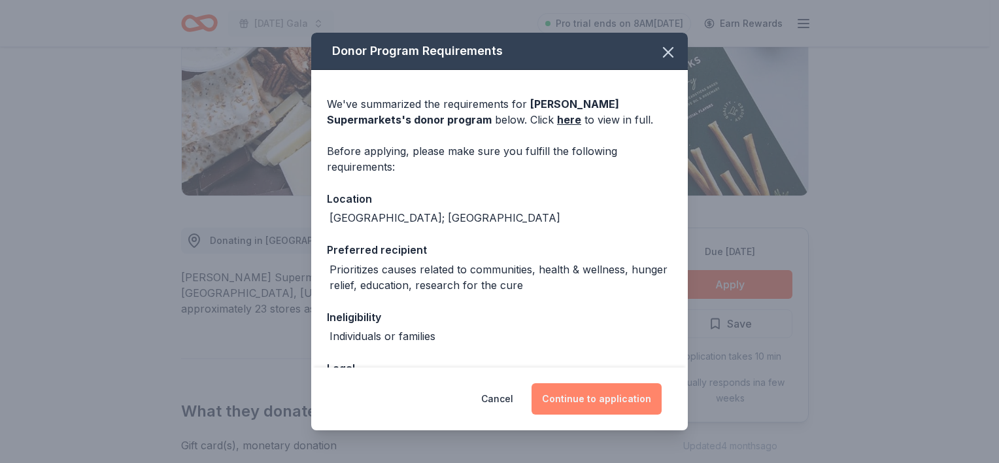
click at [596, 398] on button "Continue to application" at bounding box center [597, 398] width 130 height 31
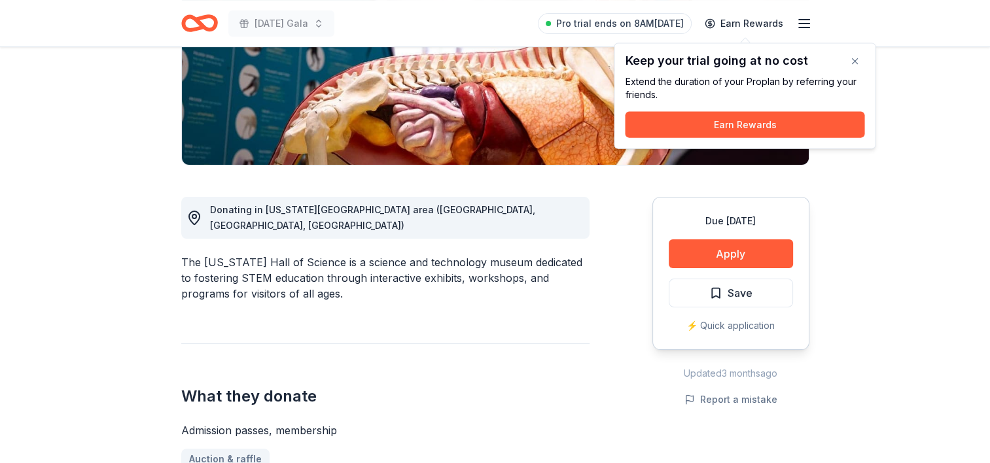
scroll to position [237, 0]
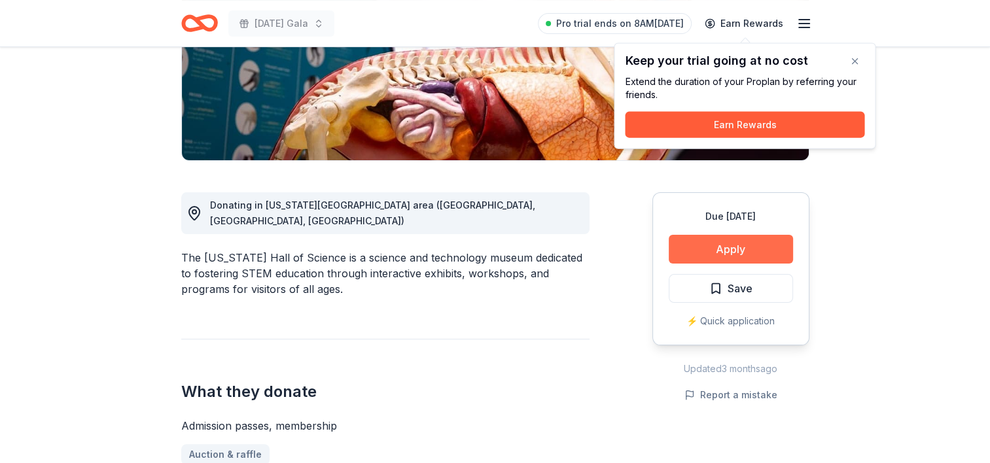
click at [733, 251] on button "Apply" at bounding box center [731, 249] width 124 height 29
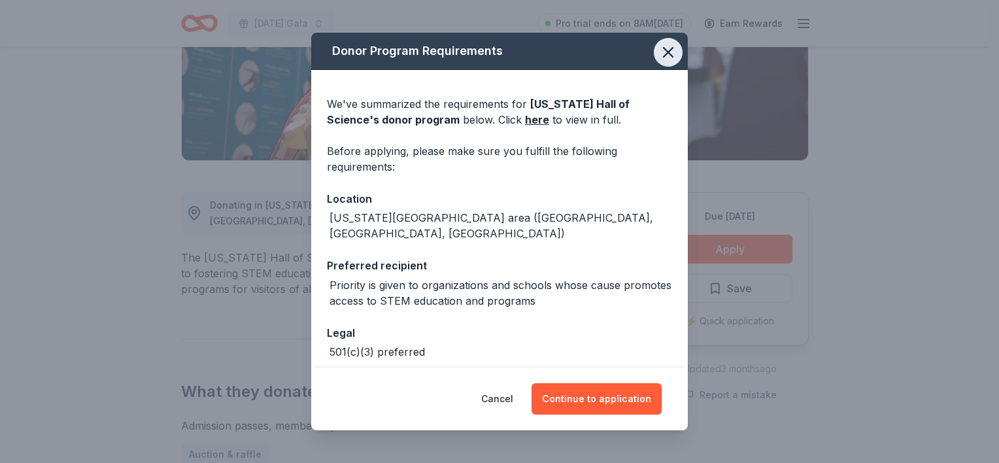
click at [661, 52] on icon "button" at bounding box center [668, 52] width 18 height 18
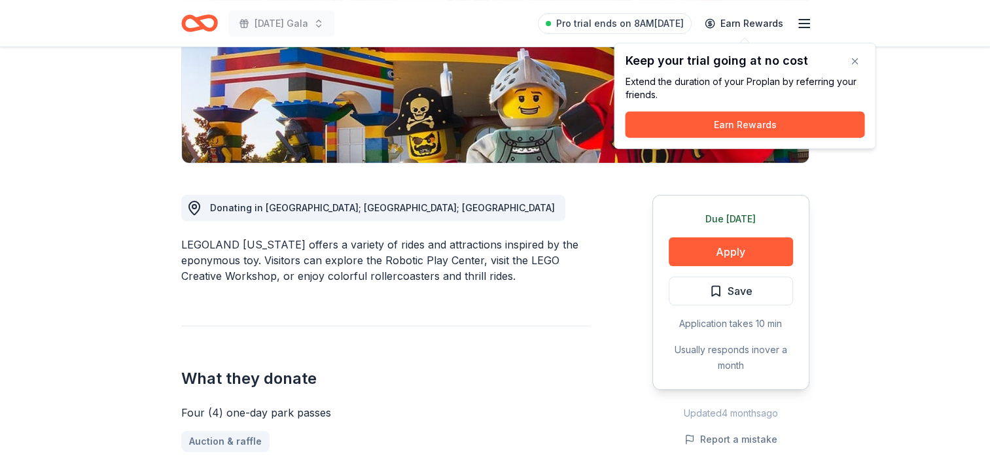
scroll to position [245, 0]
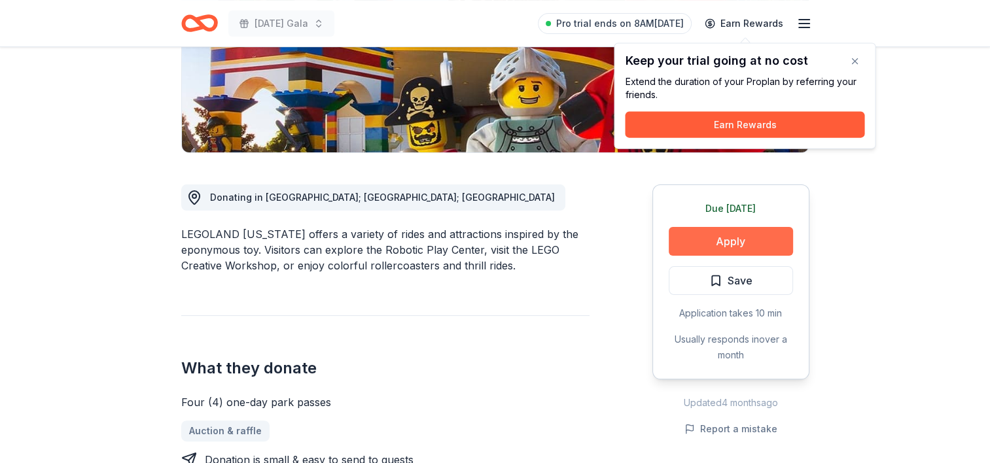
click at [726, 241] on button "Apply" at bounding box center [731, 241] width 124 height 29
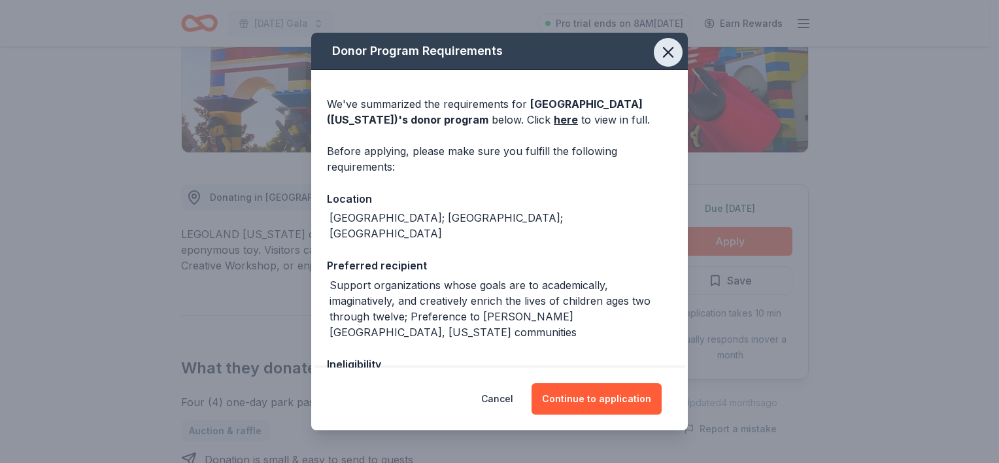
click at [664, 54] on icon "button" at bounding box center [668, 52] width 9 height 9
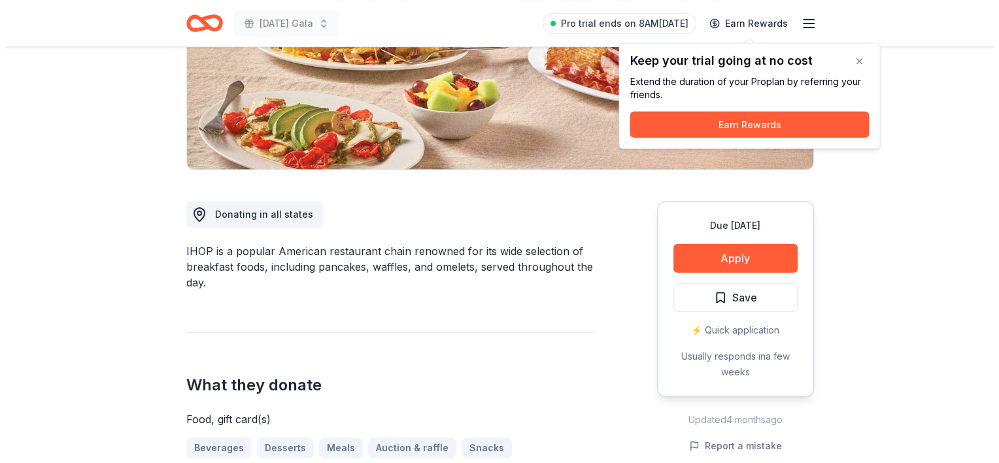
scroll to position [232, 0]
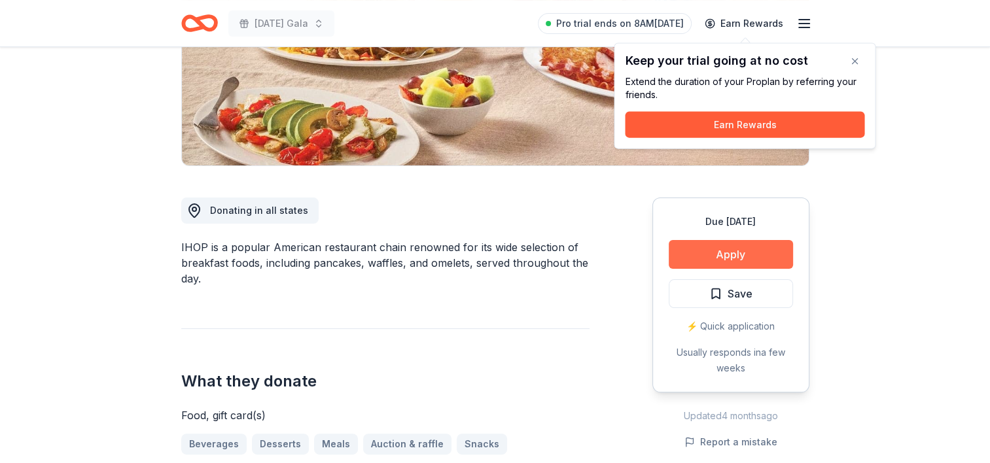
click at [731, 253] on button "Apply" at bounding box center [731, 254] width 124 height 29
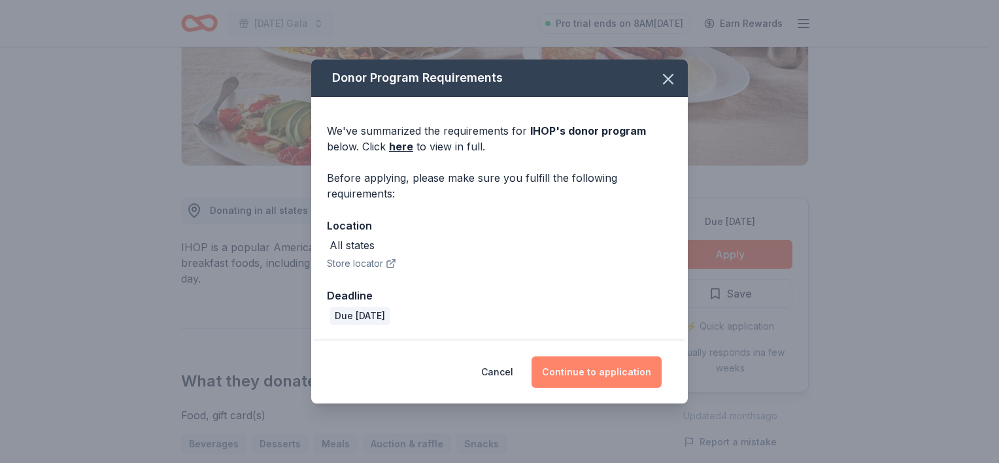
click at [601, 372] on button "Continue to application" at bounding box center [597, 371] width 130 height 31
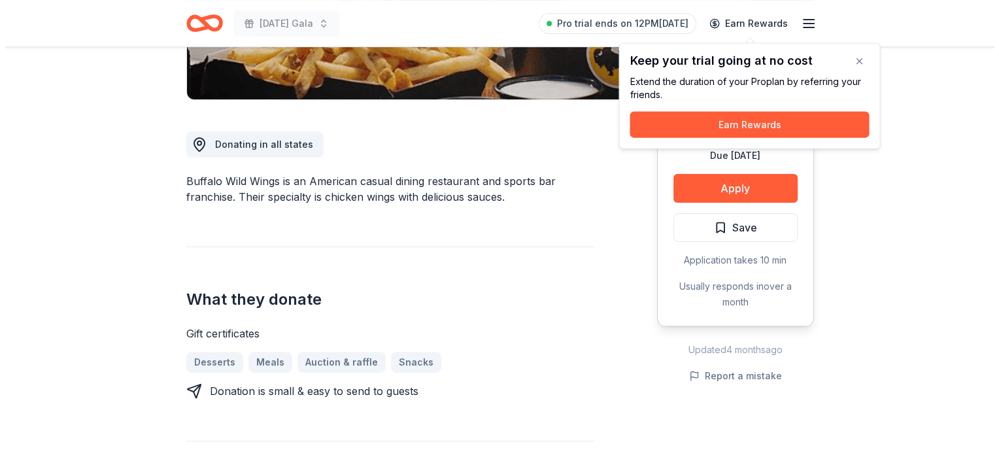
scroll to position [298, 0]
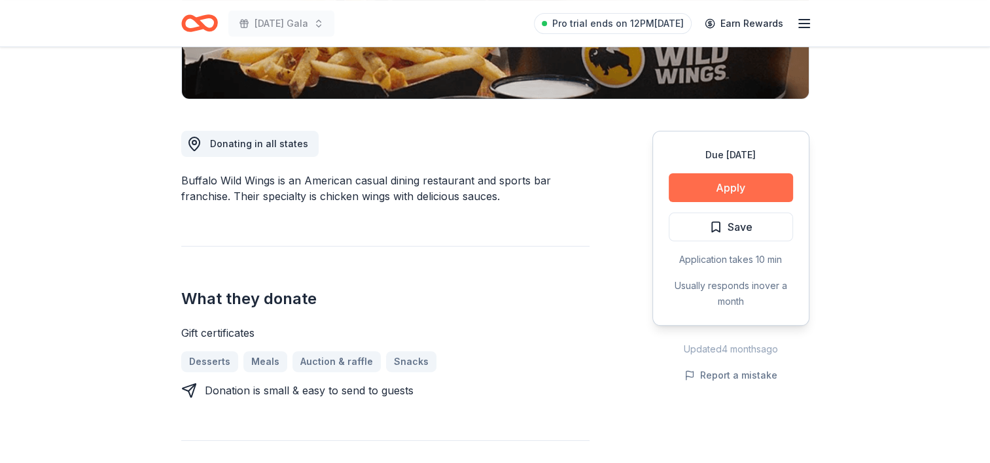
click at [737, 186] on button "Apply" at bounding box center [731, 187] width 124 height 29
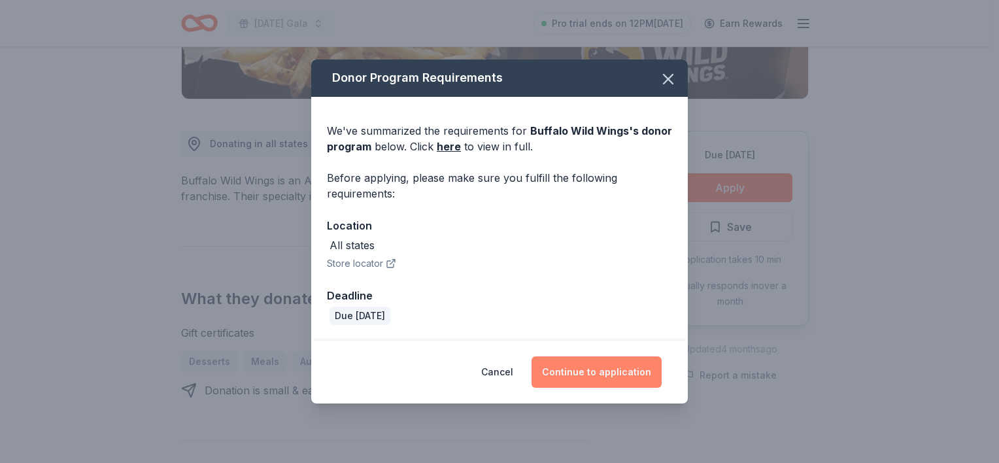
click at [593, 369] on button "Continue to application" at bounding box center [597, 371] width 130 height 31
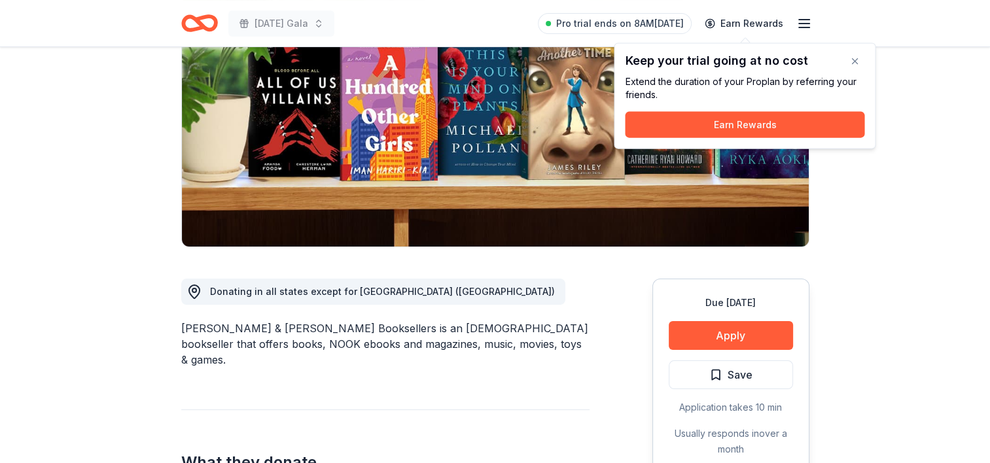
scroll to position [170, 0]
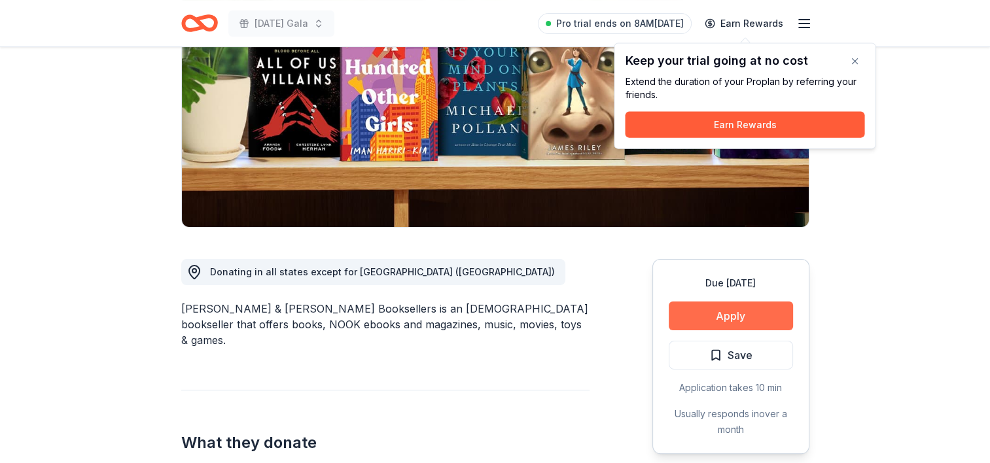
click at [725, 314] on button "Apply" at bounding box center [731, 316] width 124 height 29
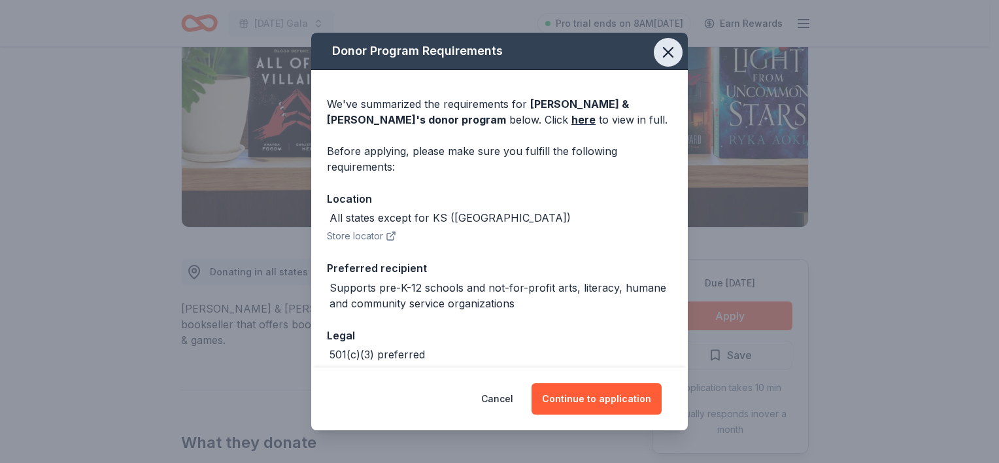
click at [661, 53] on icon "button" at bounding box center [668, 52] width 18 height 18
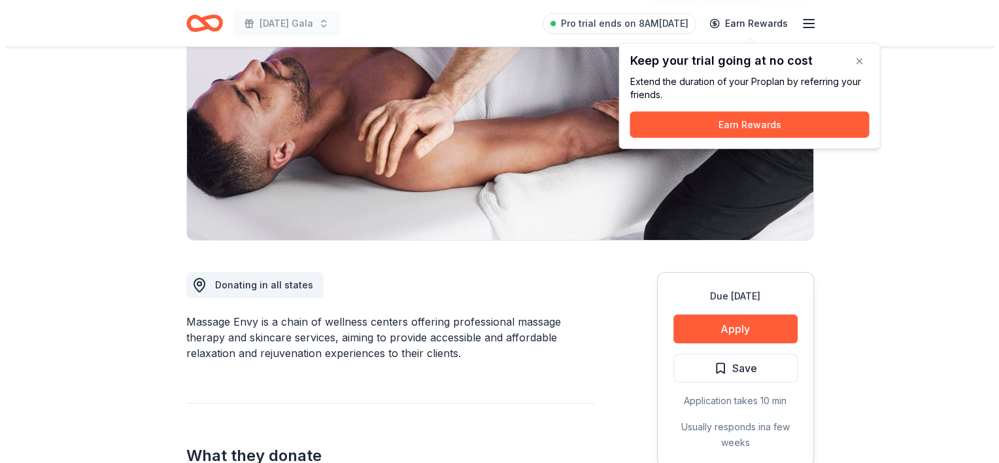
scroll to position [165, 0]
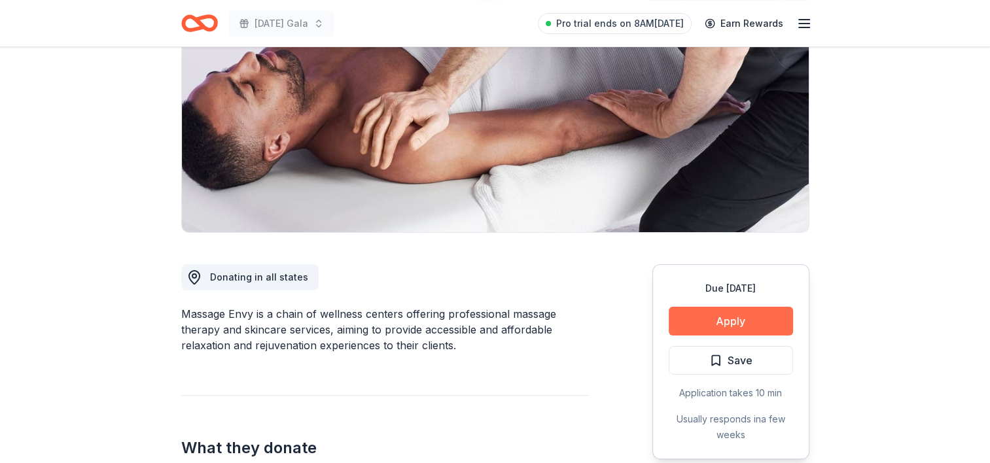
click at [731, 321] on button "Apply" at bounding box center [731, 321] width 124 height 29
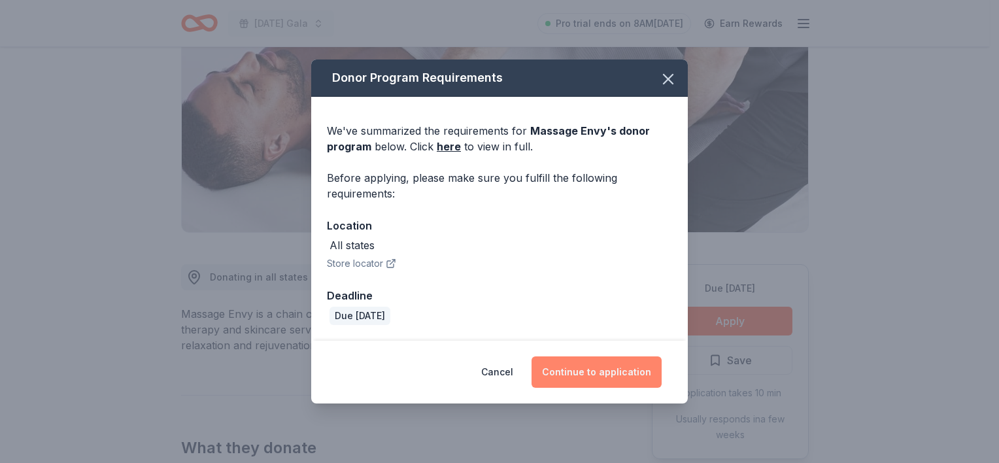
click at [594, 371] on button "Continue to application" at bounding box center [597, 371] width 130 height 31
